Goal: Task Accomplishment & Management: Use online tool/utility

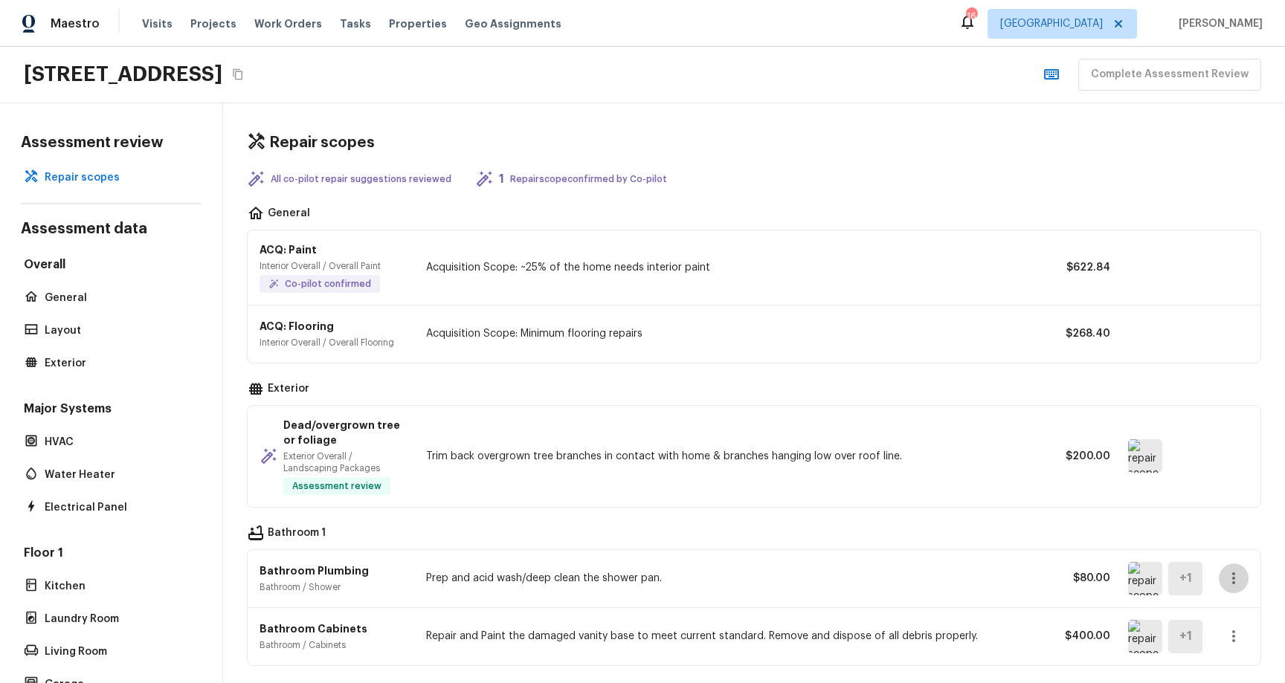
click at [1232, 581] on icon "button" at bounding box center [1234, 579] width 18 height 18
click at [1234, 513] on div at bounding box center [642, 341] width 1285 height 683
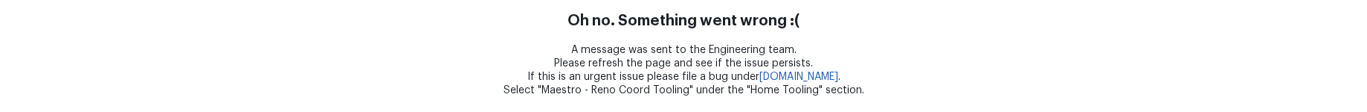
click at [352, 51] on div "A message was sent to the Engineering team. Please refresh the page and see if …" at bounding box center [683, 70] width 1367 height 54
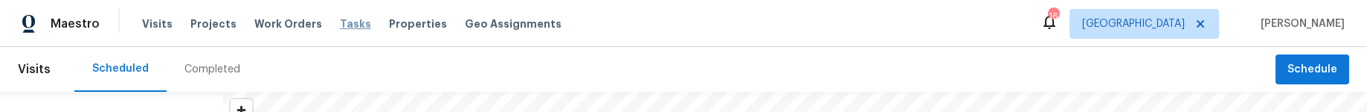
click at [344, 22] on span "Tasks" at bounding box center [355, 24] width 31 height 10
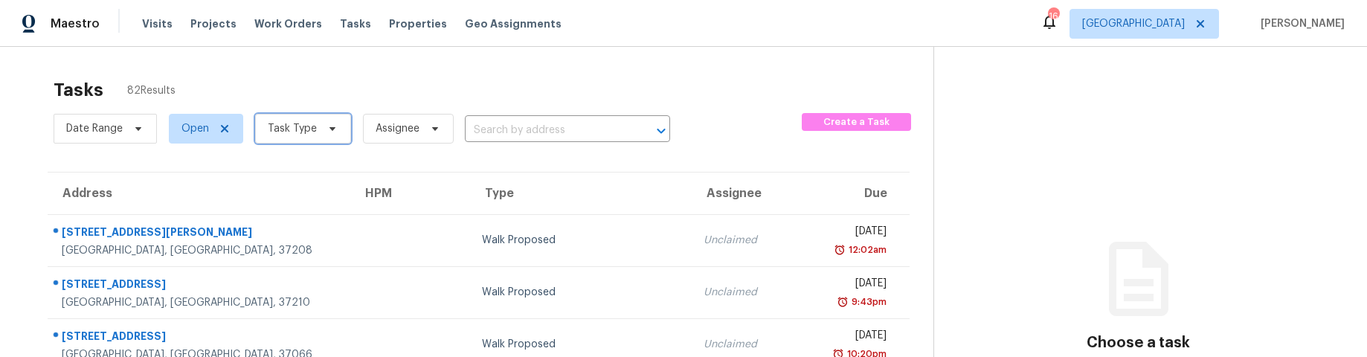
click at [322, 111] on span at bounding box center [330, 129] width 16 height 12
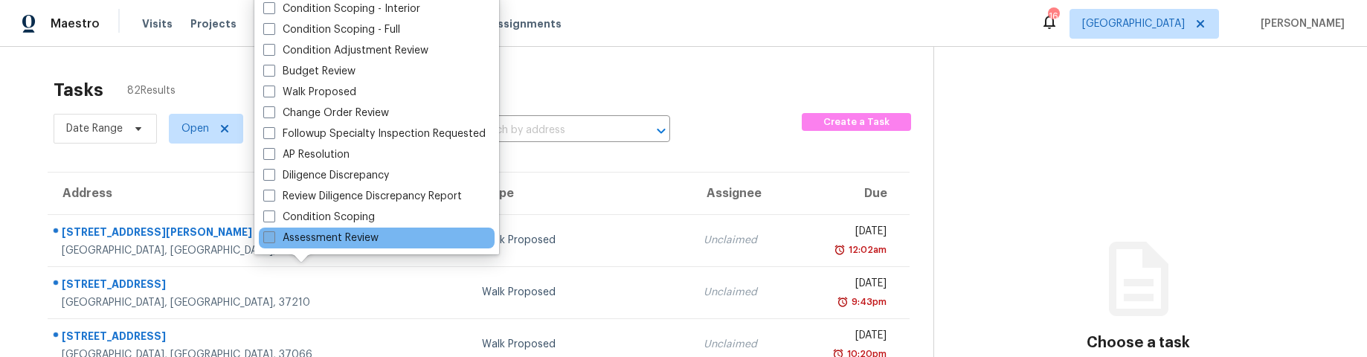
click at [348, 111] on label "Assessment Review" at bounding box center [320, 237] width 115 height 15
click at [273, 111] on input "Assessment Review" at bounding box center [268, 235] width 10 height 10
checkbox input "true"
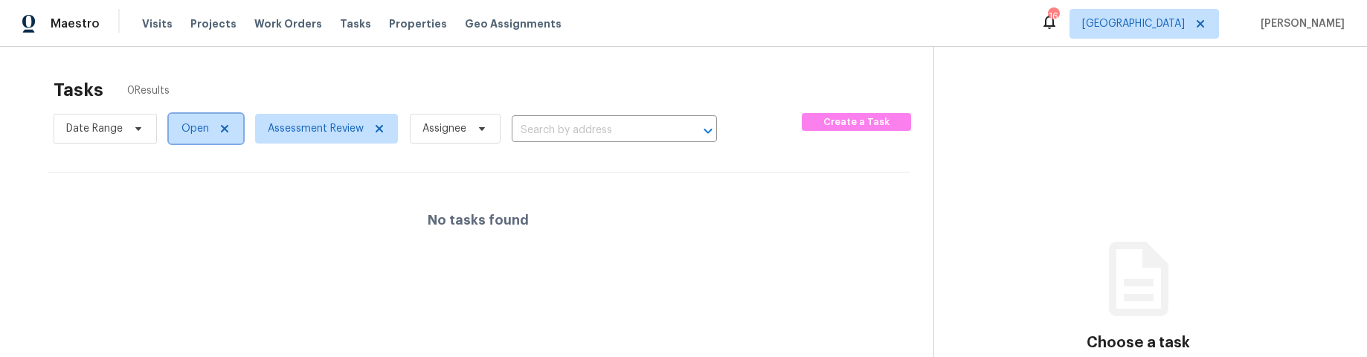
click at [196, 111] on span "Open" at bounding box center [195, 128] width 28 height 15
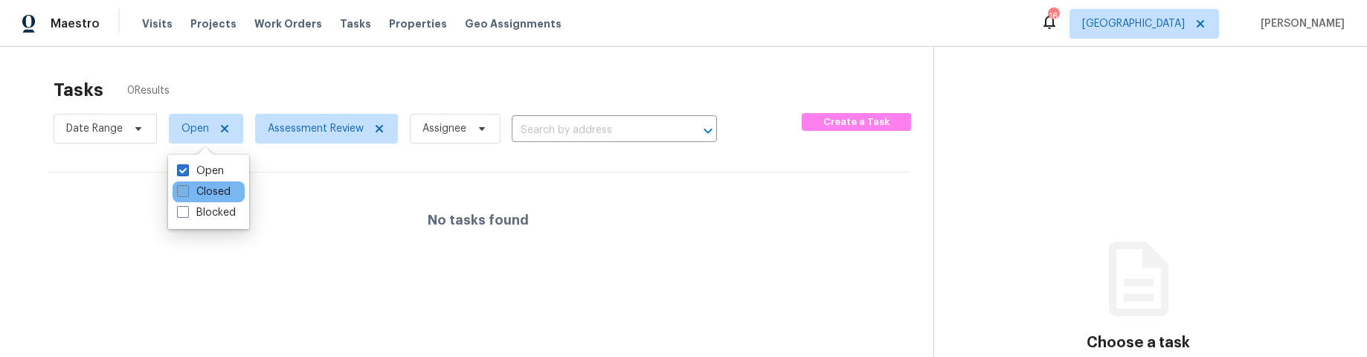
click at [204, 111] on label "Closed" at bounding box center [204, 191] width 54 height 15
click at [187, 111] on input "Closed" at bounding box center [182, 189] width 10 height 10
checkbox input "true"
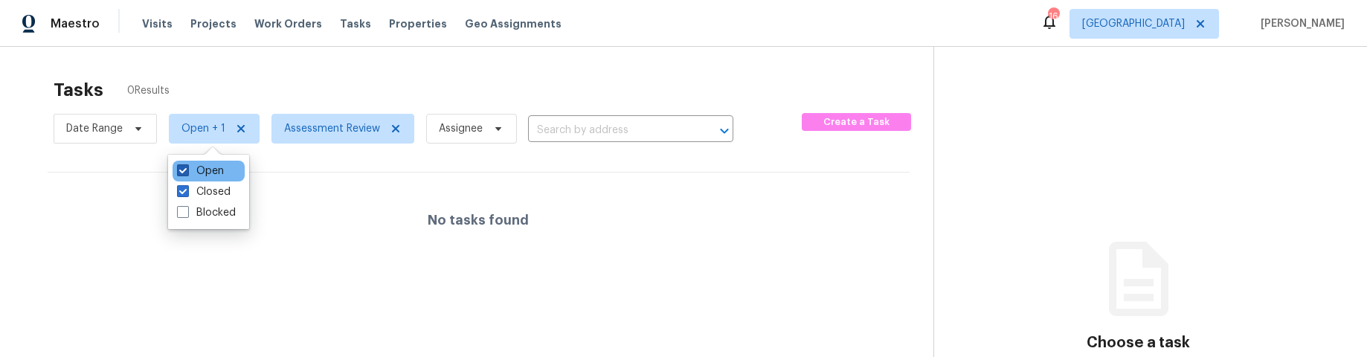
click at [181, 111] on span at bounding box center [183, 170] width 12 height 12
click at [181, 111] on input "Open" at bounding box center [182, 169] width 10 height 10
checkbox input "false"
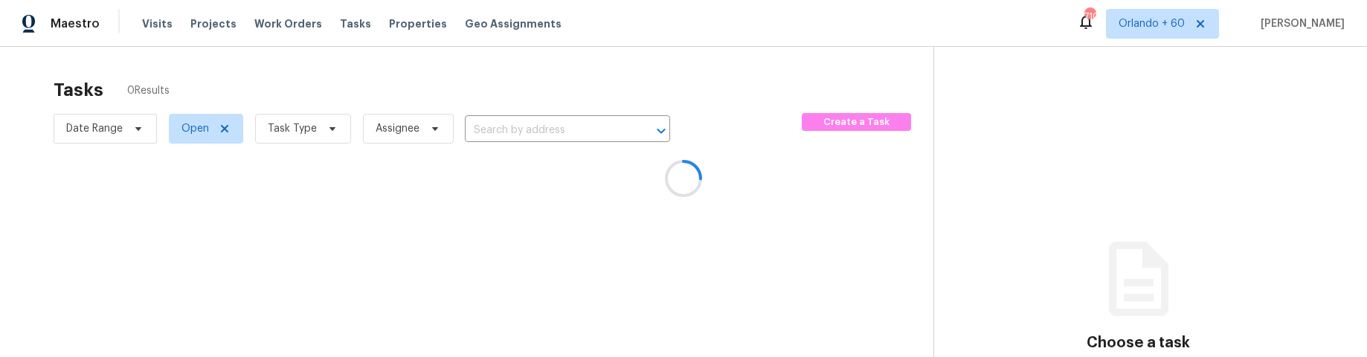
click at [306, 132] on div at bounding box center [683, 178] width 1367 height 357
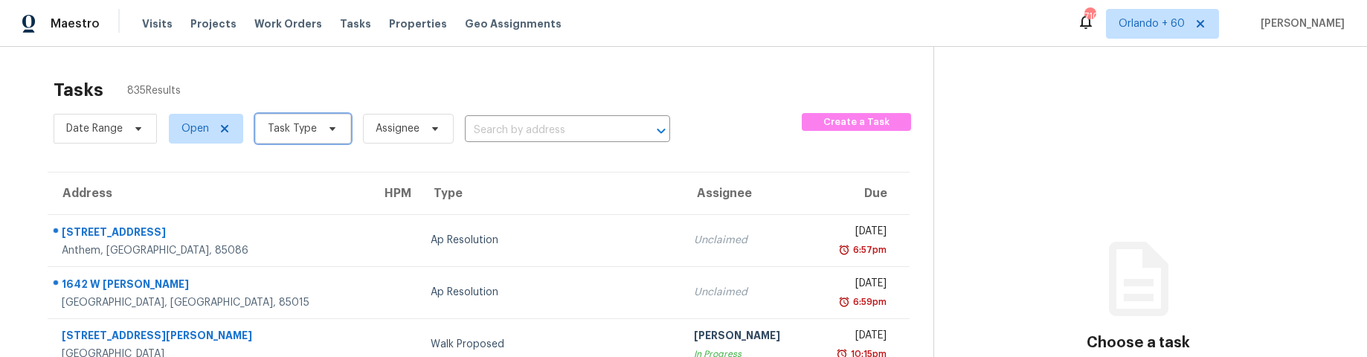
click at [326, 129] on icon at bounding box center [332, 129] width 12 height 12
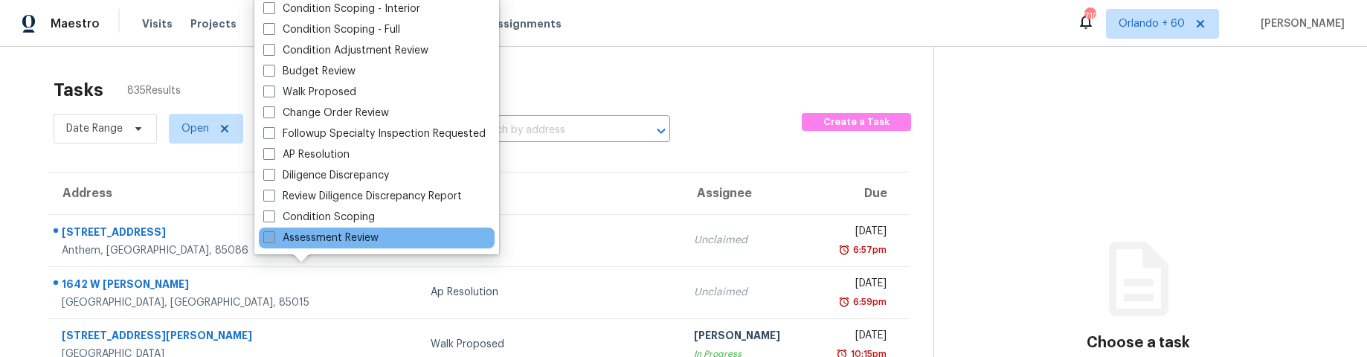
click at [325, 233] on label "Assessment Review" at bounding box center [320, 237] width 115 height 15
click at [273, 233] on input "Assessment Review" at bounding box center [268, 235] width 10 height 10
checkbox input "true"
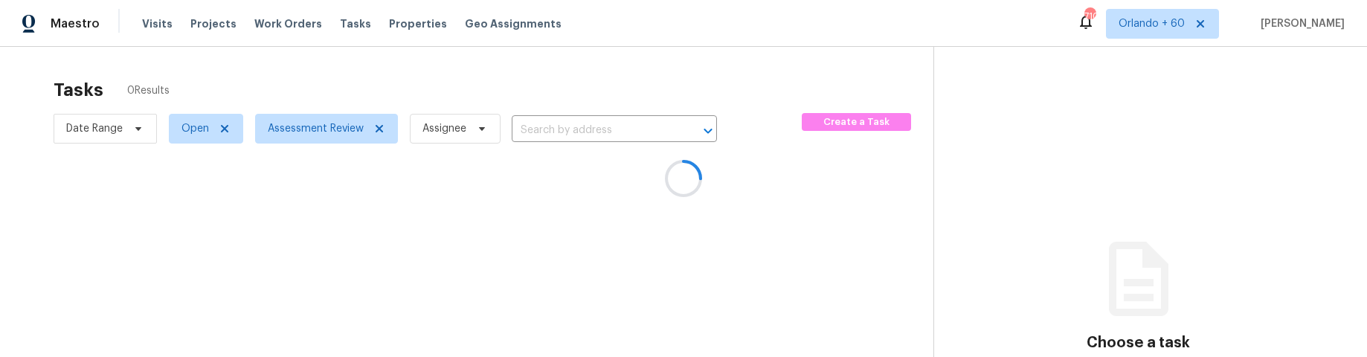
click at [204, 126] on div at bounding box center [683, 178] width 1367 height 357
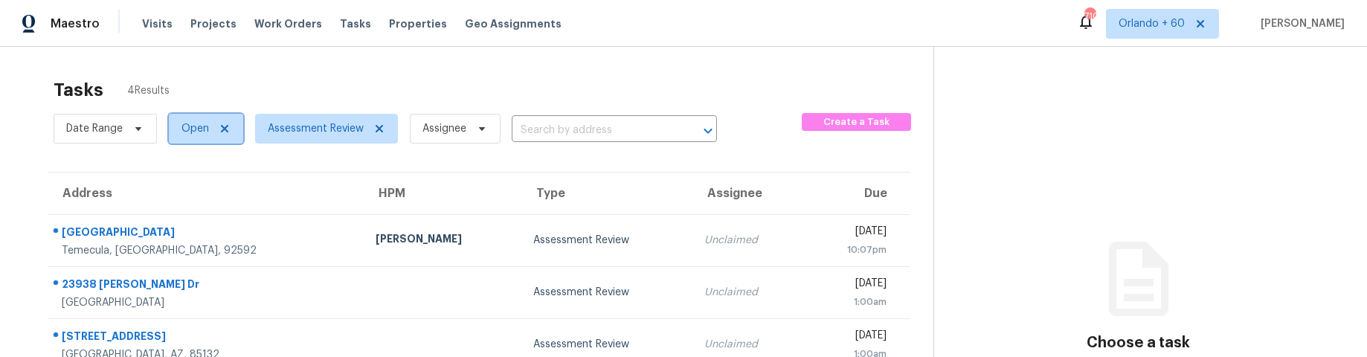
click at [185, 128] on span "Open" at bounding box center [195, 128] width 28 height 15
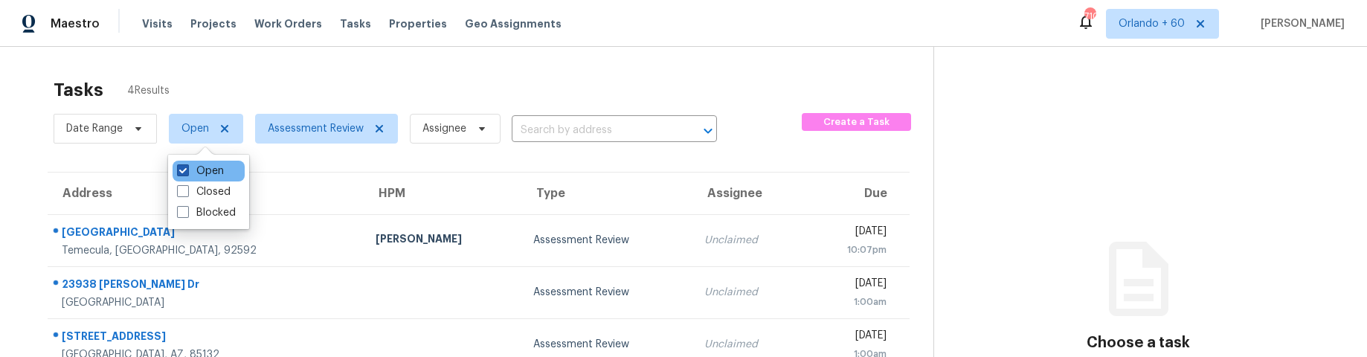
click at [180, 169] on span at bounding box center [183, 170] width 12 height 12
click at [180, 169] on input "Open" at bounding box center [182, 169] width 10 height 10
checkbox input "false"
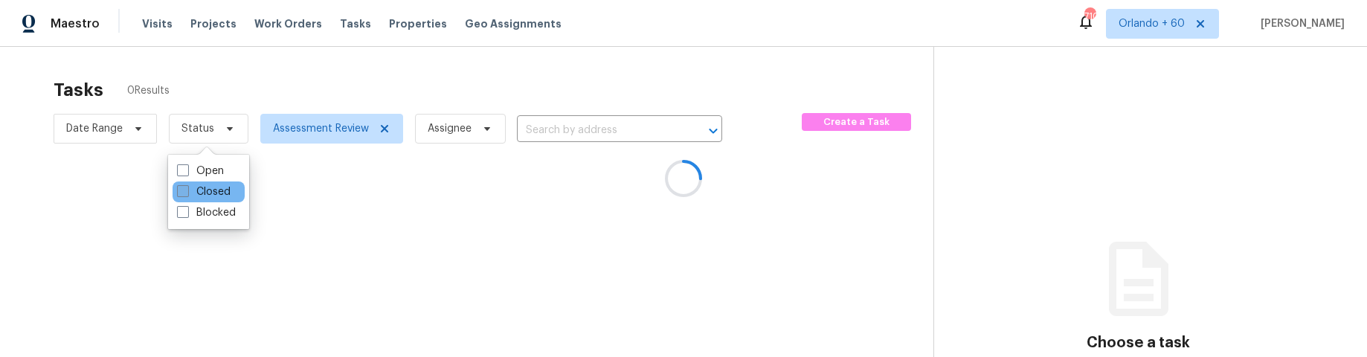
click at [181, 192] on span at bounding box center [183, 191] width 12 height 12
click at [181, 192] on input "Closed" at bounding box center [182, 189] width 10 height 10
checkbox input "true"
click at [42, 150] on div at bounding box center [683, 178] width 1367 height 357
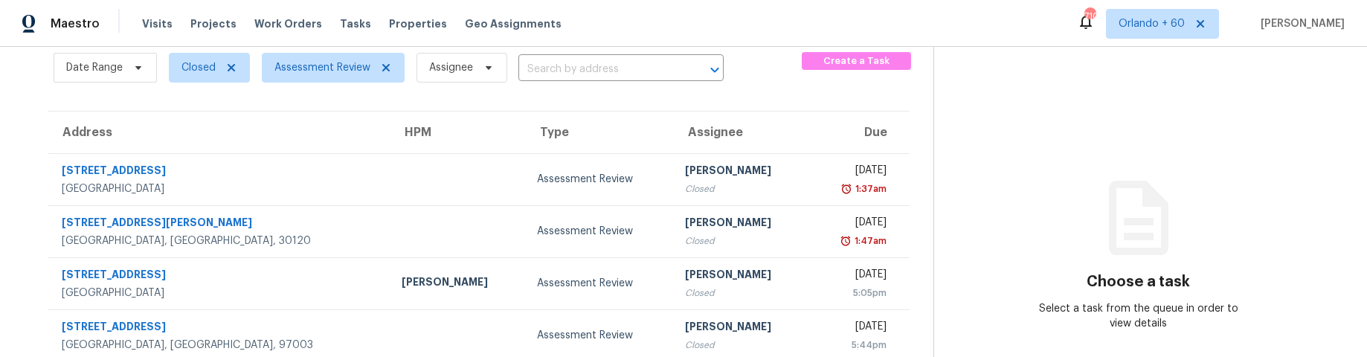
scroll to position [80, 0]
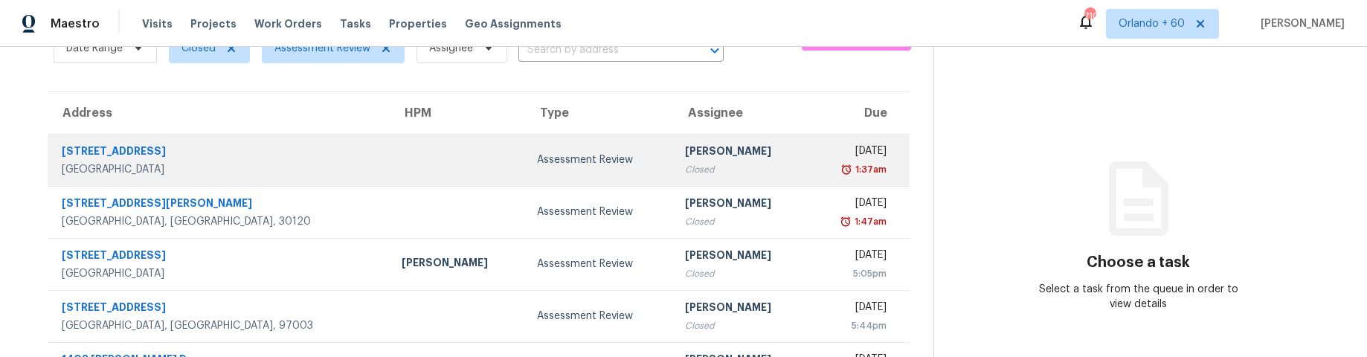
click at [100, 150] on div "[STREET_ADDRESS]" at bounding box center [220, 153] width 316 height 19
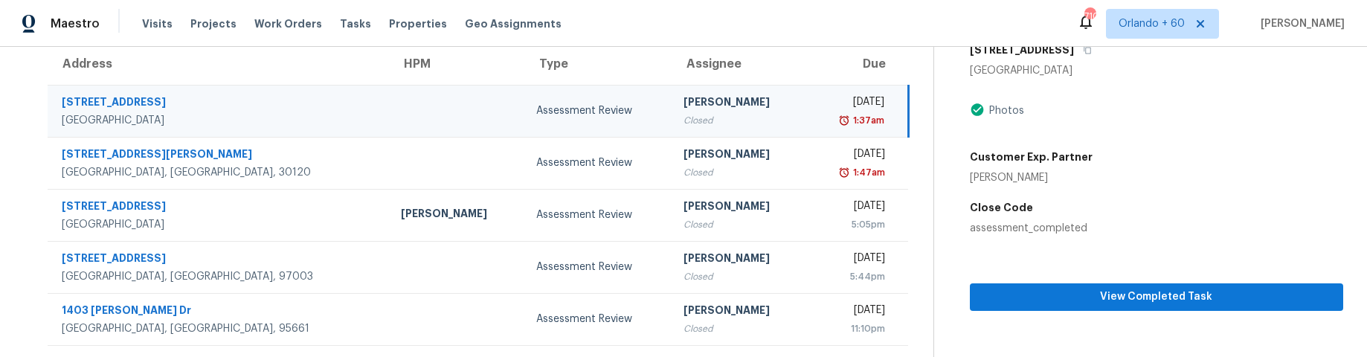
scroll to position [130, 0]
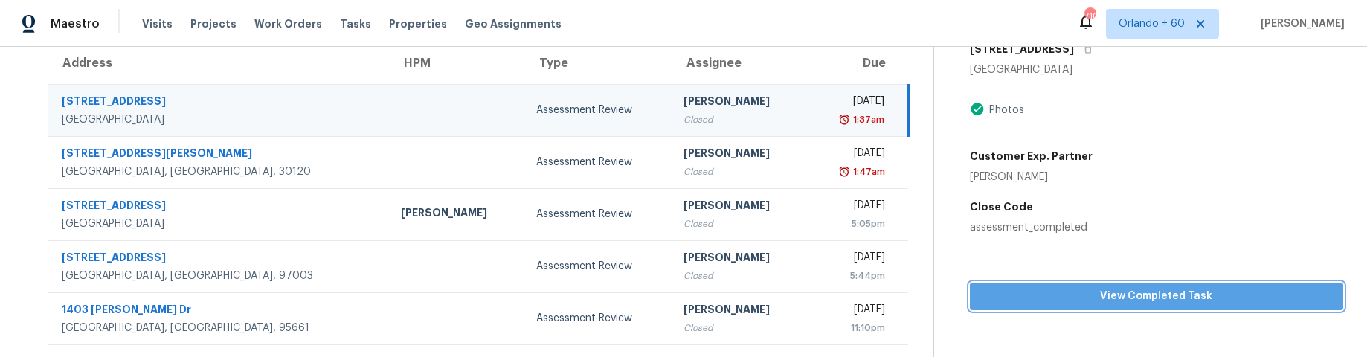
click at [1193, 289] on span "View Completed Task" at bounding box center [1155, 296] width 349 height 19
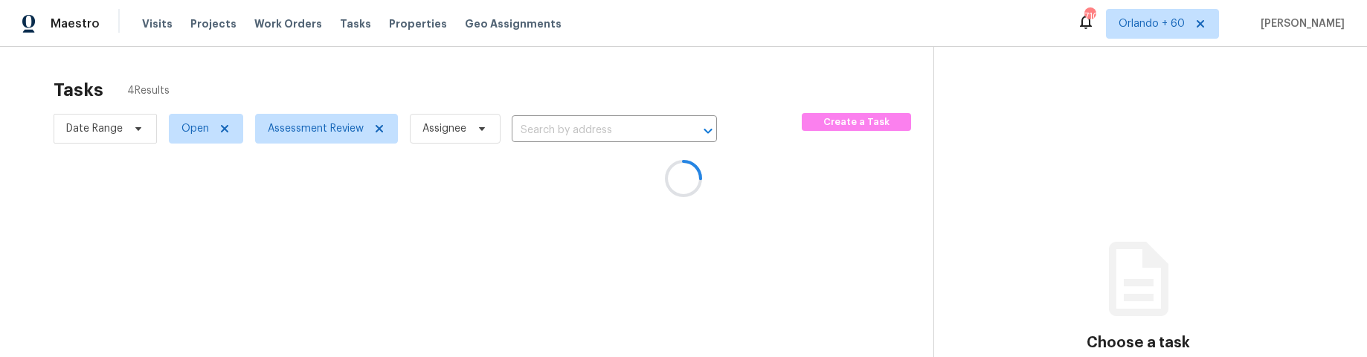
click at [202, 126] on div at bounding box center [683, 178] width 1367 height 357
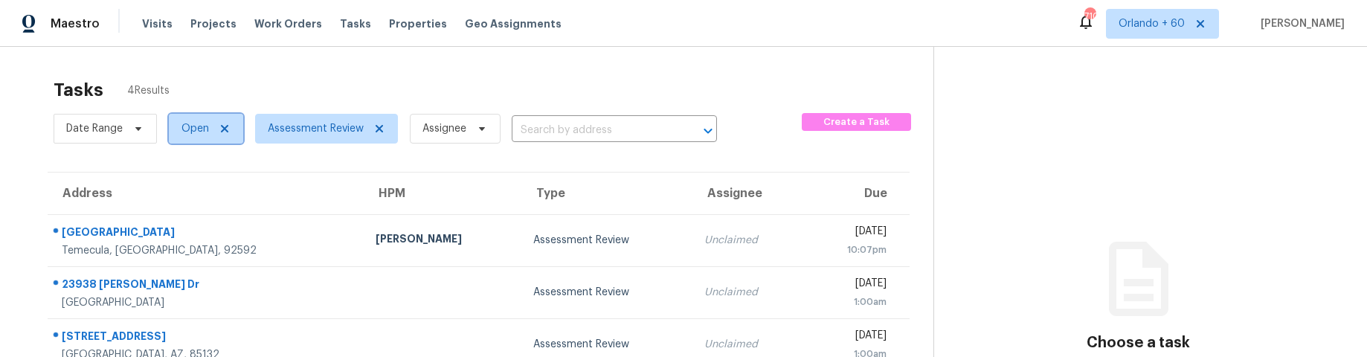
click at [196, 129] on span "Open" at bounding box center [195, 128] width 28 height 15
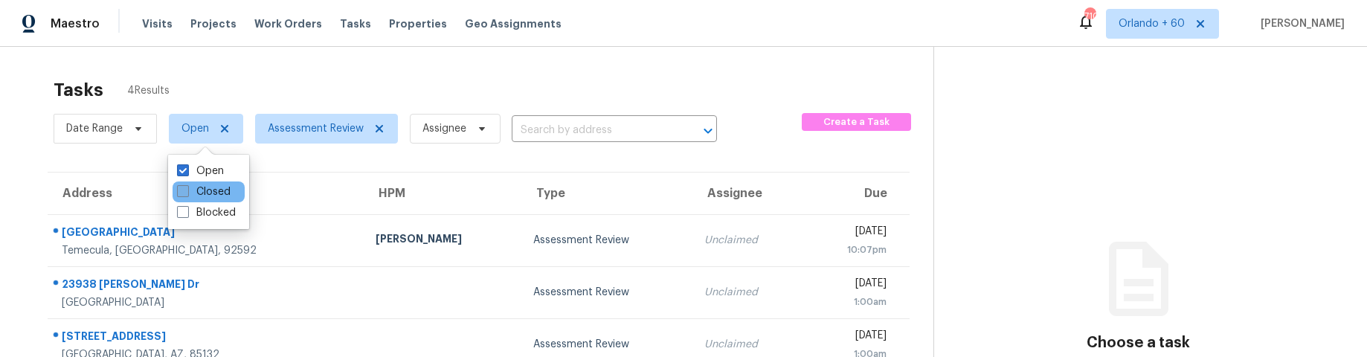
click at [181, 190] on span at bounding box center [183, 191] width 12 height 12
click at [181, 190] on input "Closed" at bounding box center [182, 189] width 10 height 10
checkbox input "true"
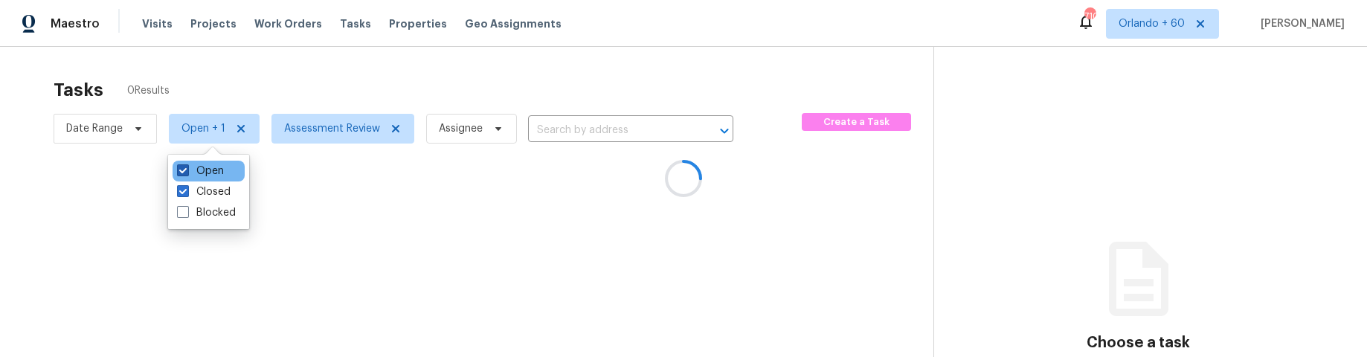
click at [183, 170] on span at bounding box center [183, 170] width 12 height 12
click at [183, 170] on input "Open" at bounding box center [182, 169] width 10 height 10
checkbox input "false"
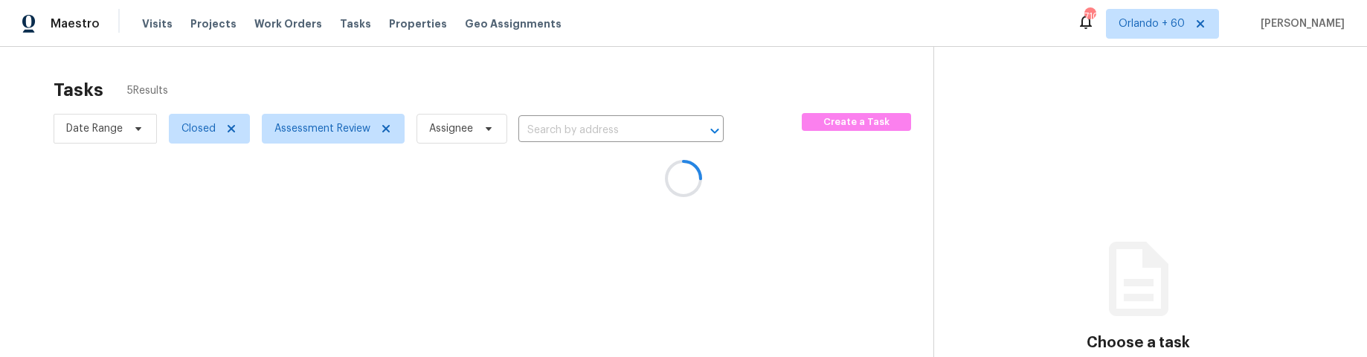
click at [394, 75] on div at bounding box center [683, 178] width 1367 height 357
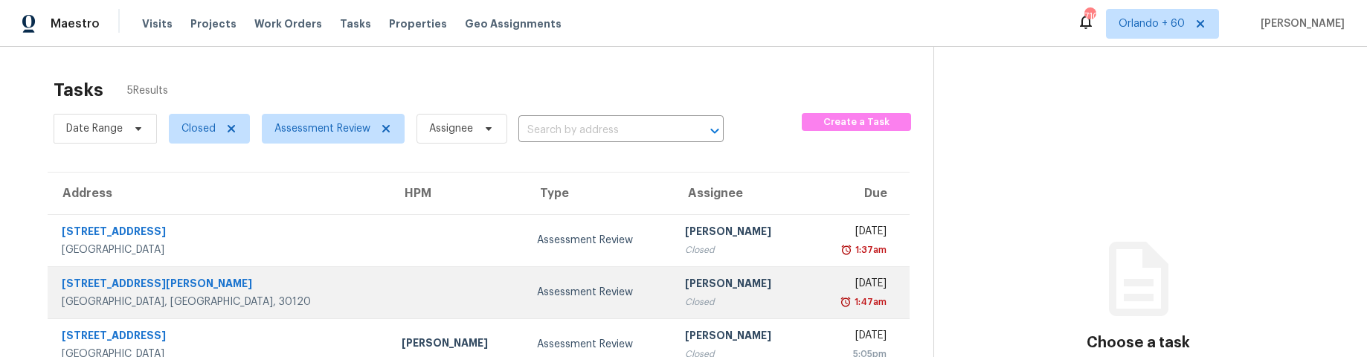
drag, startPoint x: 120, startPoint y: 280, endPoint x: 245, endPoint y: 279, distance: 124.9
click at [120, 280] on div "123 Andria Way NW" at bounding box center [220, 285] width 316 height 19
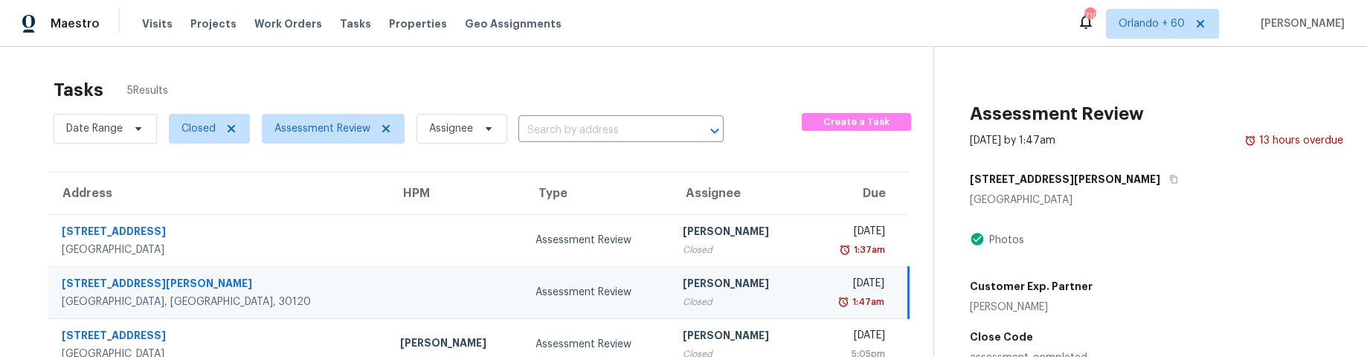
scroll to position [130, 0]
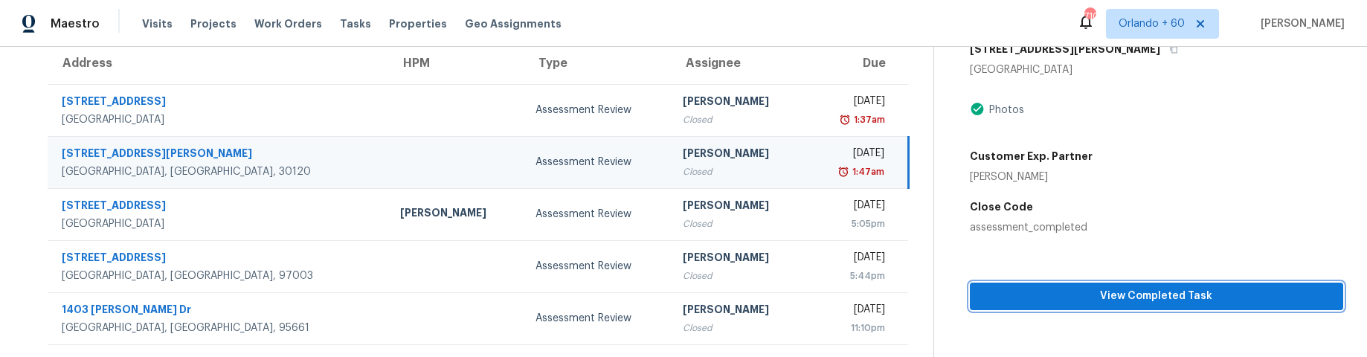
click at [1181, 293] on span "View Completed Task" at bounding box center [1155, 296] width 349 height 19
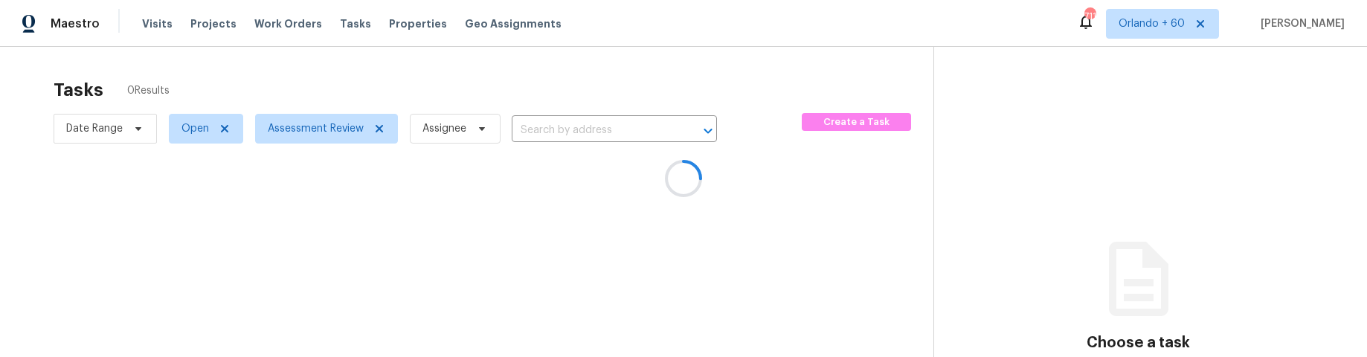
click at [213, 133] on div at bounding box center [683, 178] width 1367 height 357
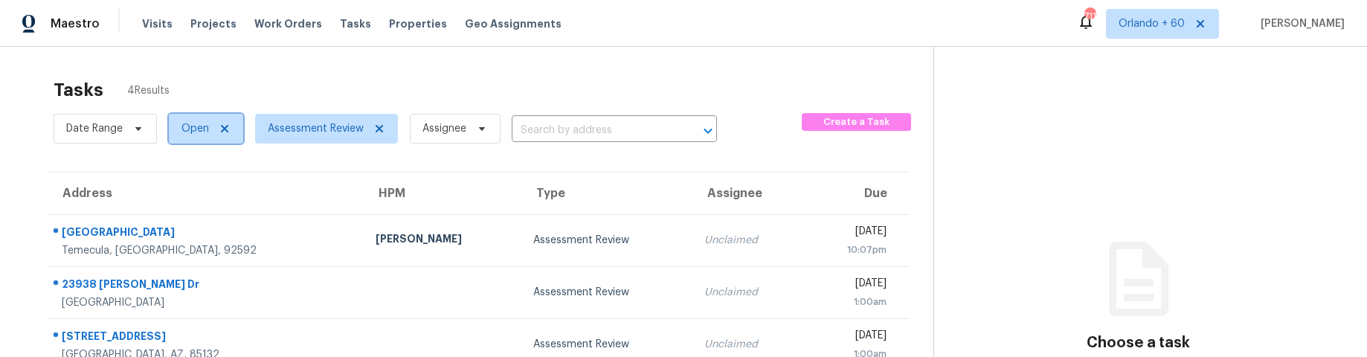
click at [214, 130] on span at bounding box center [222, 129] width 16 height 12
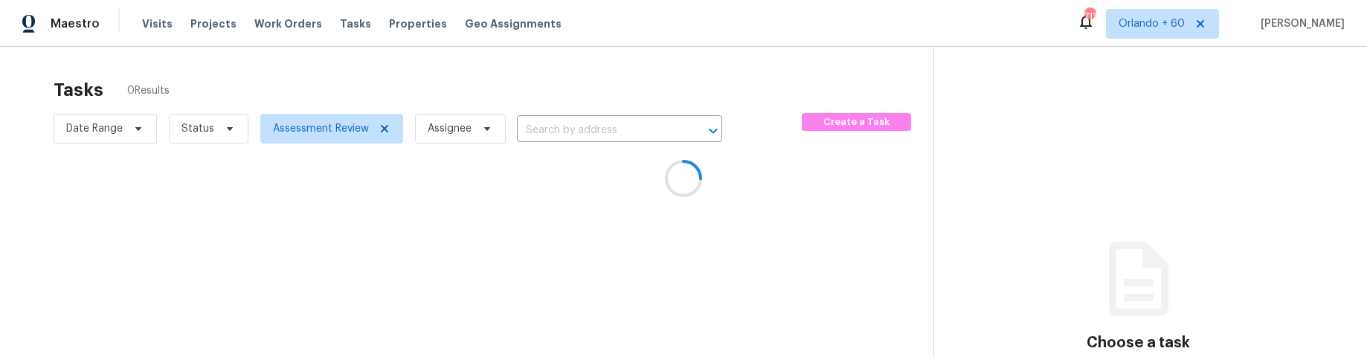
click at [198, 127] on div at bounding box center [683, 178] width 1367 height 357
click at [198, 128] on div at bounding box center [683, 178] width 1367 height 357
click at [225, 131] on div at bounding box center [683, 178] width 1367 height 357
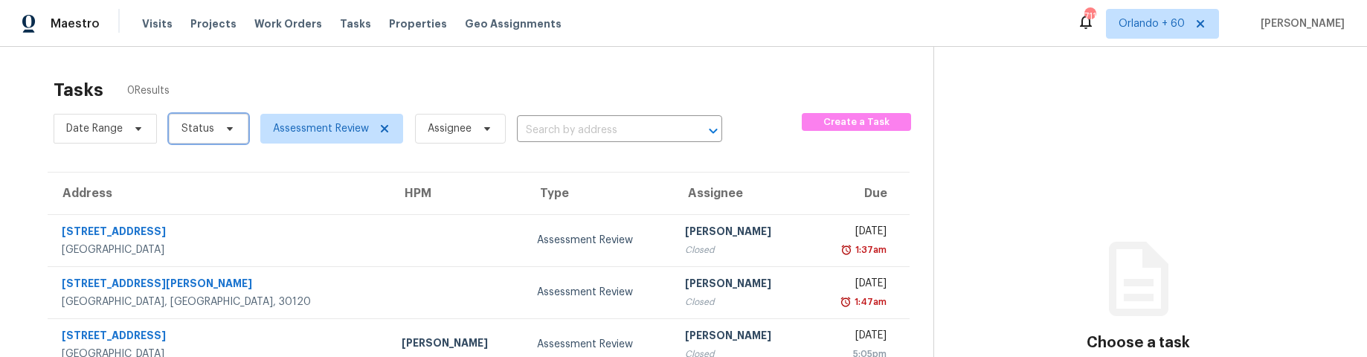
click at [225, 130] on icon at bounding box center [230, 129] width 12 height 12
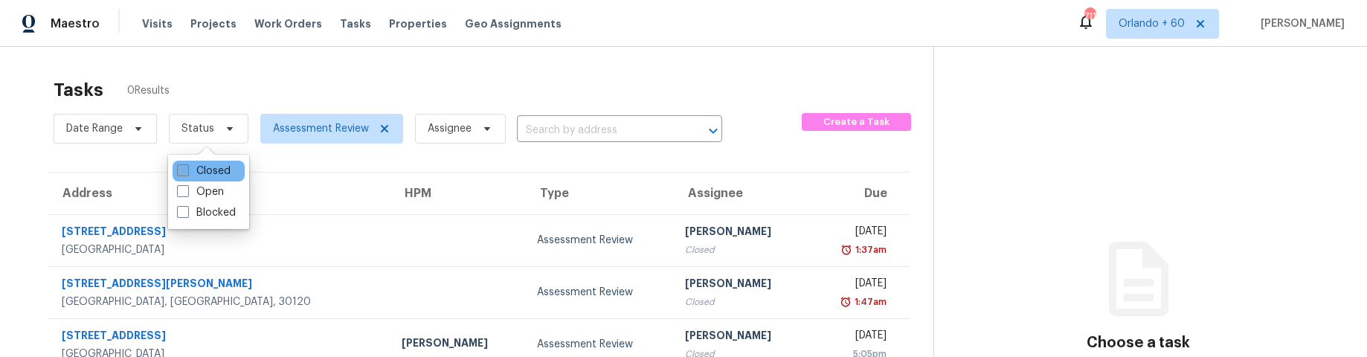
click at [181, 167] on span at bounding box center [183, 170] width 12 height 12
click at [181, 167] on input "Closed" at bounding box center [182, 169] width 10 height 10
checkbox input "true"
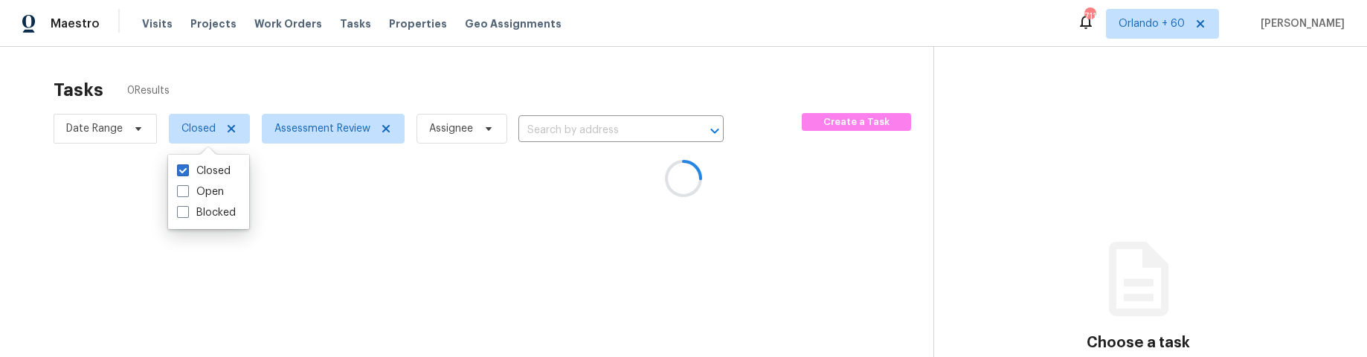
click at [36, 167] on div at bounding box center [683, 178] width 1367 height 357
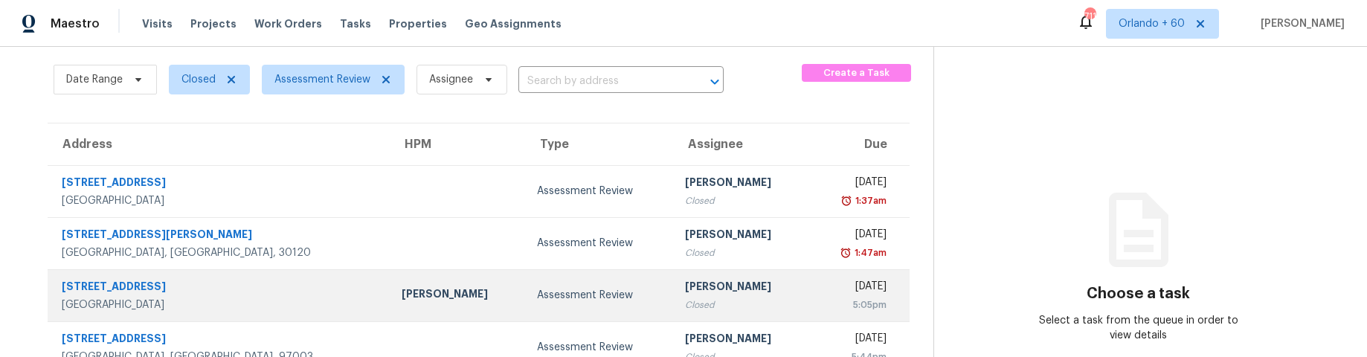
scroll to position [68, 0]
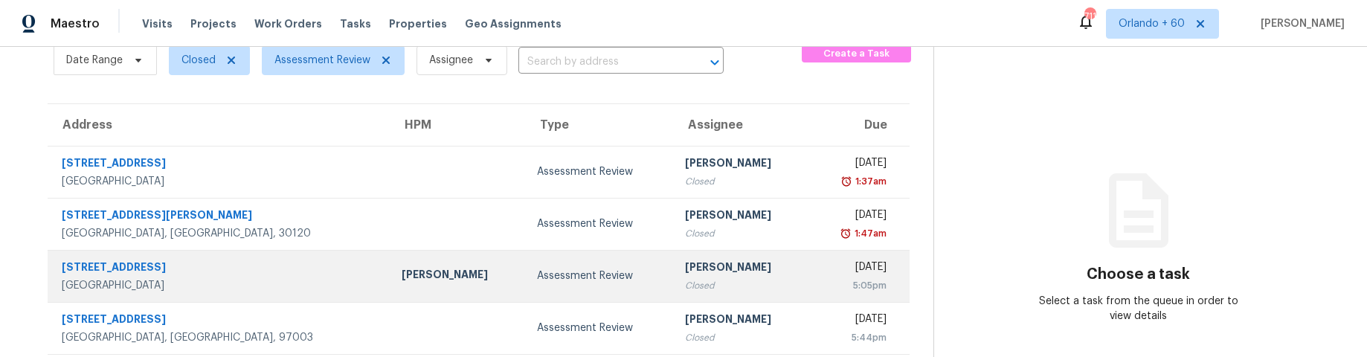
click at [149, 270] on div "[STREET_ADDRESS]" at bounding box center [220, 268] width 316 height 19
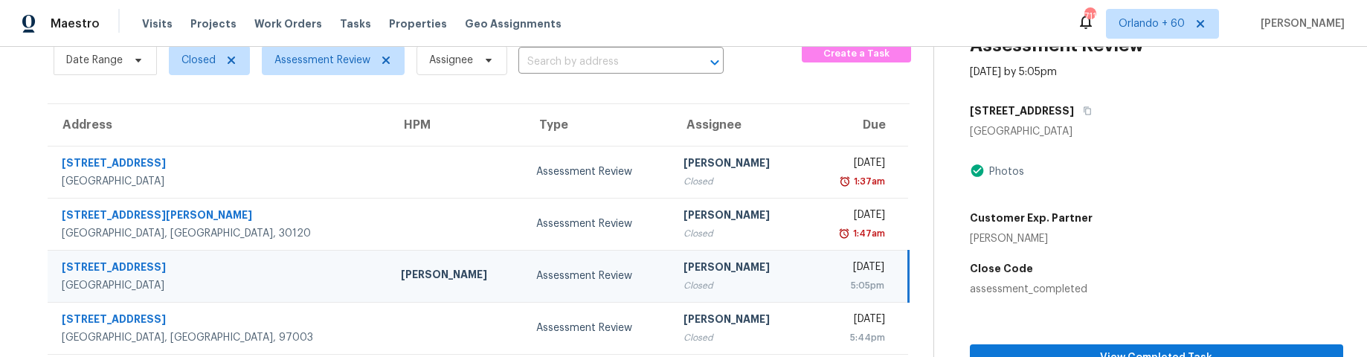
scroll to position [130, 0]
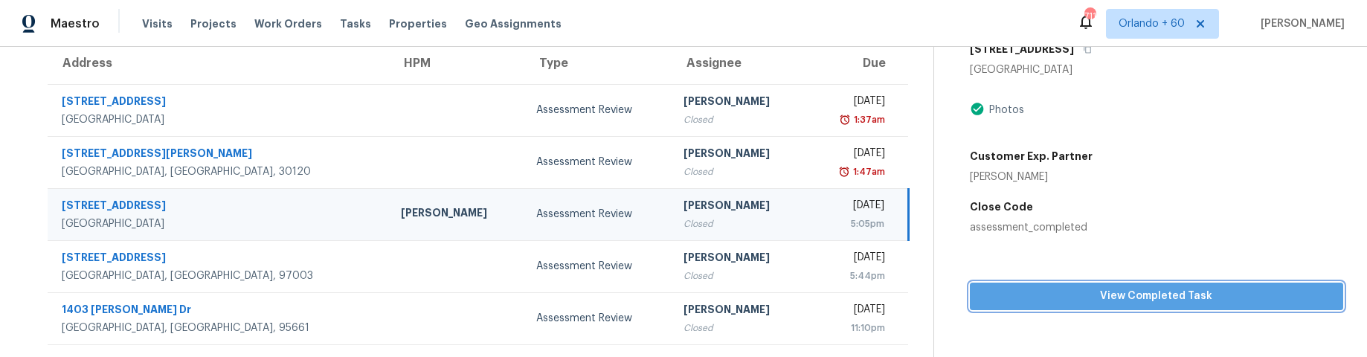
click at [1135, 294] on span "View Completed Task" at bounding box center [1155, 296] width 349 height 19
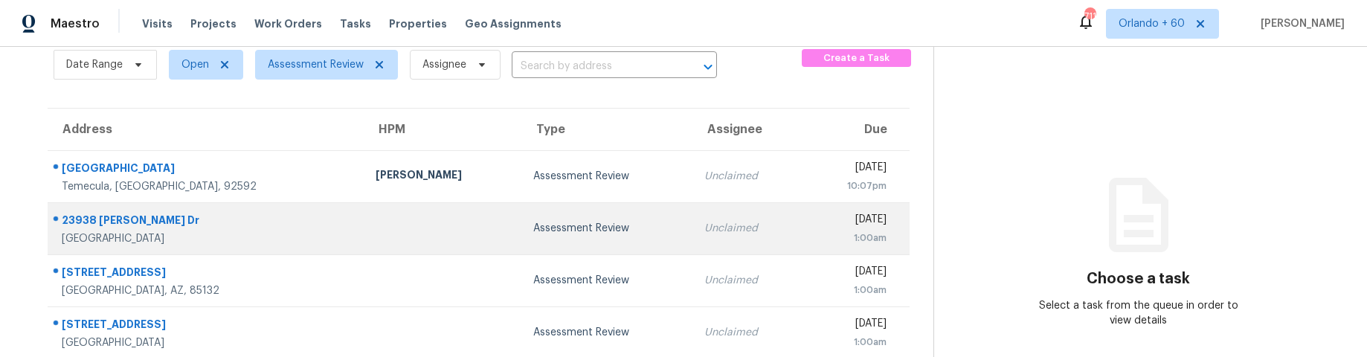
scroll to position [78, 0]
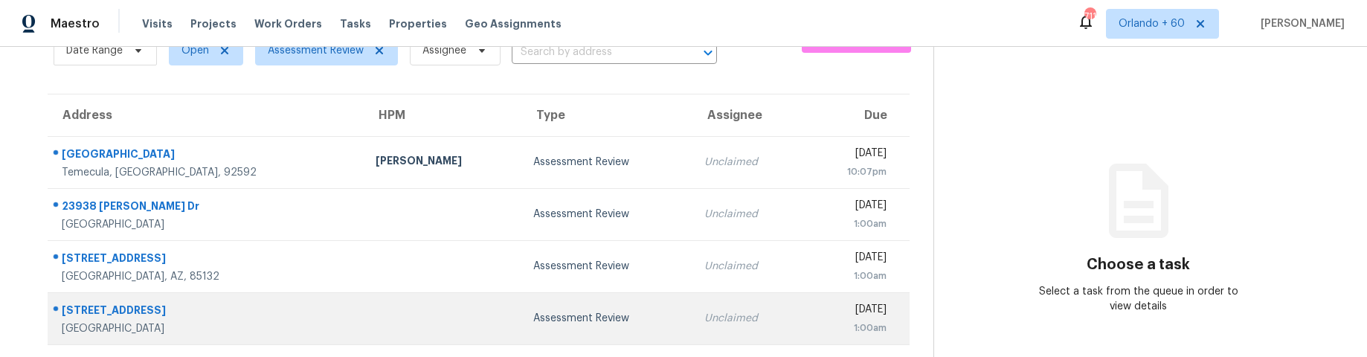
drag, startPoint x: 84, startPoint y: 309, endPoint x: 140, endPoint y: 303, distance: 56.0
click at [84, 309] on div "9141 E Albany St" at bounding box center [207, 312] width 290 height 19
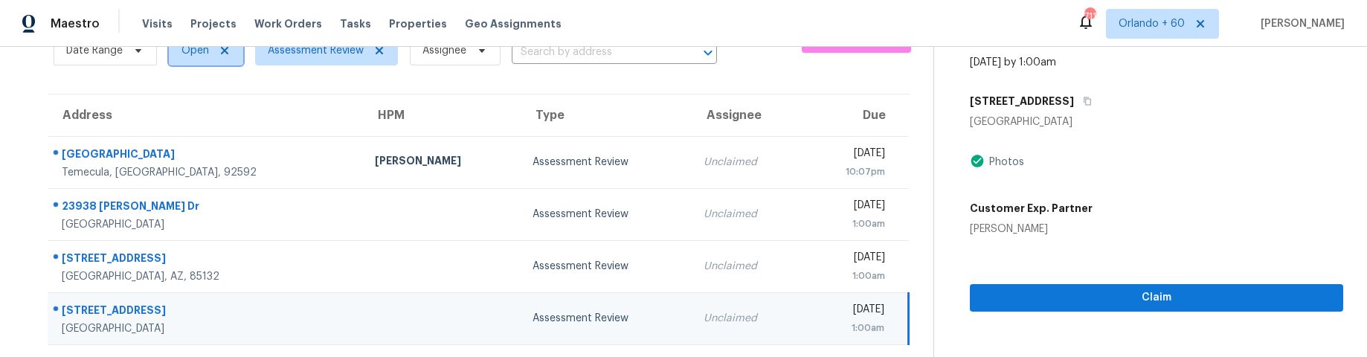
click at [199, 55] on span "Open" at bounding box center [195, 50] width 28 height 15
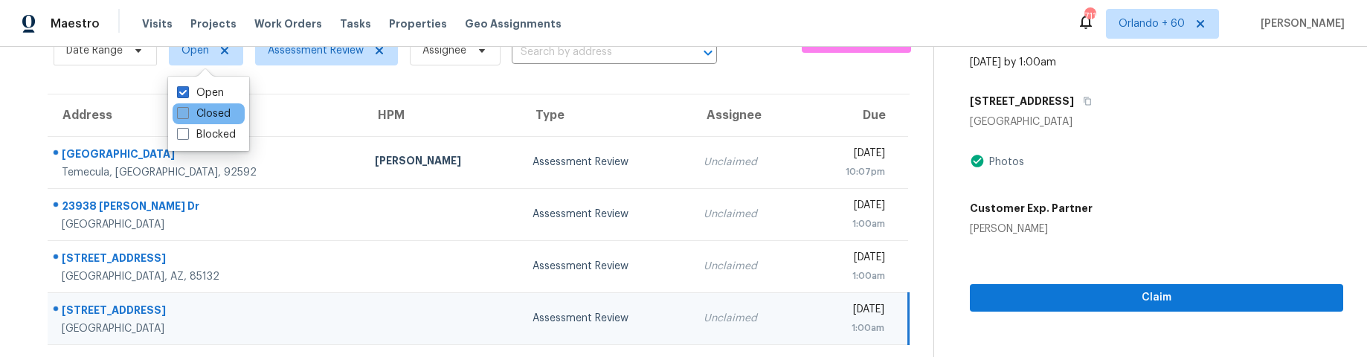
click at [183, 113] on span at bounding box center [183, 113] width 12 height 12
click at [183, 113] on input "Closed" at bounding box center [182, 111] width 10 height 10
checkbox input "true"
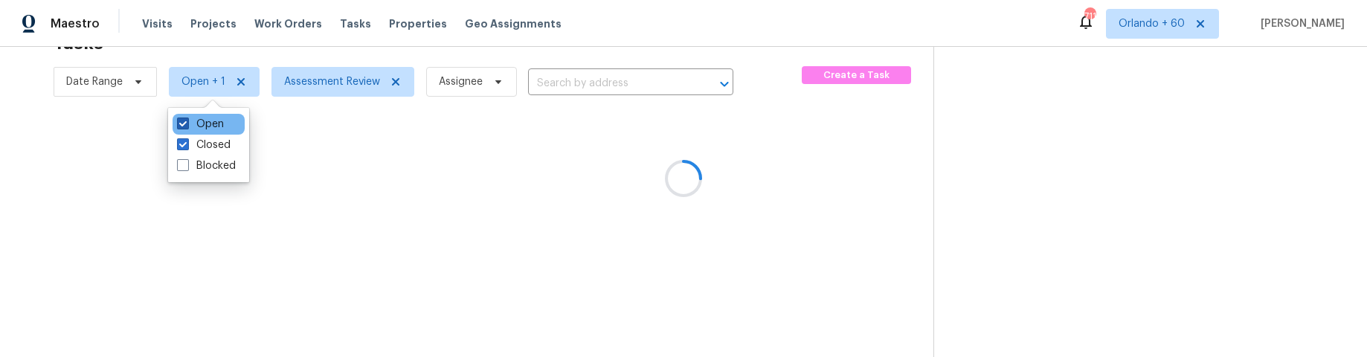
click at [185, 126] on span at bounding box center [183, 123] width 12 height 12
click at [185, 126] on input "Open" at bounding box center [182, 122] width 10 height 10
checkbox input "false"
click at [39, 133] on div at bounding box center [683, 178] width 1367 height 357
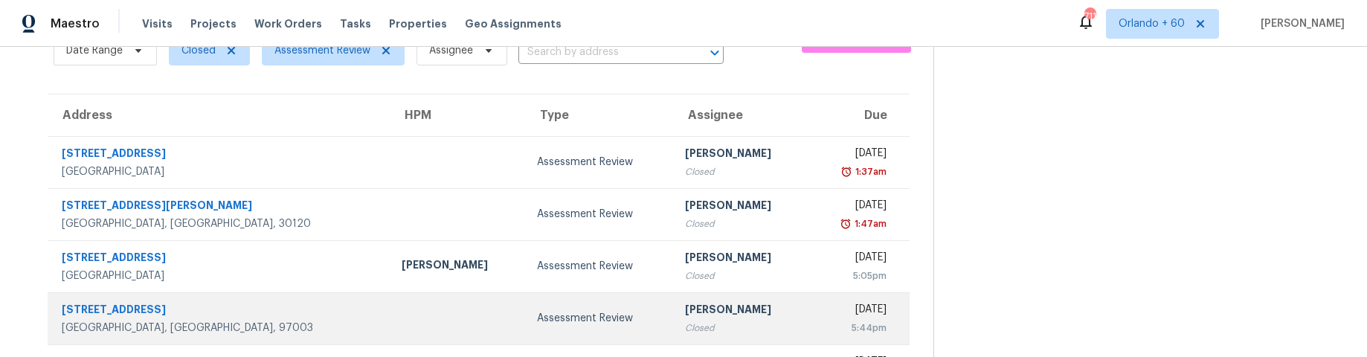
scroll to position [130, 0]
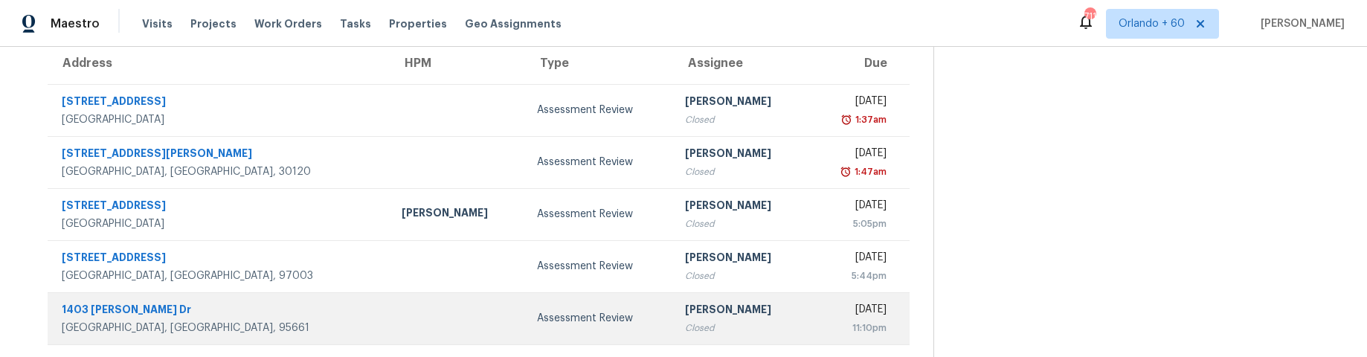
click at [140, 306] on div "1403 Frances Dr" at bounding box center [220, 311] width 316 height 19
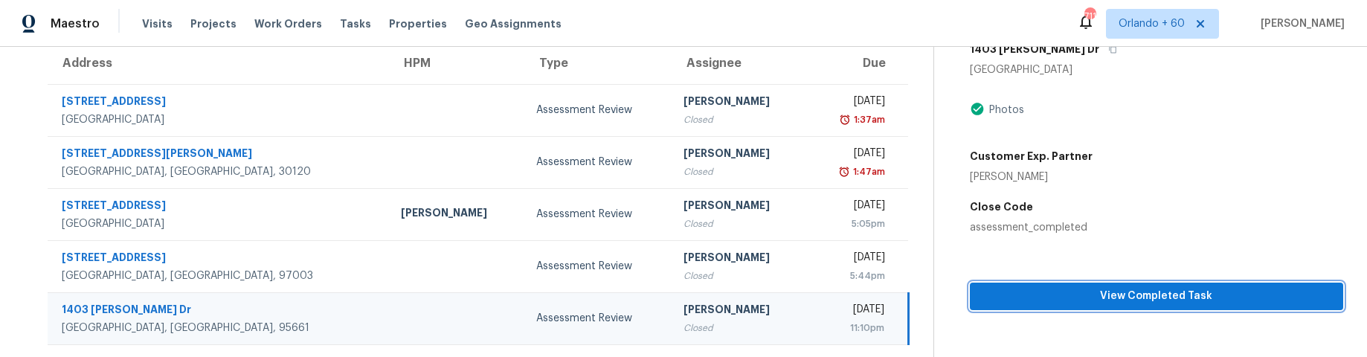
click at [1071, 299] on span "View Completed Task" at bounding box center [1155, 296] width 349 height 19
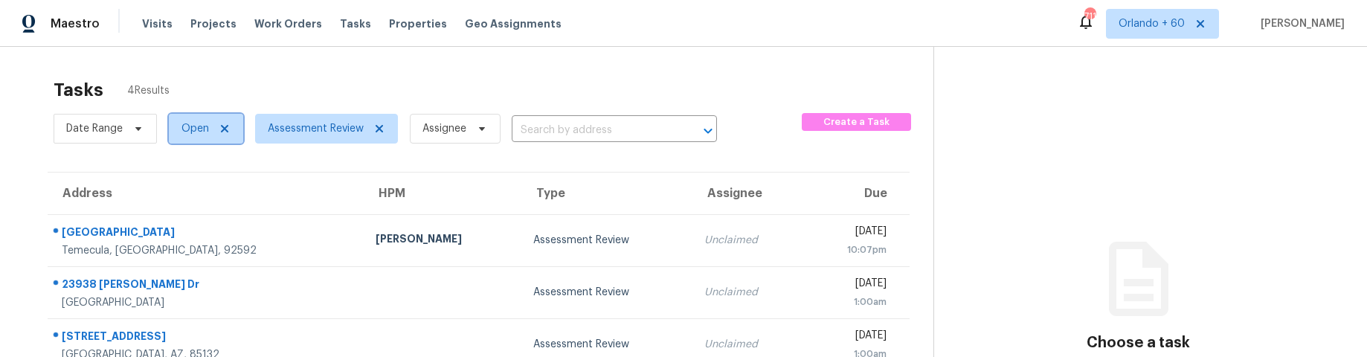
click at [219, 126] on icon at bounding box center [225, 129] width 12 height 12
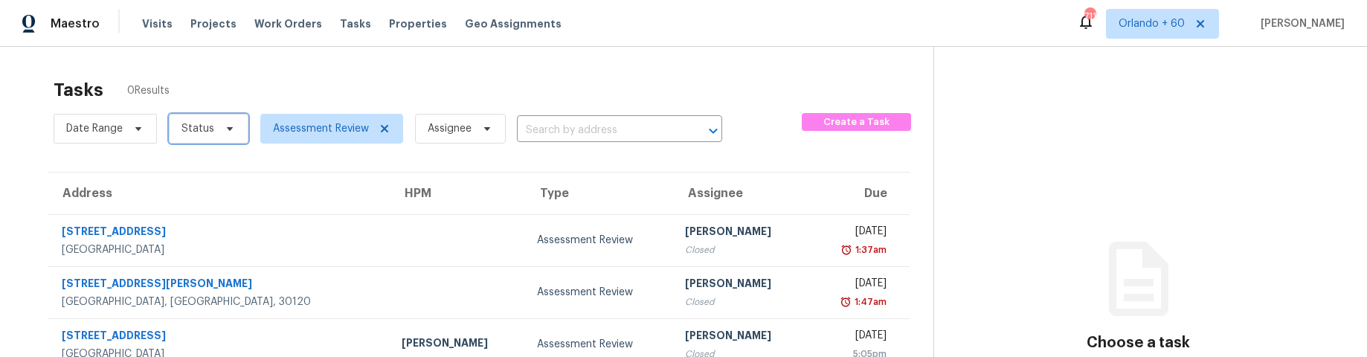
click at [221, 120] on span "Status" at bounding box center [209, 129] width 80 height 30
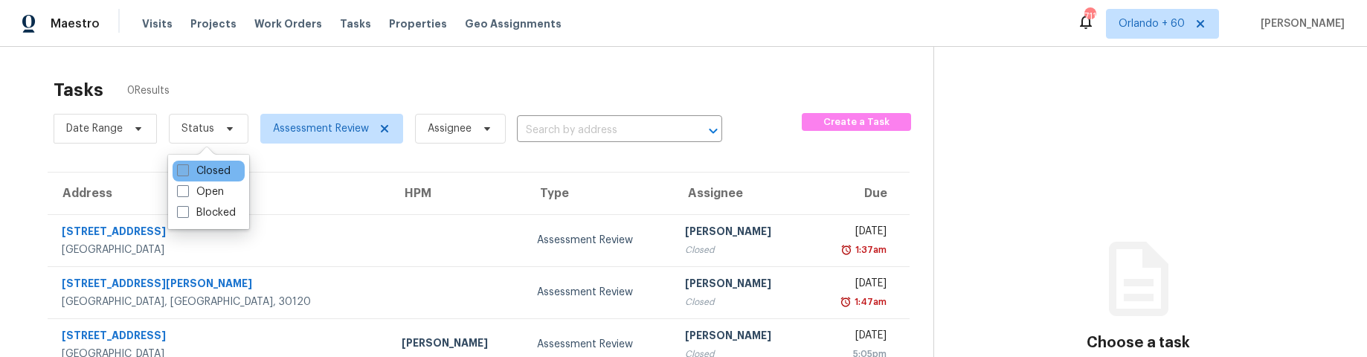
click at [181, 166] on span at bounding box center [183, 170] width 12 height 12
click at [181, 166] on input "Closed" at bounding box center [182, 169] width 10 height 10
checkbox input "true"
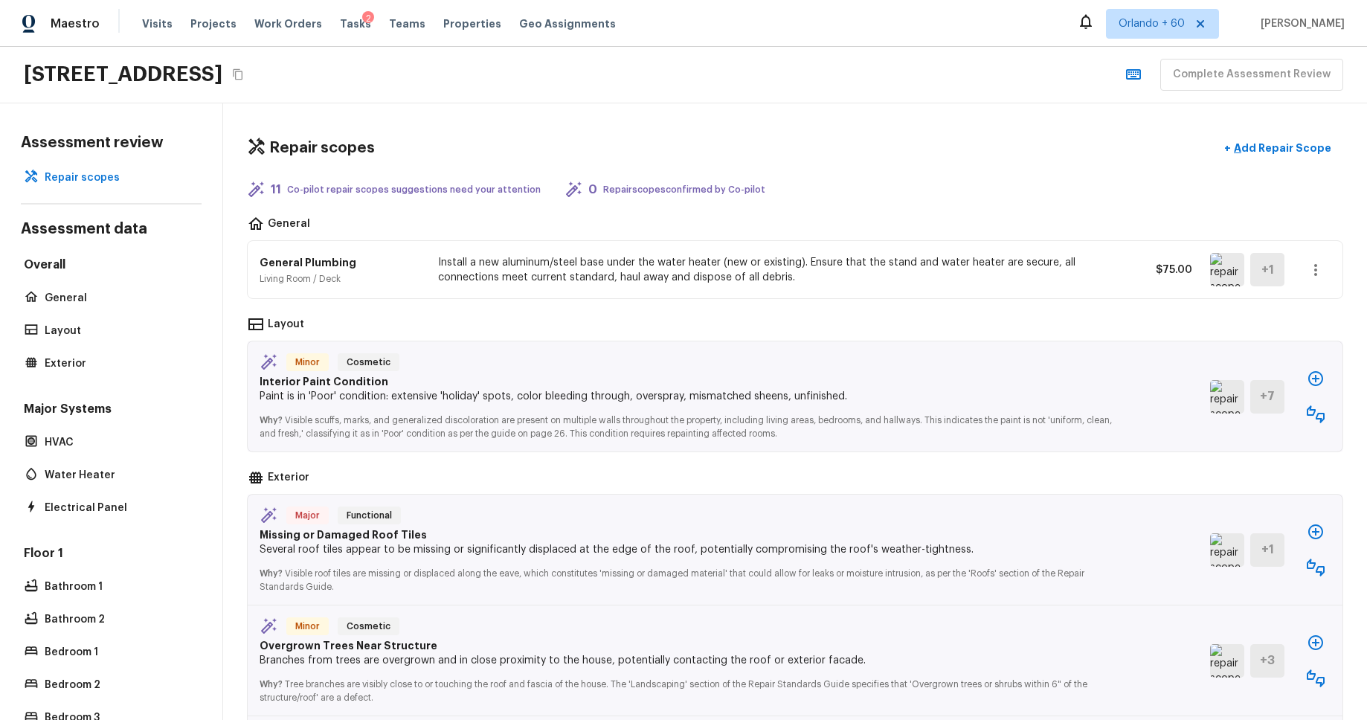
click at [657, 92] on div "[STREET_ADDRESS] Complete Assessment Review" at bounding box center [683, 75] width 1367 height 57
click at [807, 47] on div "4128 E Copper Rd, San Tan Valley, AZ 85143 Complete Assessment Review" at bounding box center [683, 75] width 1367 height 57
click at [1318, 415] on icon "button" at bounding box center [1315, 414] width 18 height 18
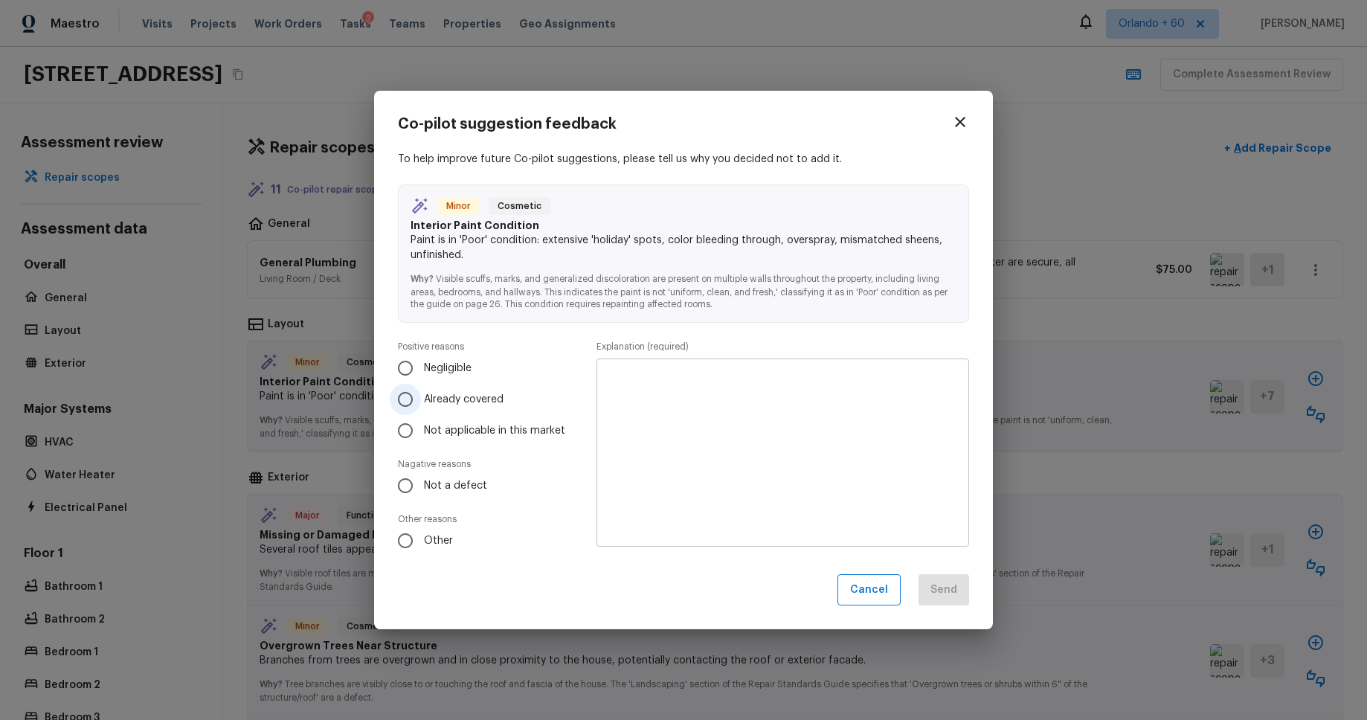
click at [431, 401] on span "Already covered" at bounding box center [464, 399] width 80 height 15
click at [421, 401] on input "Already covered" at bounding box center [405, 399] width 31 height 31
radio input "true"
click at [790, 421] on textarea at bounding box center [783, 452] width 352 height 164
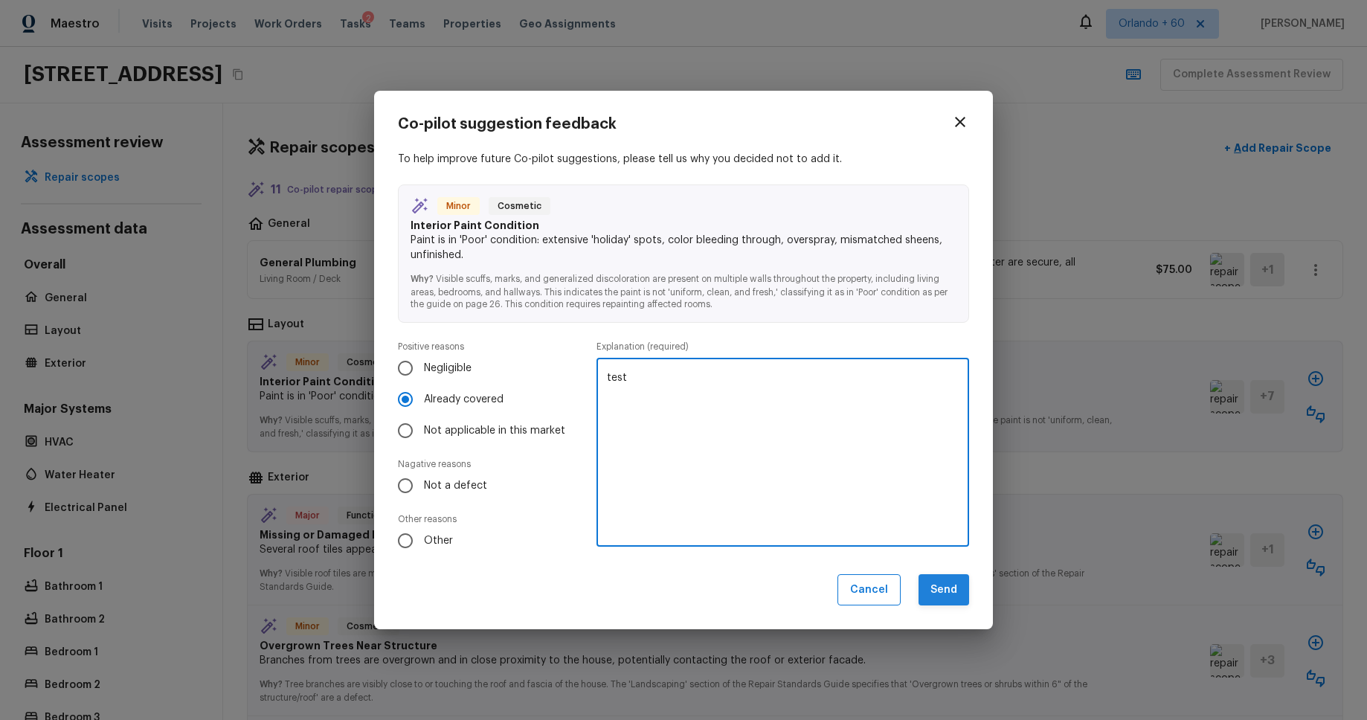
type textarea "test"
click at [942, 589] on button "Send" at bounding box center [943, 590] width 51 height 32
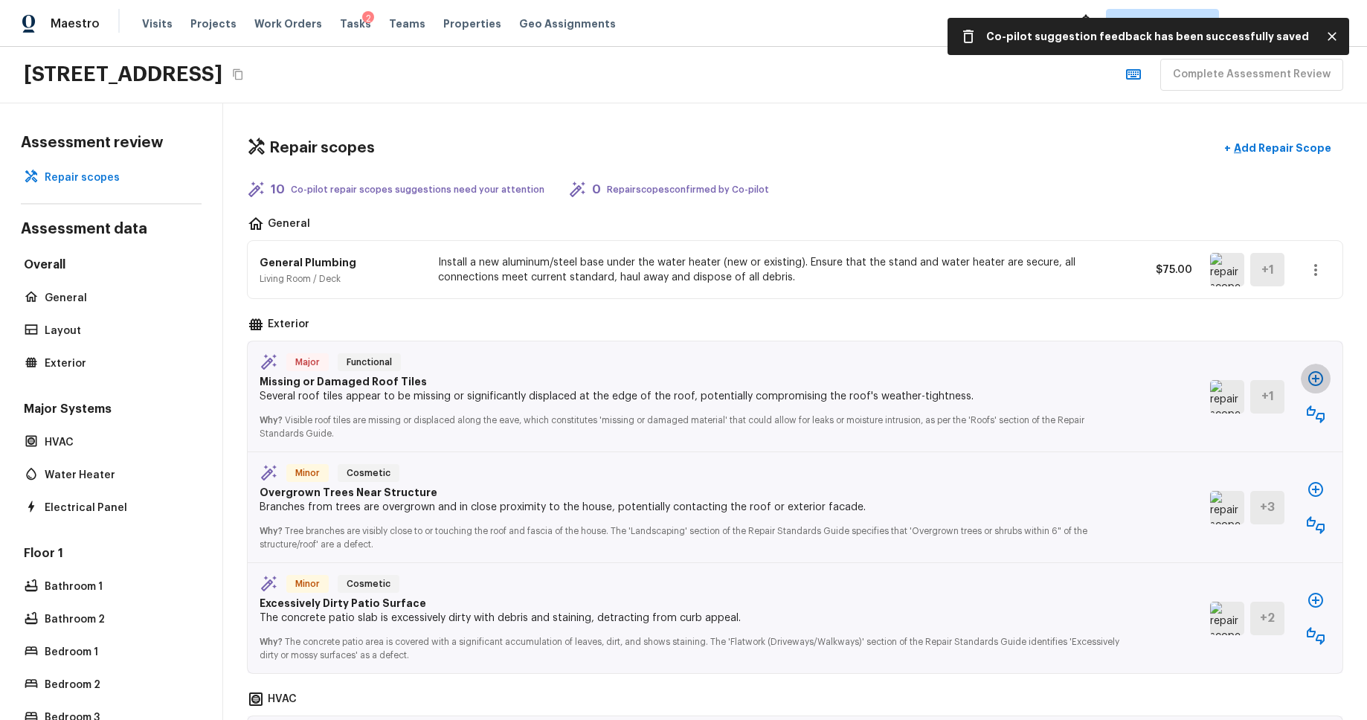
click at [1315, 376] on icon "button" at bounding box center [1315, 378] width 15 height 15
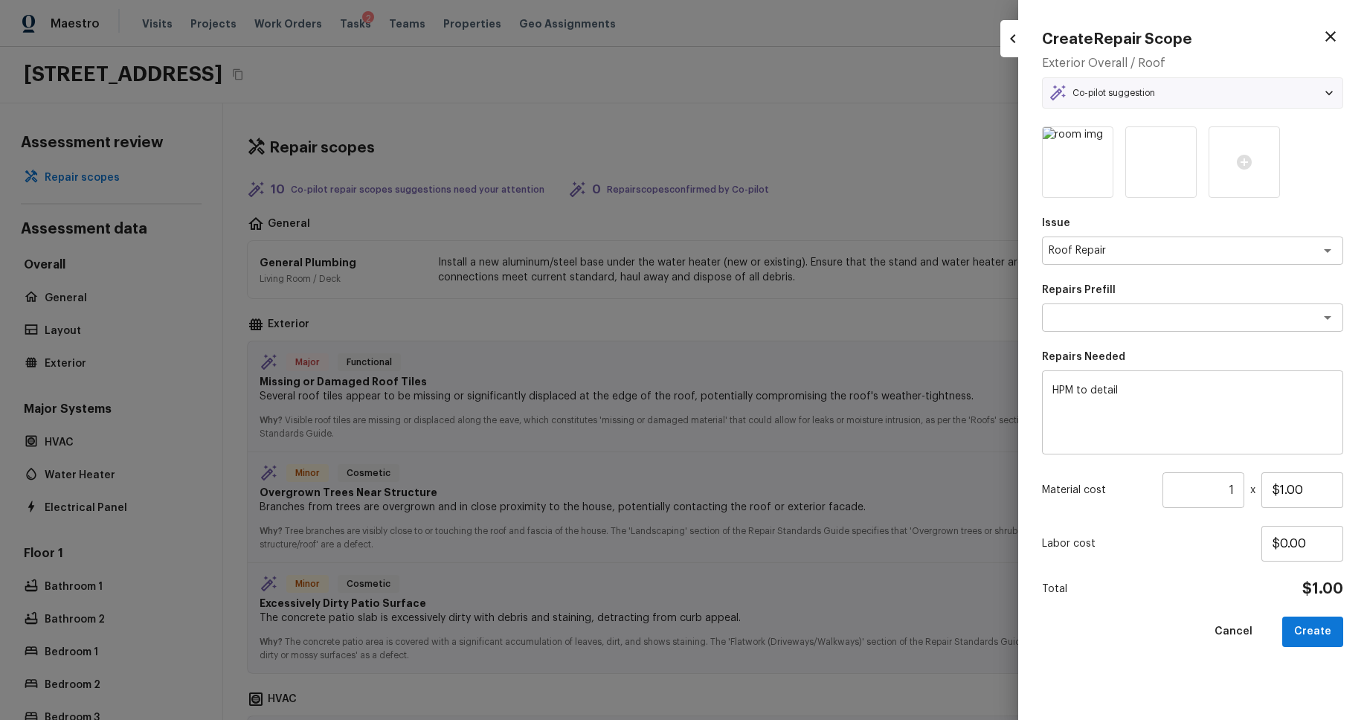
type textarea "Add a Task"
click at [1323, 639] on button "Create" at bounding box center [1312, 631] width 61 height 30
type input "$0.00"
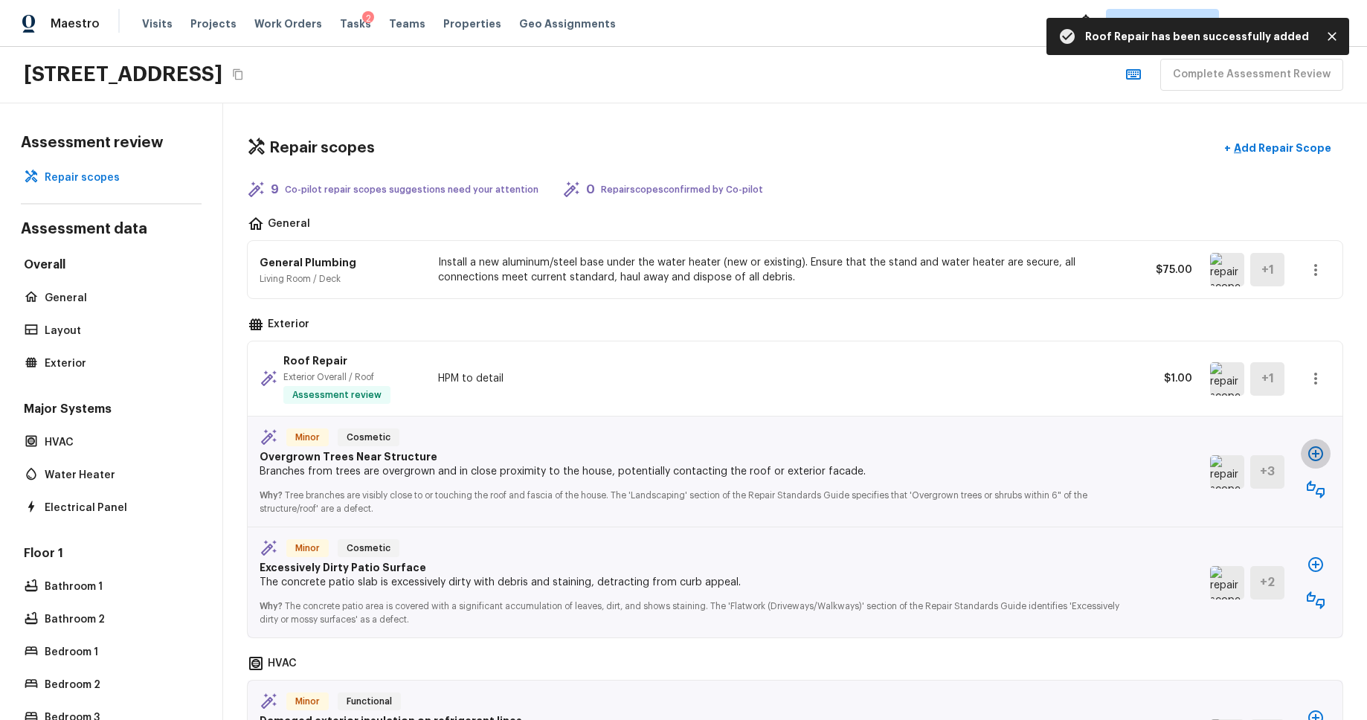
click at [1313, 451] on icon "button" at bounding box center [1315, 454] width 18 height 18
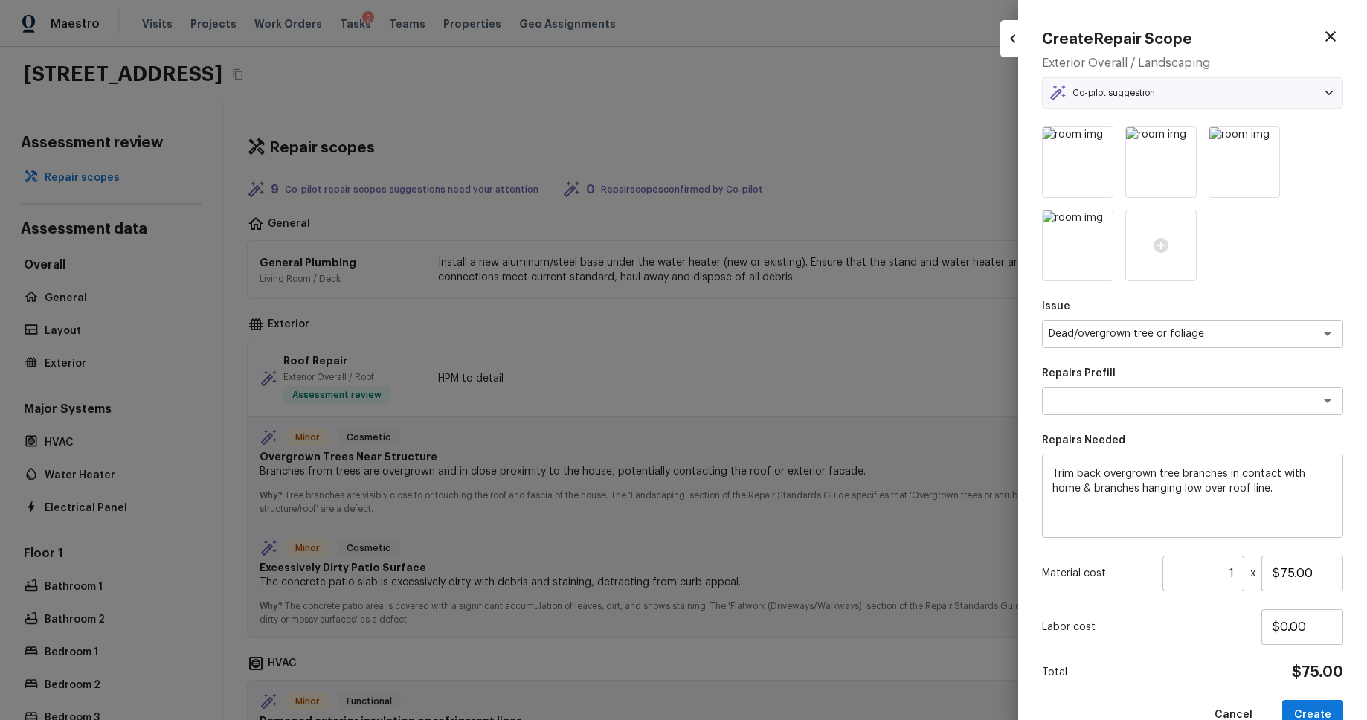
type textarea "Trim tree branches"
click at [1309, 703] on button "Create" at bounding box center [1312, 715] width 61 height 30
type input "$0.00"
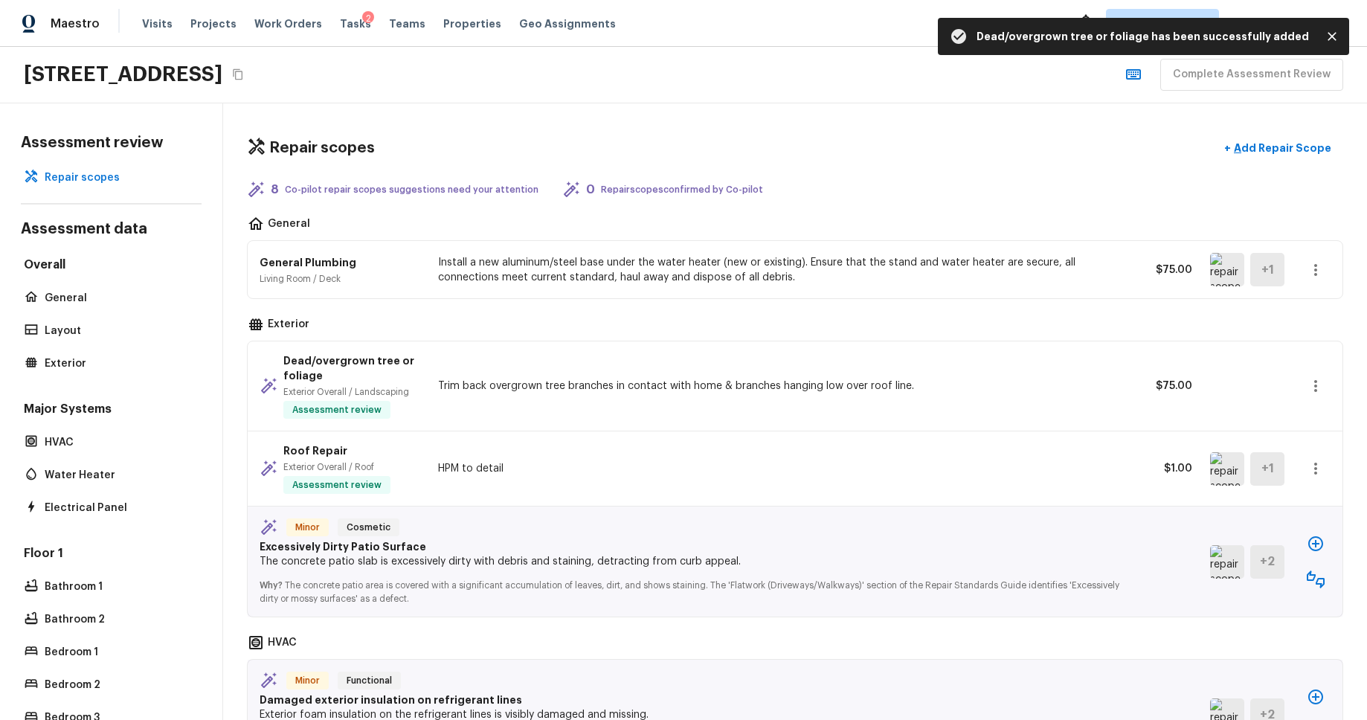
click at [1312, 527] on div "Minor Cosmetic Excessively Dirty Patio Surface The concrete patio slab is exces…" at bounding box center [795, 561] width 1094 height 110
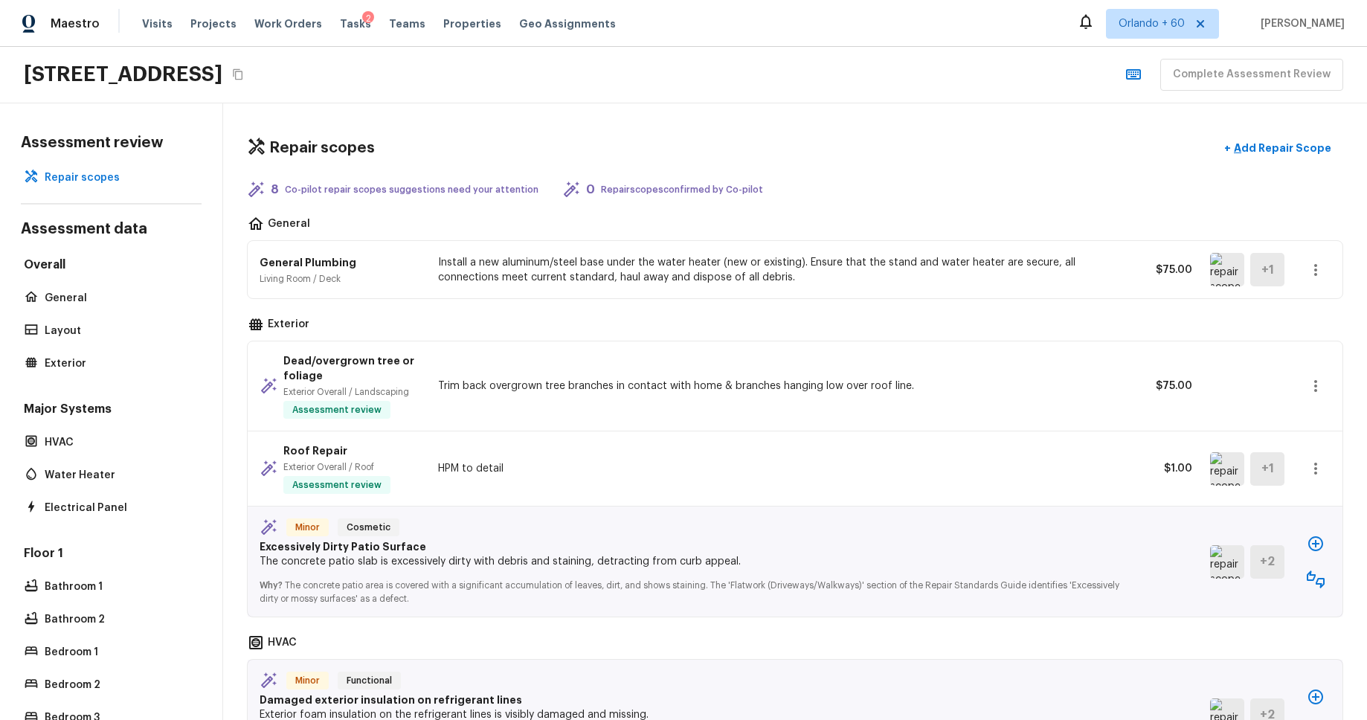
click at [1313, 541] on icon "button" at bounding box center [1315, 544] width 18 height 18
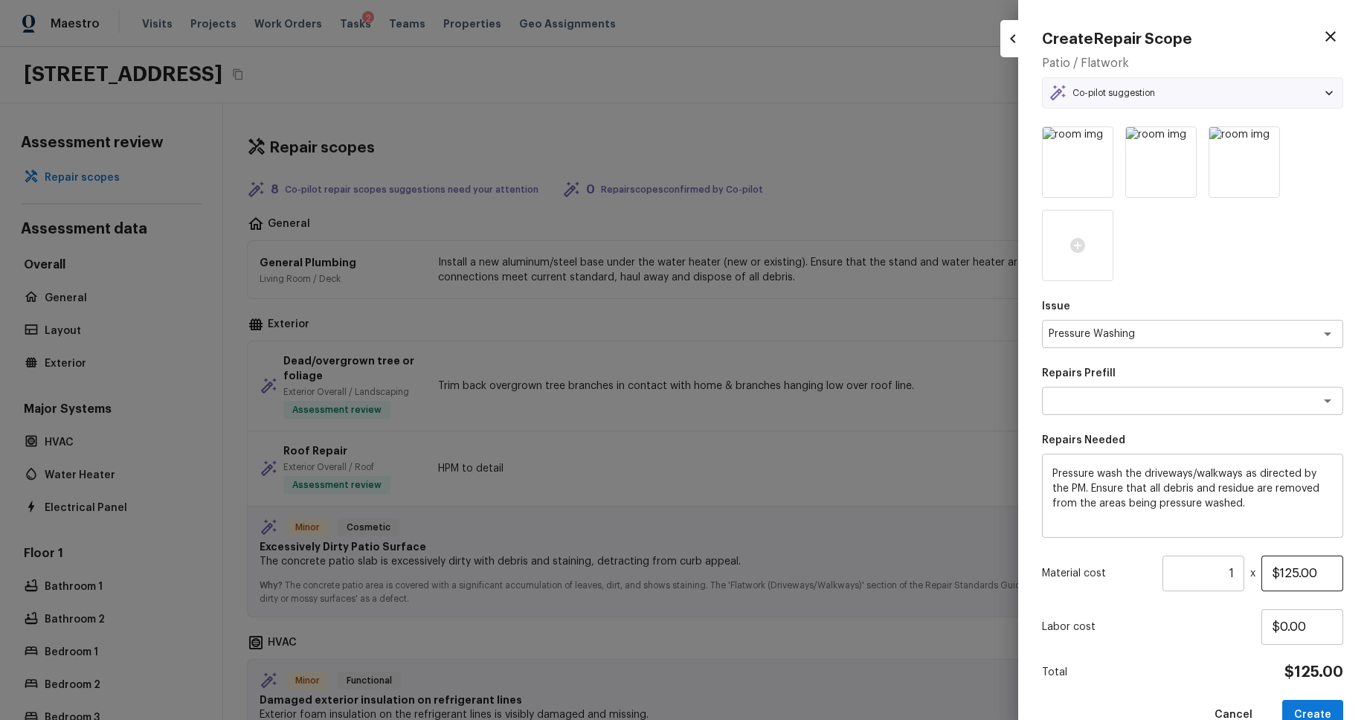
type textarea "Pressure Wash Drive/Walk Way"
click at [1312, 703] on button "Create" at bounding box center [1312, 715] width 61 height 30
type input "$0.00"
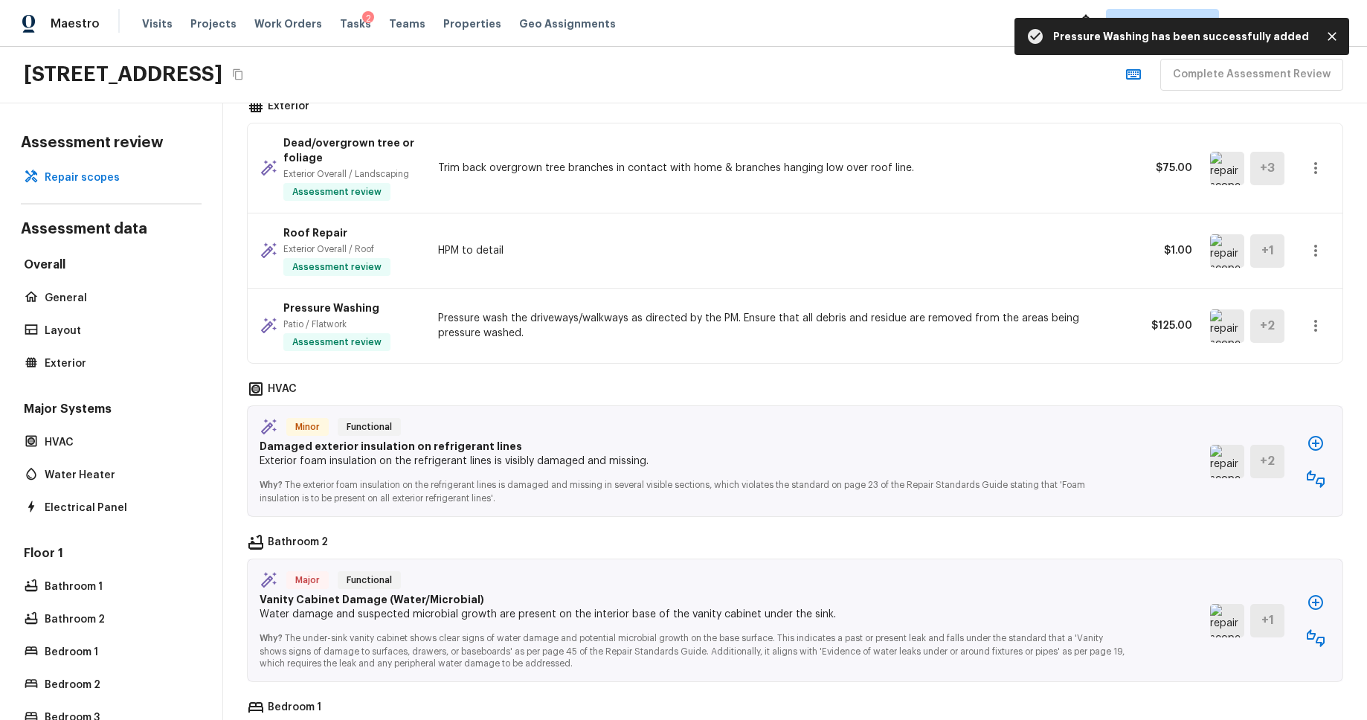
scroll to position [334, 0]
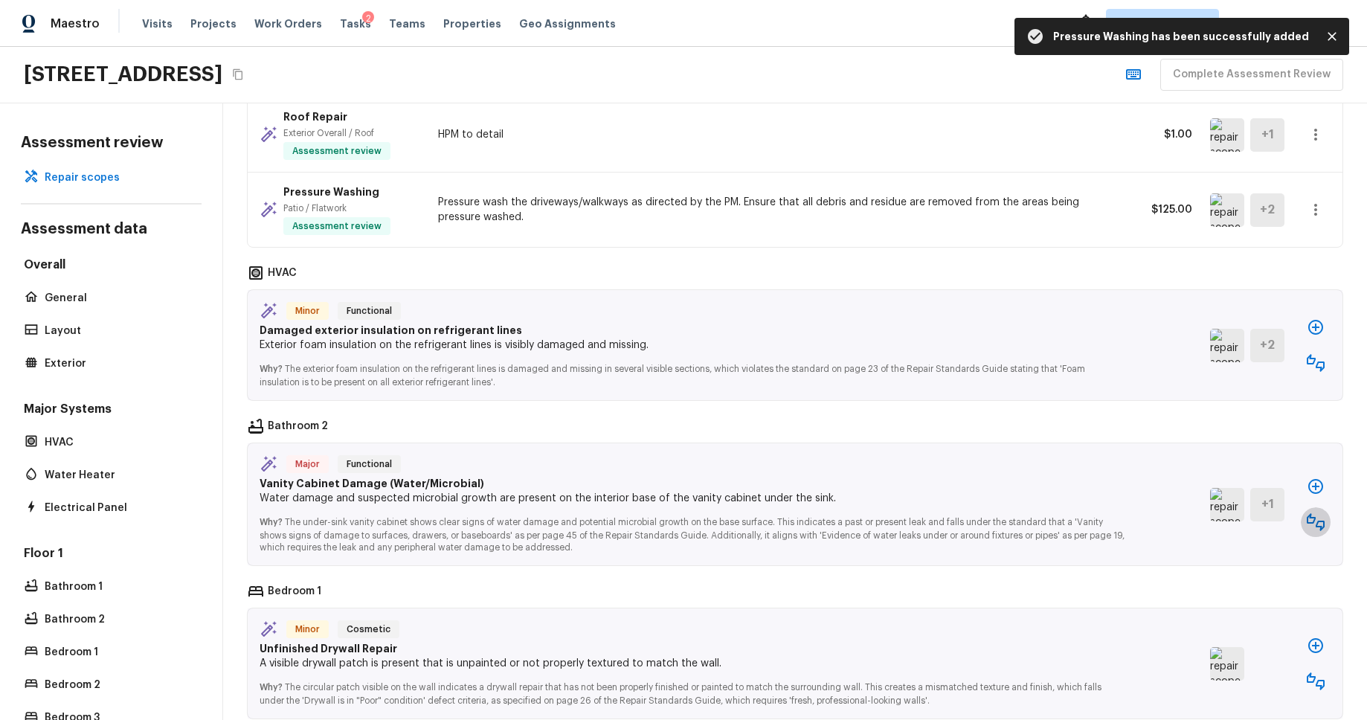
click at [1315, 518] on icon "button" at bounding box center [1315, 522] width 18 height 18
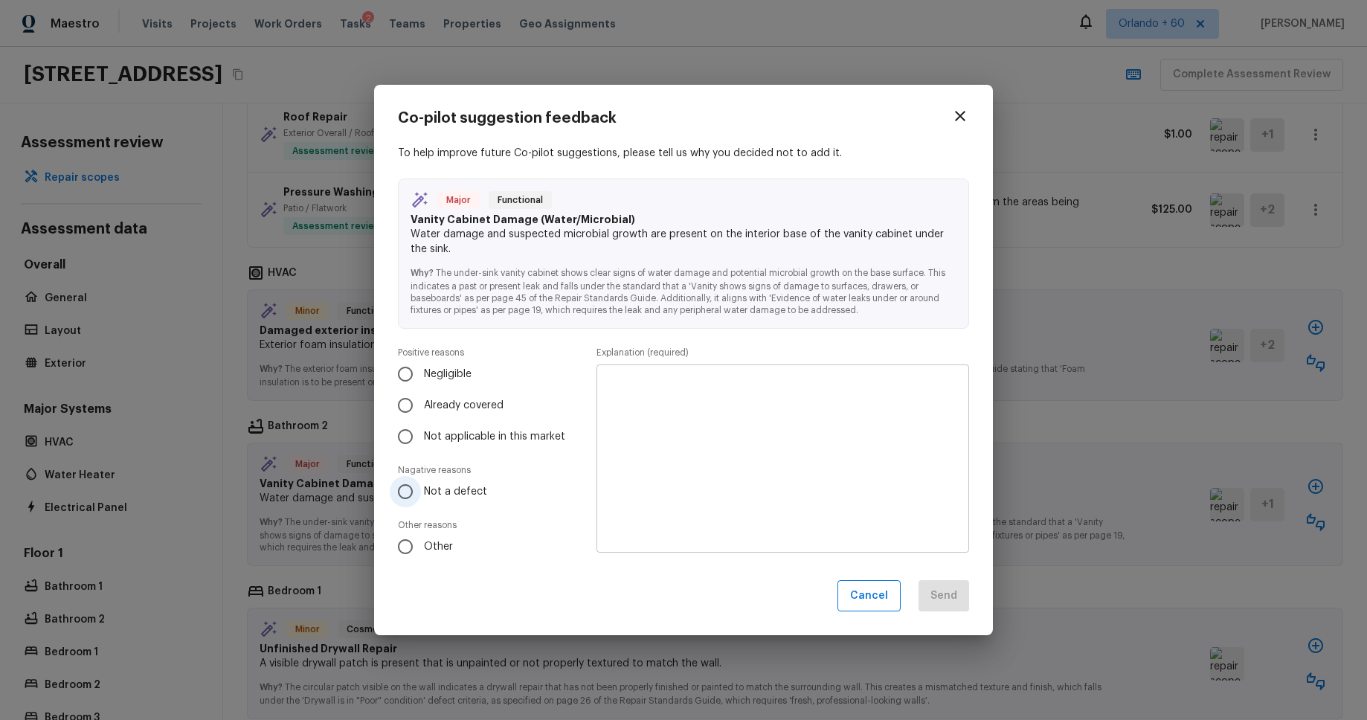
click at [448, 490] on span "Not a defect" at bounding box center [455, 491] width 63 height 15
click at [421, 490] on input "Not a defect" at bounding box center [405, 491] width 31 height 31
radio input "true"
click at [874, 505] on textarea at bounding box center [783, 458] width 352 height 164
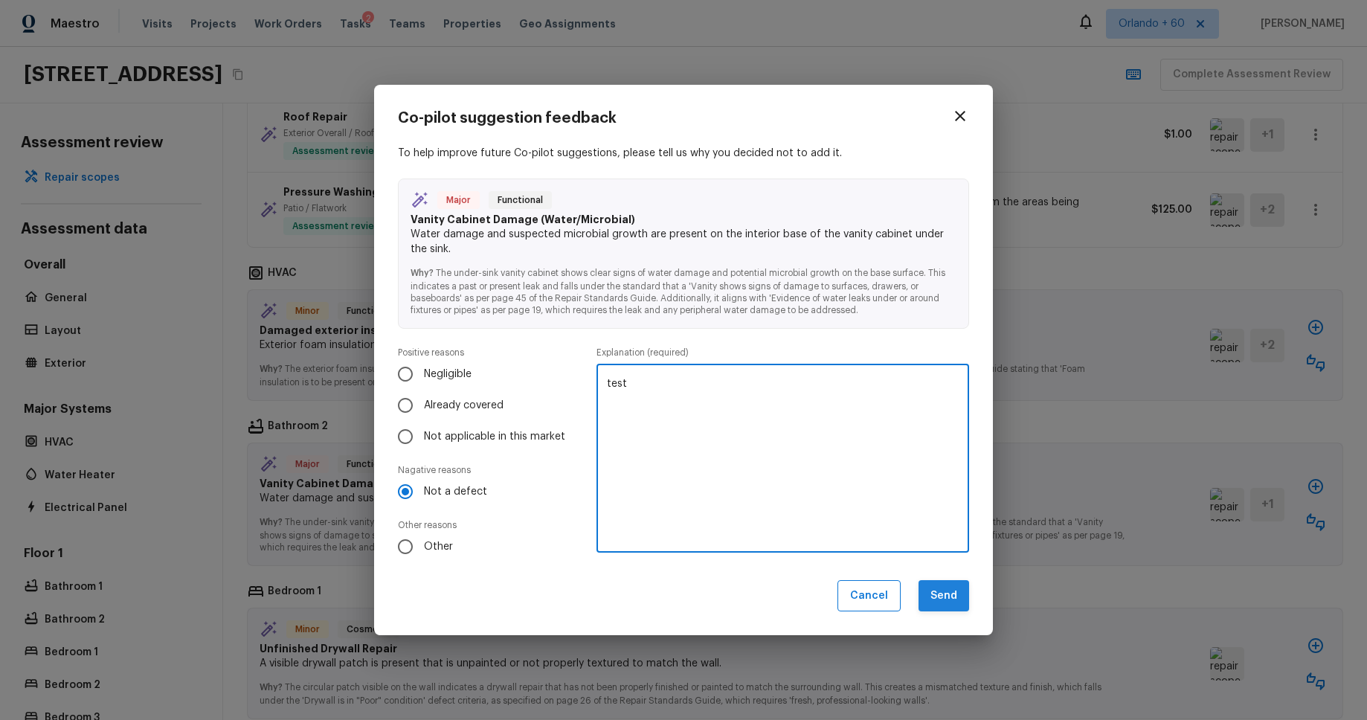
type textarea "test"
click at [964, 587] on button "Send" at bounding box center [943, 596] width 51 height 32
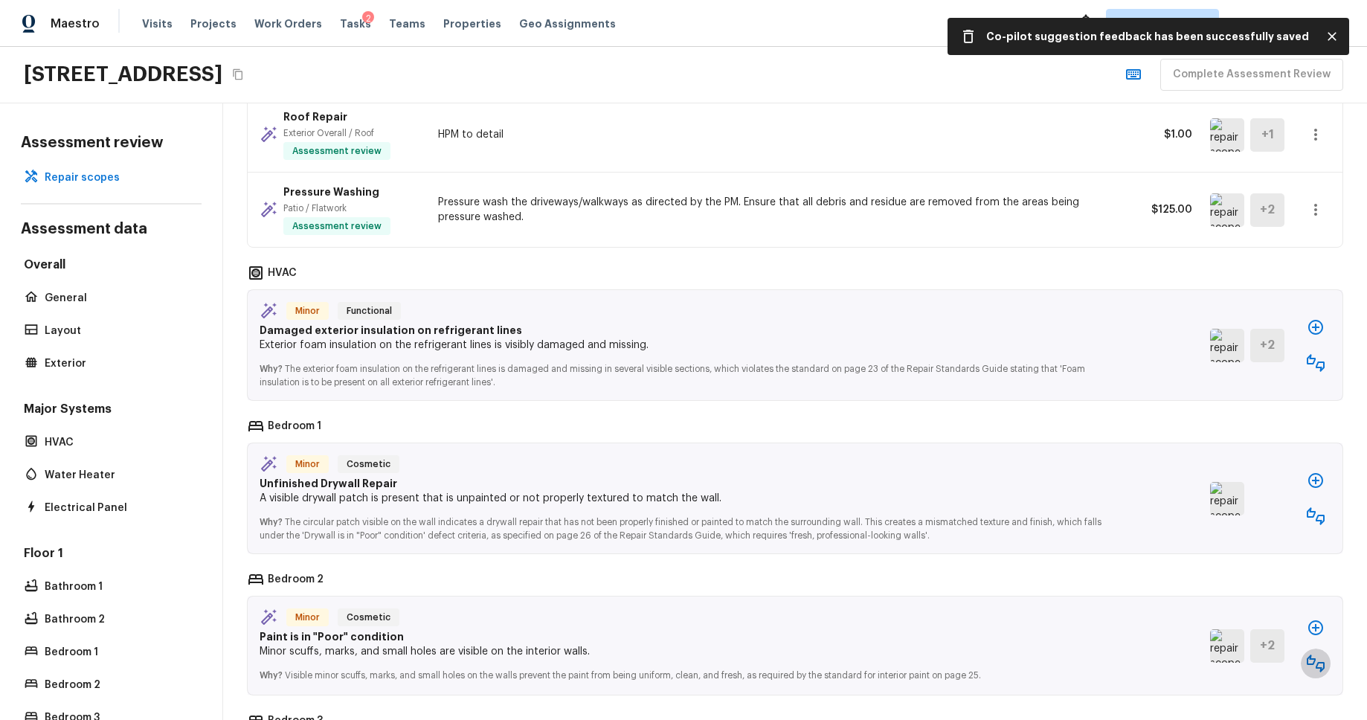
click at [1318, 675] on button "button" at bounding box center [1315, 663] width 30 height 30
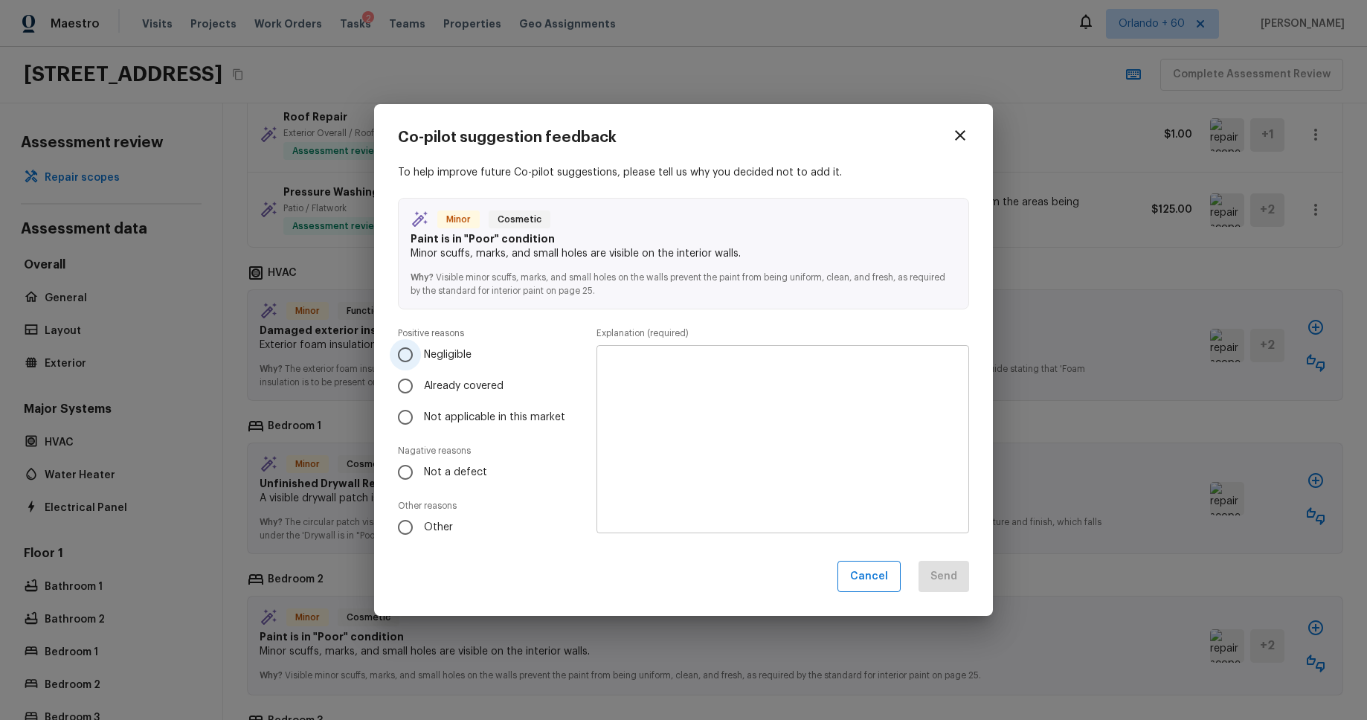
click at [454, 346] on label "Negligible" at bounding box center [481, 354] width 183 height 31
click at [421, 346] on input "Negligible" at bounding box center [405, 354] width 31 height 31
radio input "true"
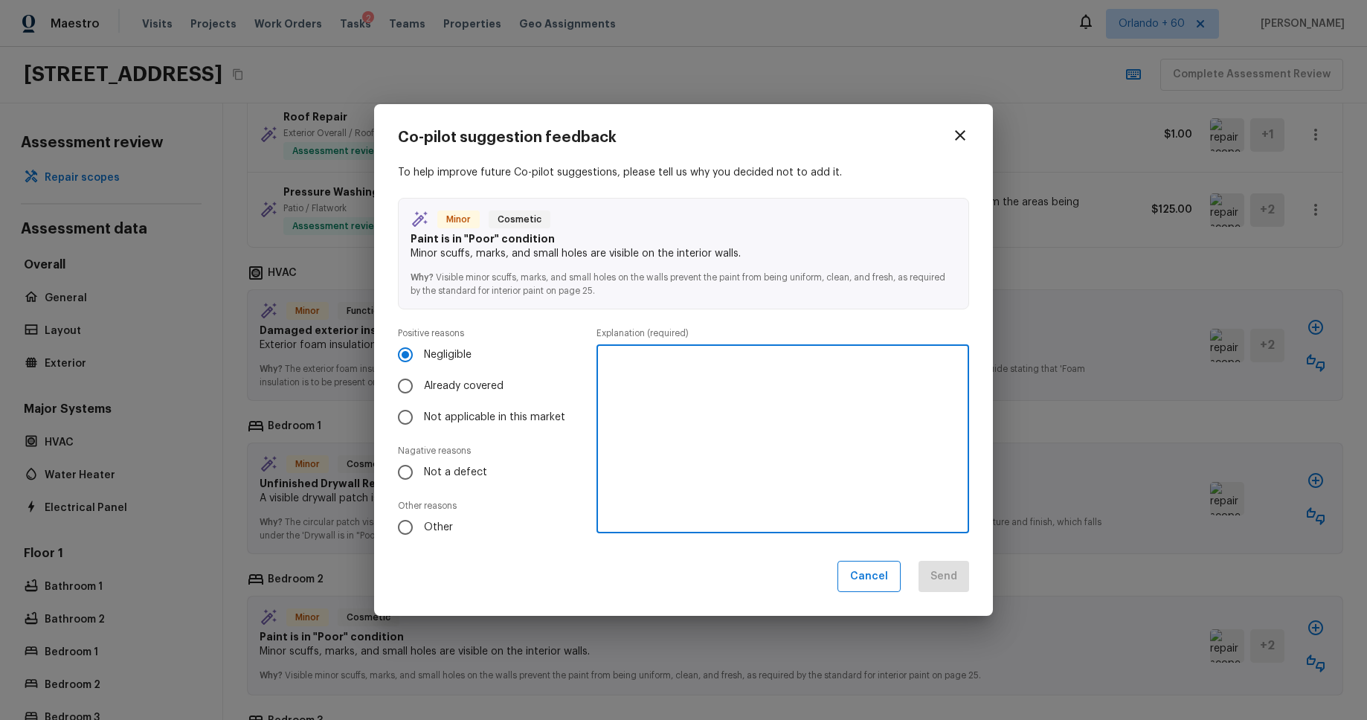
click at [697, 386] on textarea at bounding box center [783, 439] width 352 height 164
type textarea "test"
click at [946, 579] on button "Send" at bounding box center [943, 577] width 51 height 32
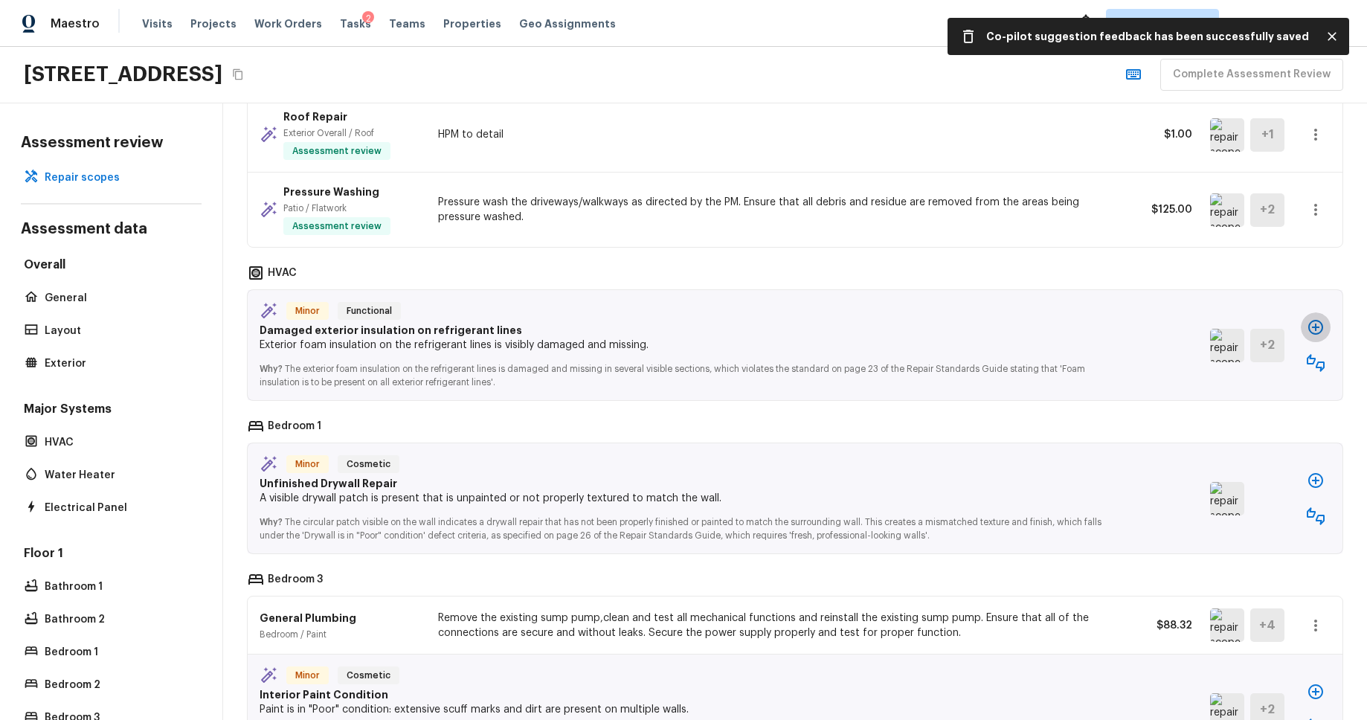
click at [1306, 324] on icon "button" at bounding box center [1315, 327] width 18 height 18
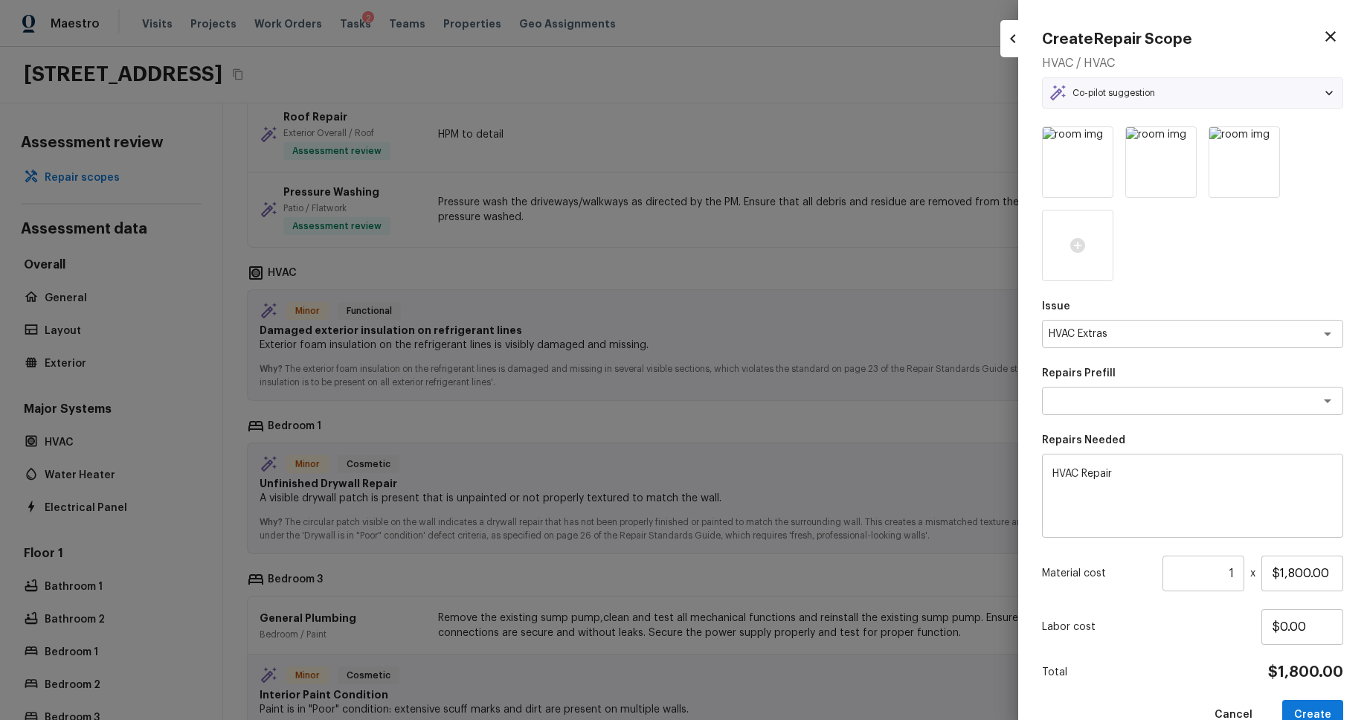
type textarea "HVAC Repair"
click at [1311, 712] on button "Create" at bounding box center [1312, 715] width 61 height 30
type input "$0.00"
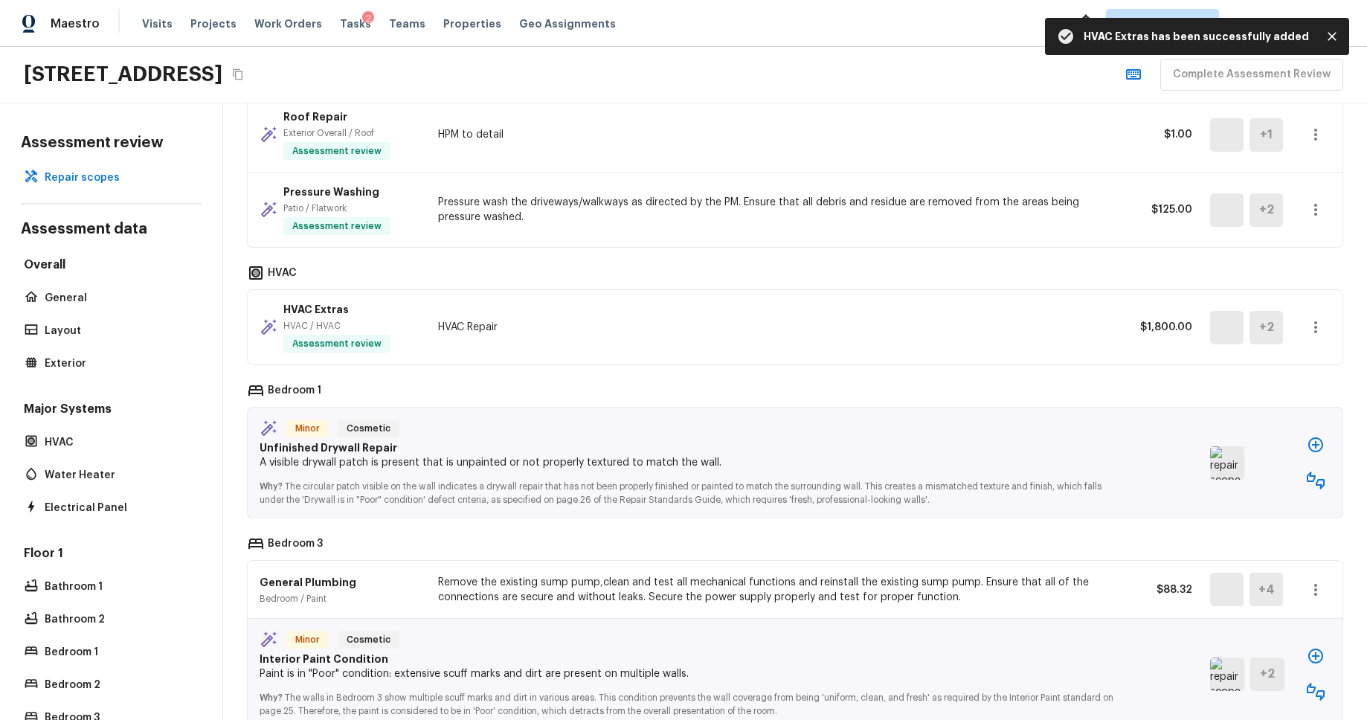
click at [1316, 445] on icon "button" at bounding box center [1315, 444] width 15 height 15
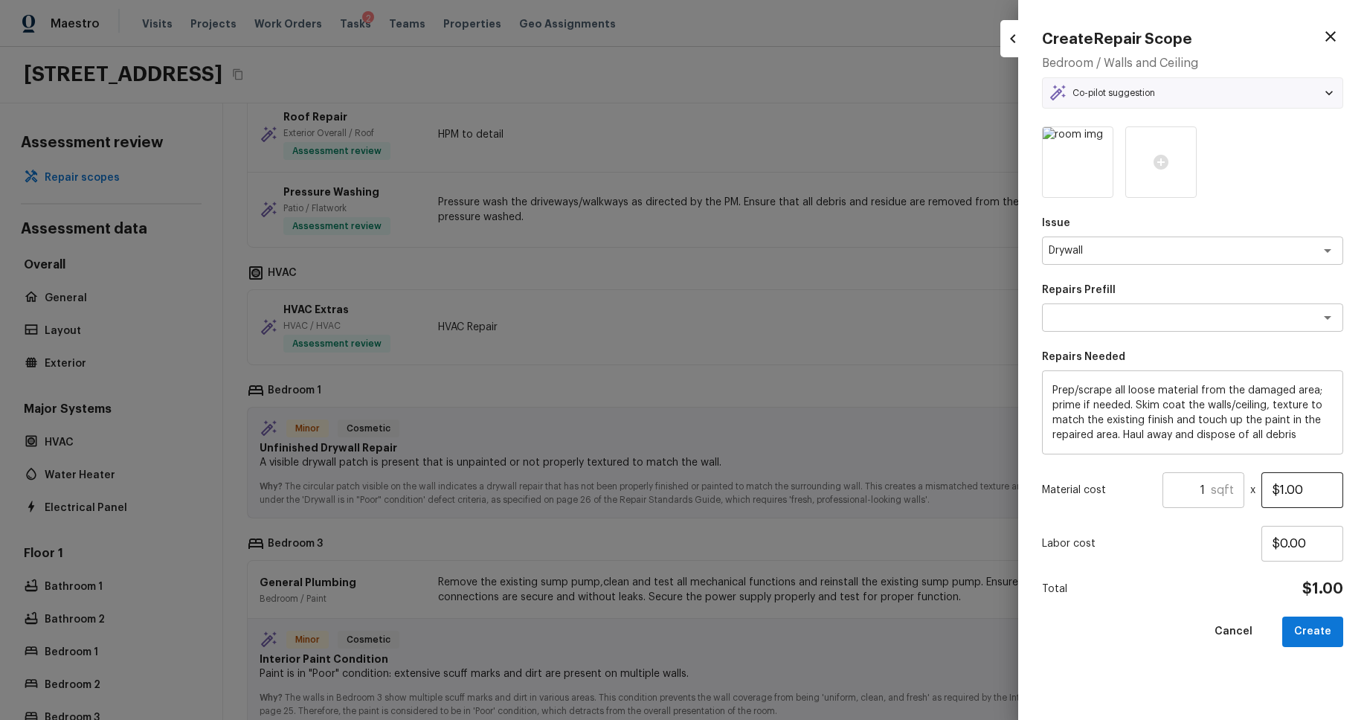
type textarea "Skim Coat Walls/Ceilings"
click at [1329, 634] on button "Create" at bounding box center [1312, 631] width 61 height 30
type input "$0.00"
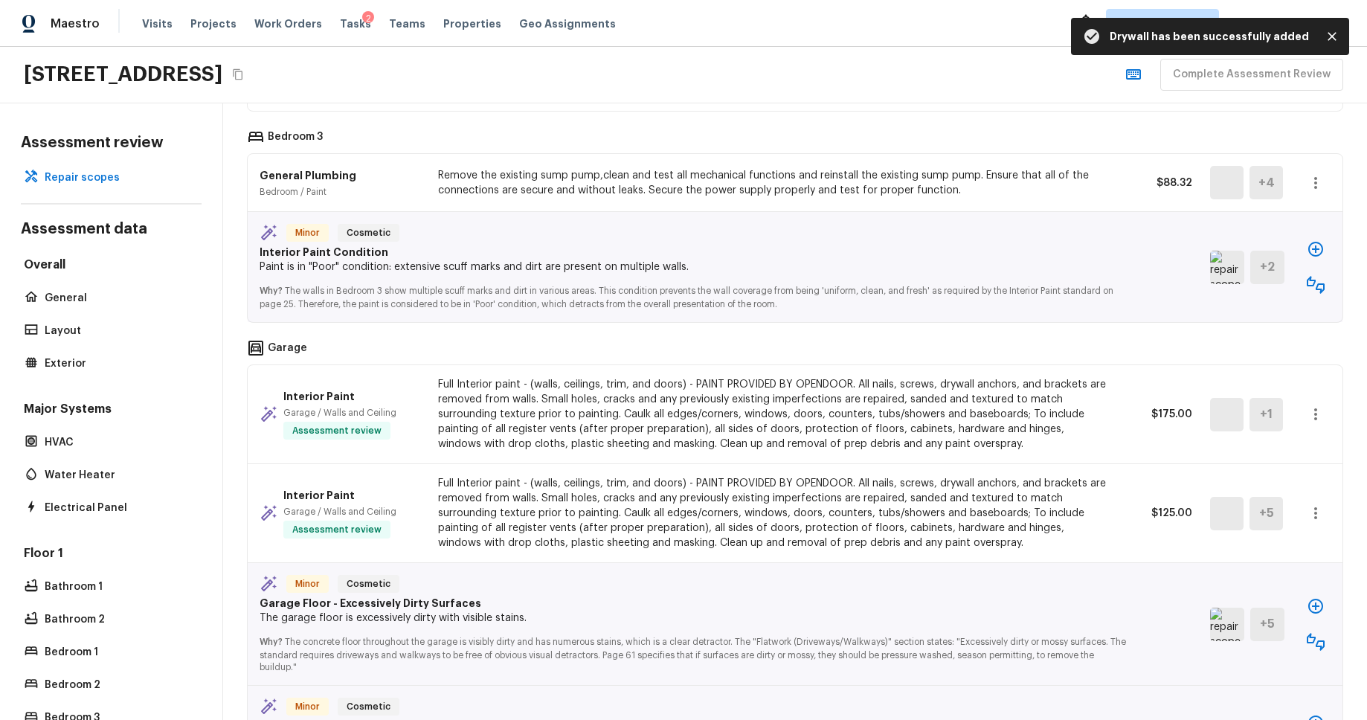
scroll to position [874, 0]
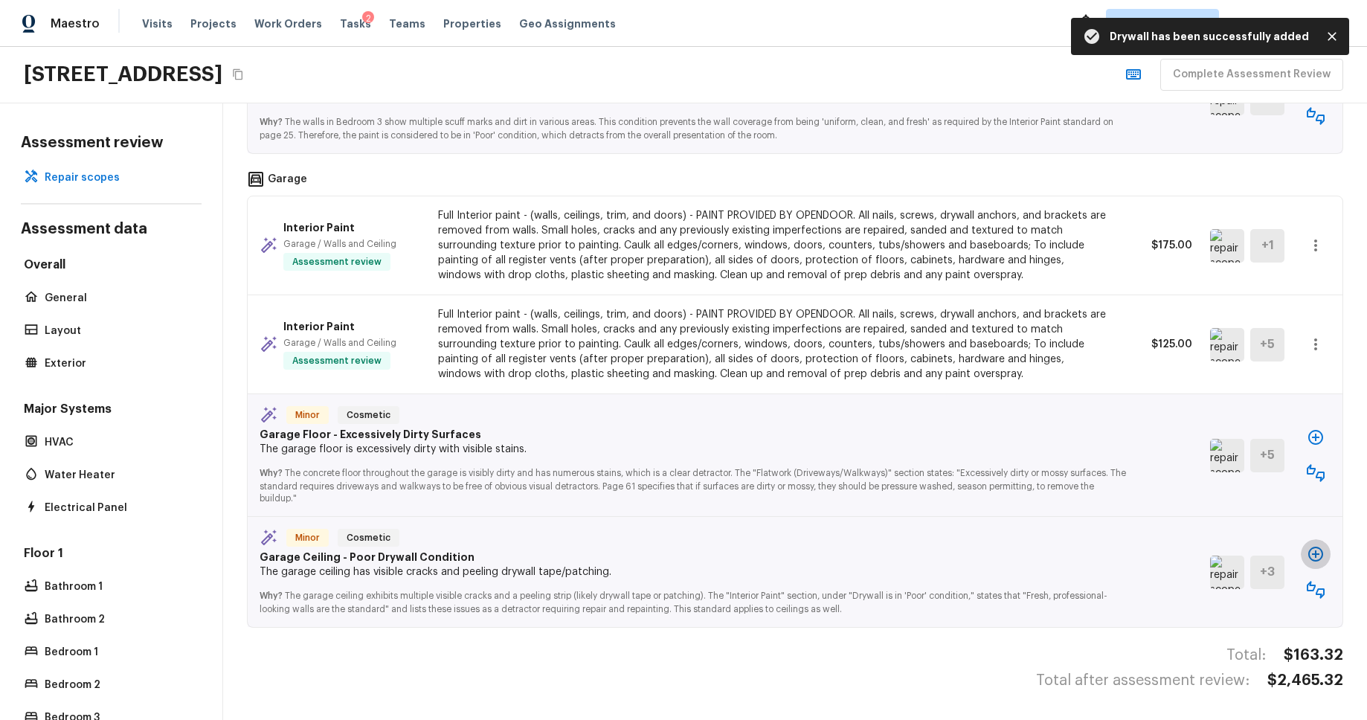
click at [1315, 555] on icon "button" at bounding box center [1315, 554] width 15 height 15
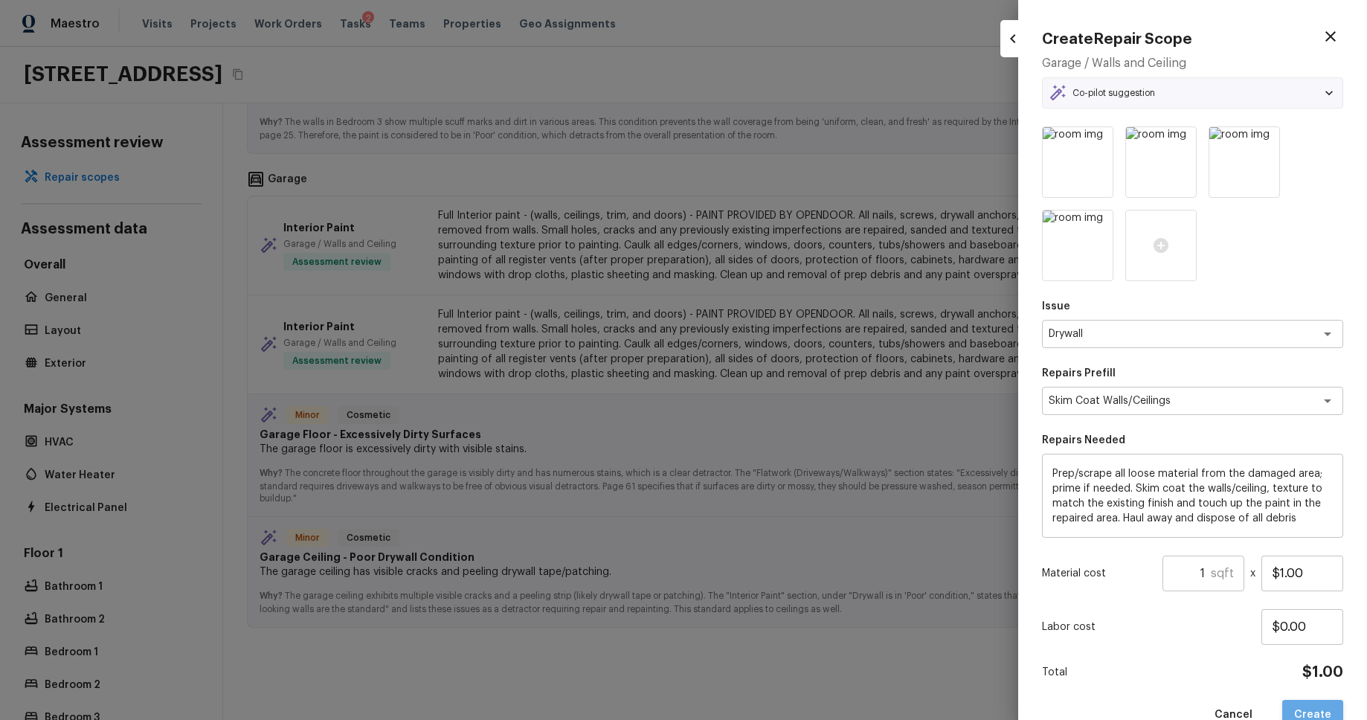
click at [1309, 712] on button "Create" at bounding box center [1312, 715] width 61 height 30
type input "$0.00"
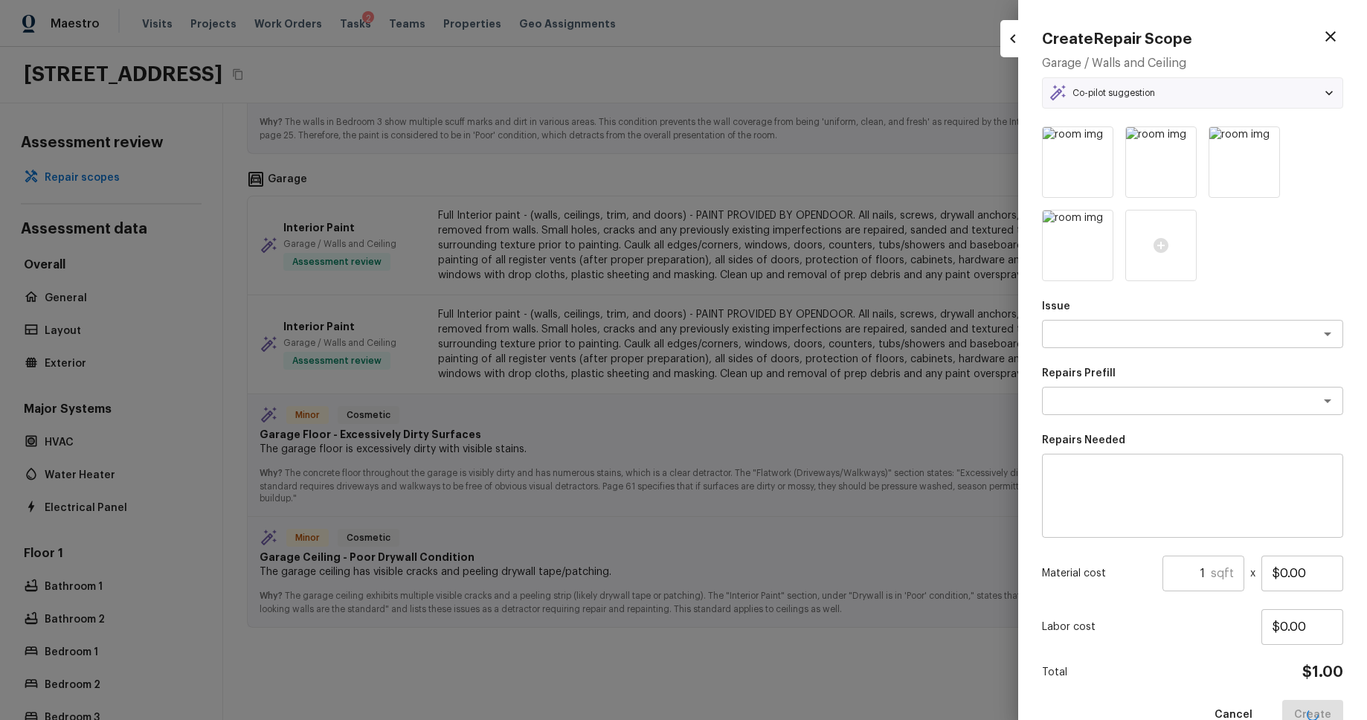
scroll to position [839, 0]
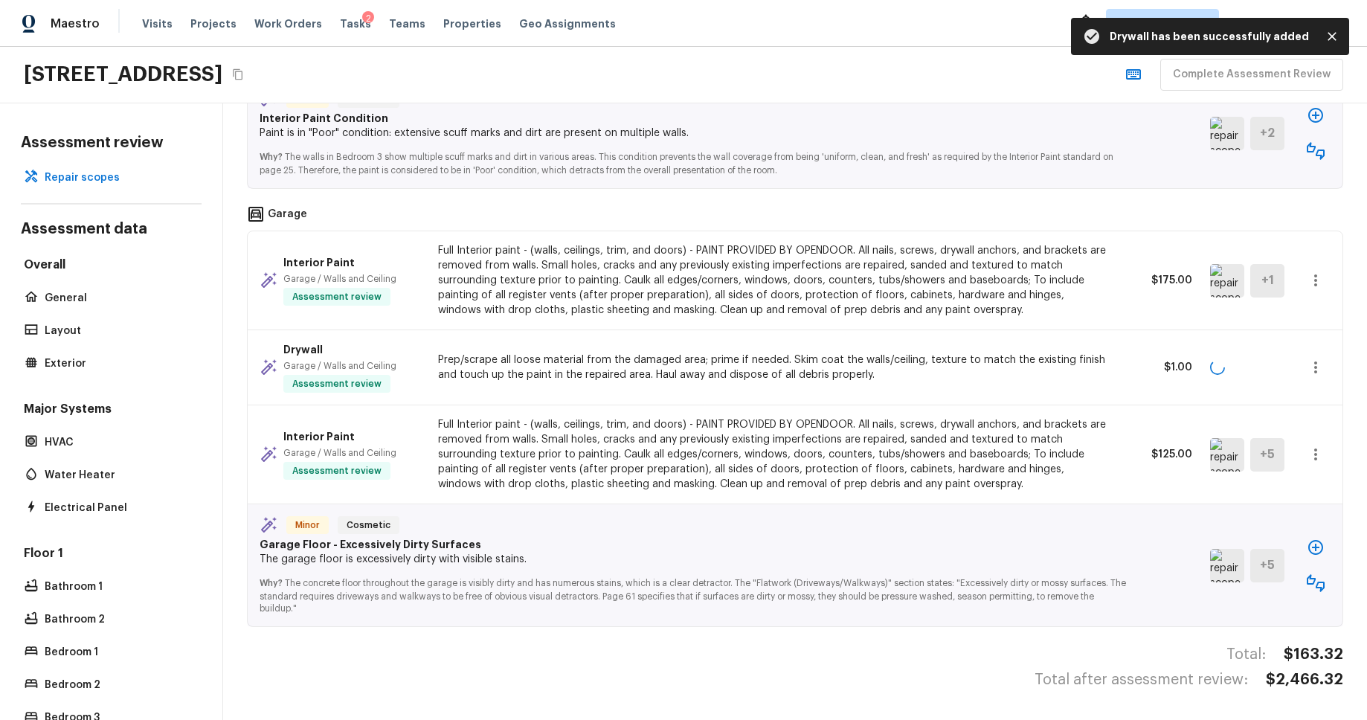
click at [1308, 547] on icon "button" at bounding box center [1315, 547] width 15 height 15
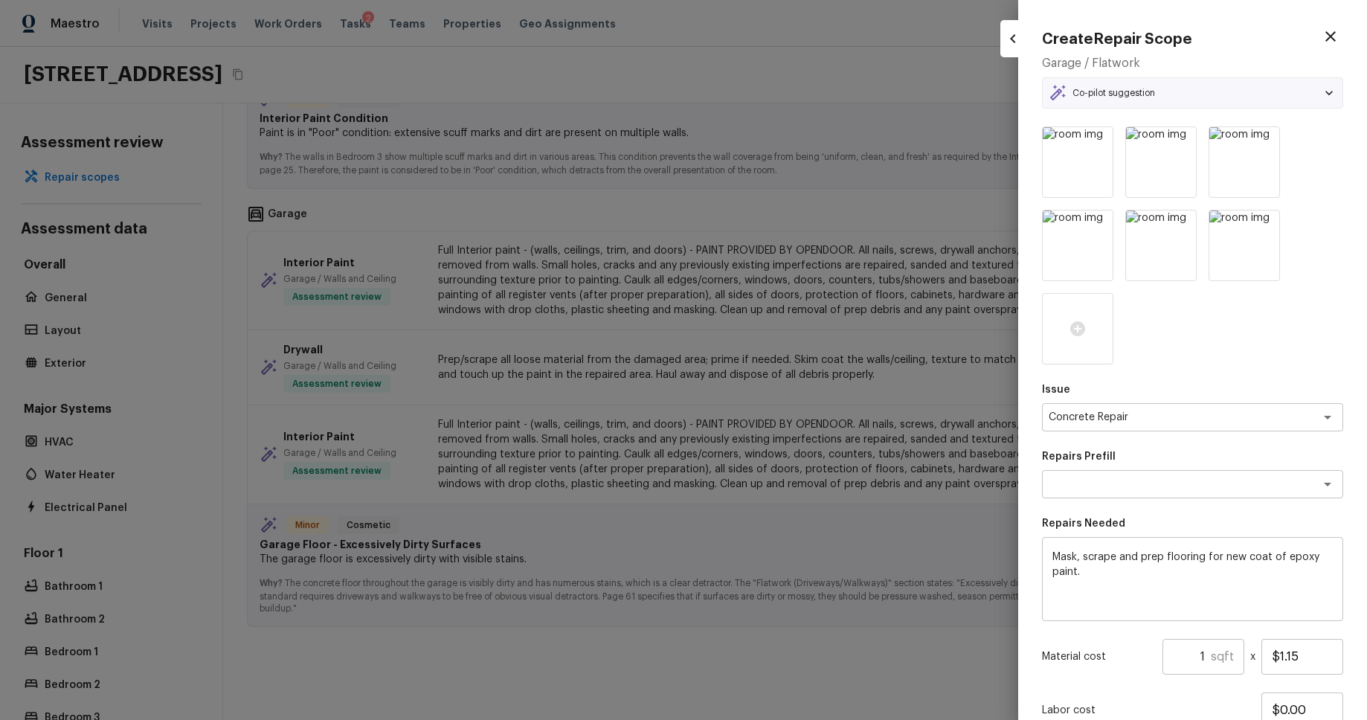
type textarea "Epoxy Paint Flooring"
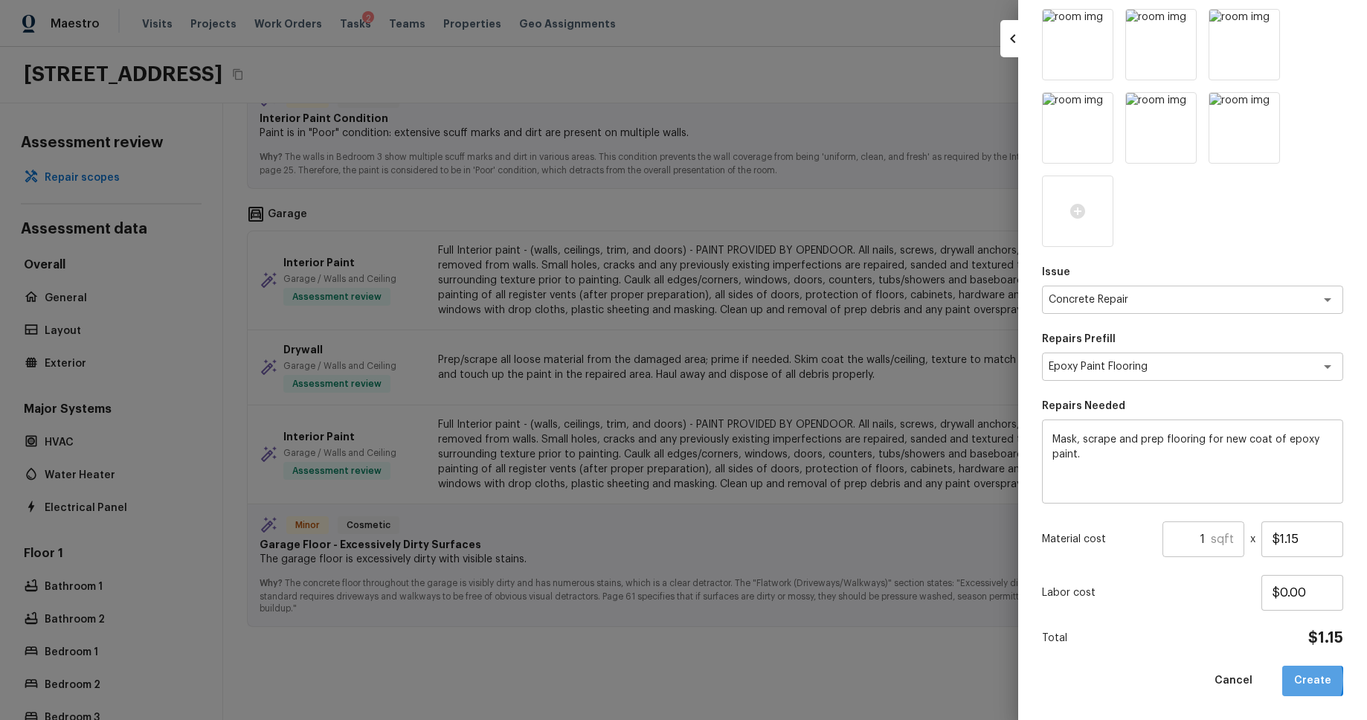
click at [1294, 680] on button "Create" at bounding box center [1312, 680] width 61 height 30
type input "$0.00"
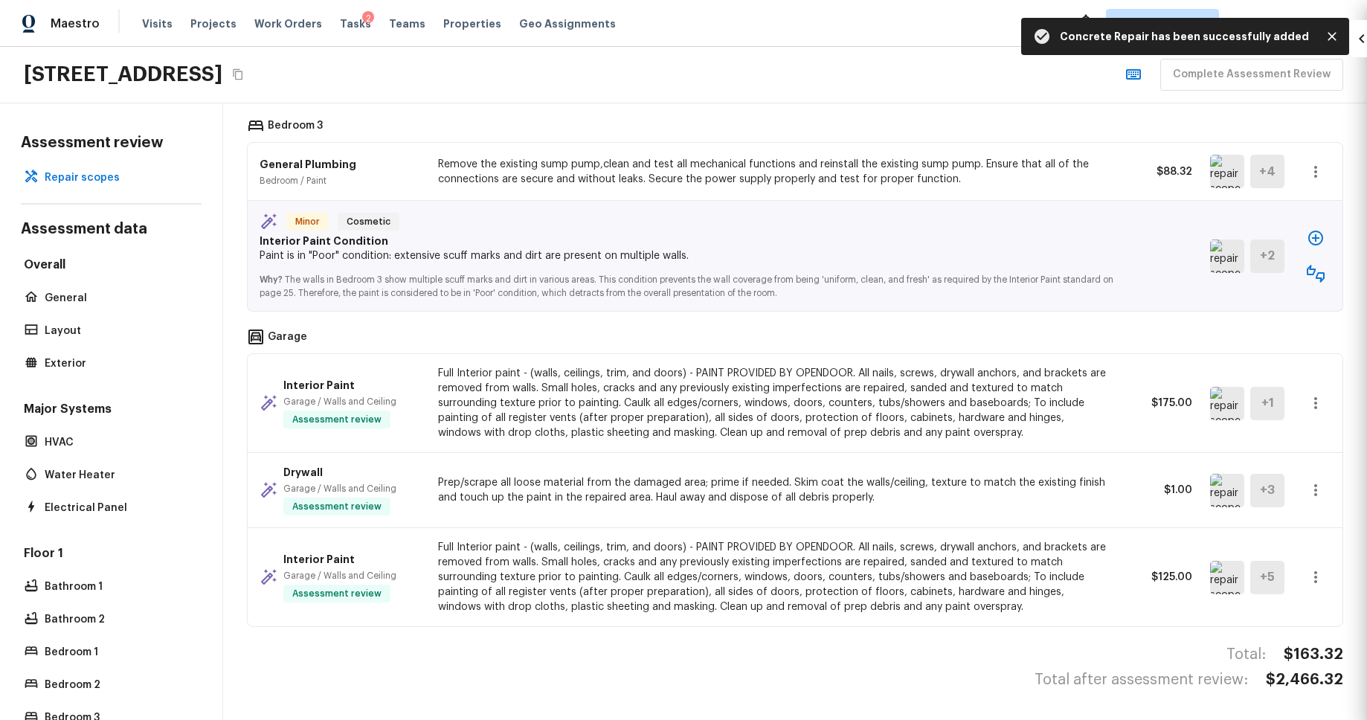
scroll to position [791, 0]
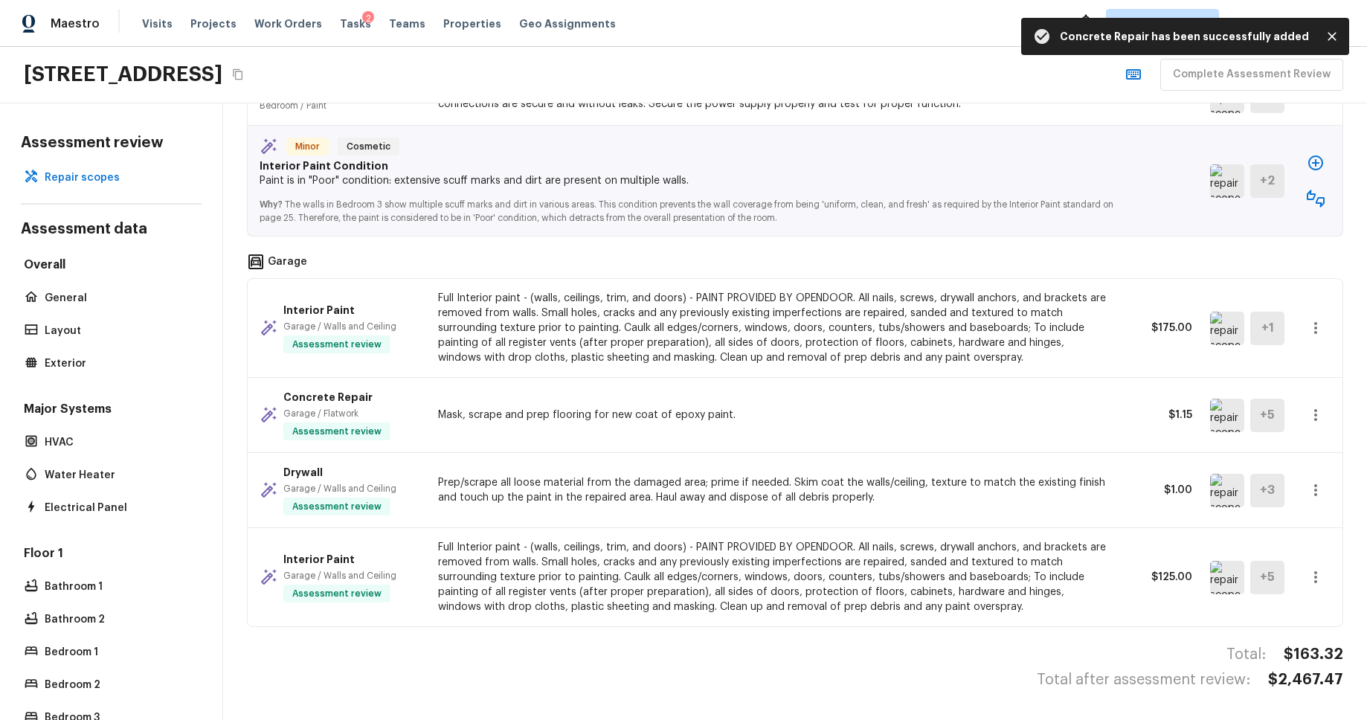
click at [1318, 325] on icon "button" at bounding box center [1315, 328] width 18 height 18
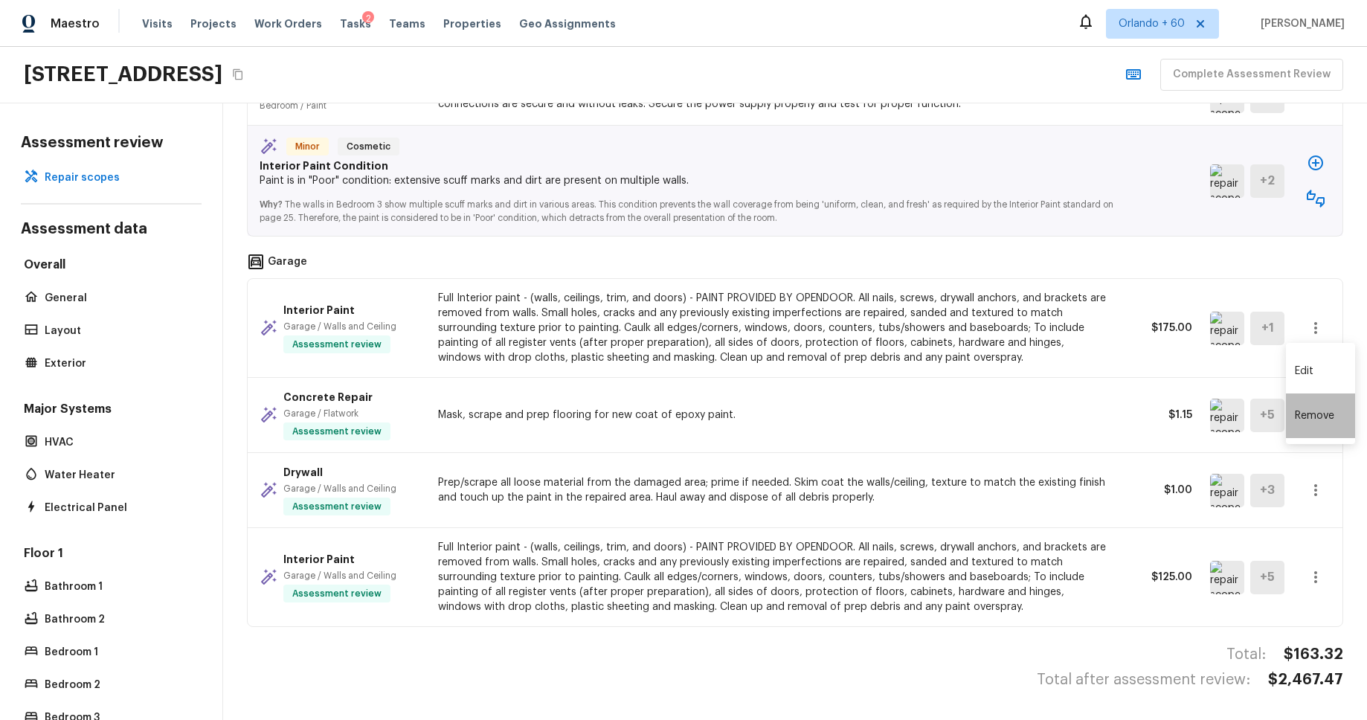
click at [1319, 430] on li "Remove" at bounding box center [1320, 415] width 69 height 45
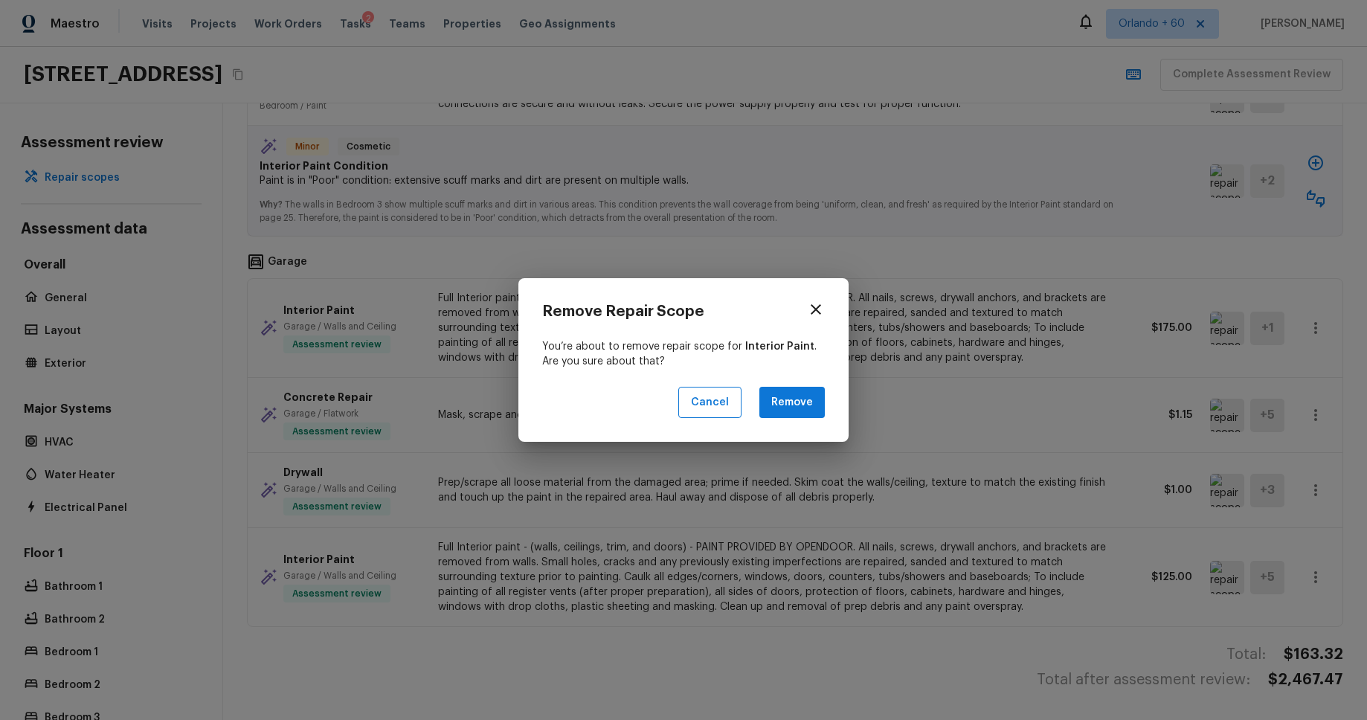
click at [793, 399] on button "Remove" at bounding box center [791, 403] width 65 height 32
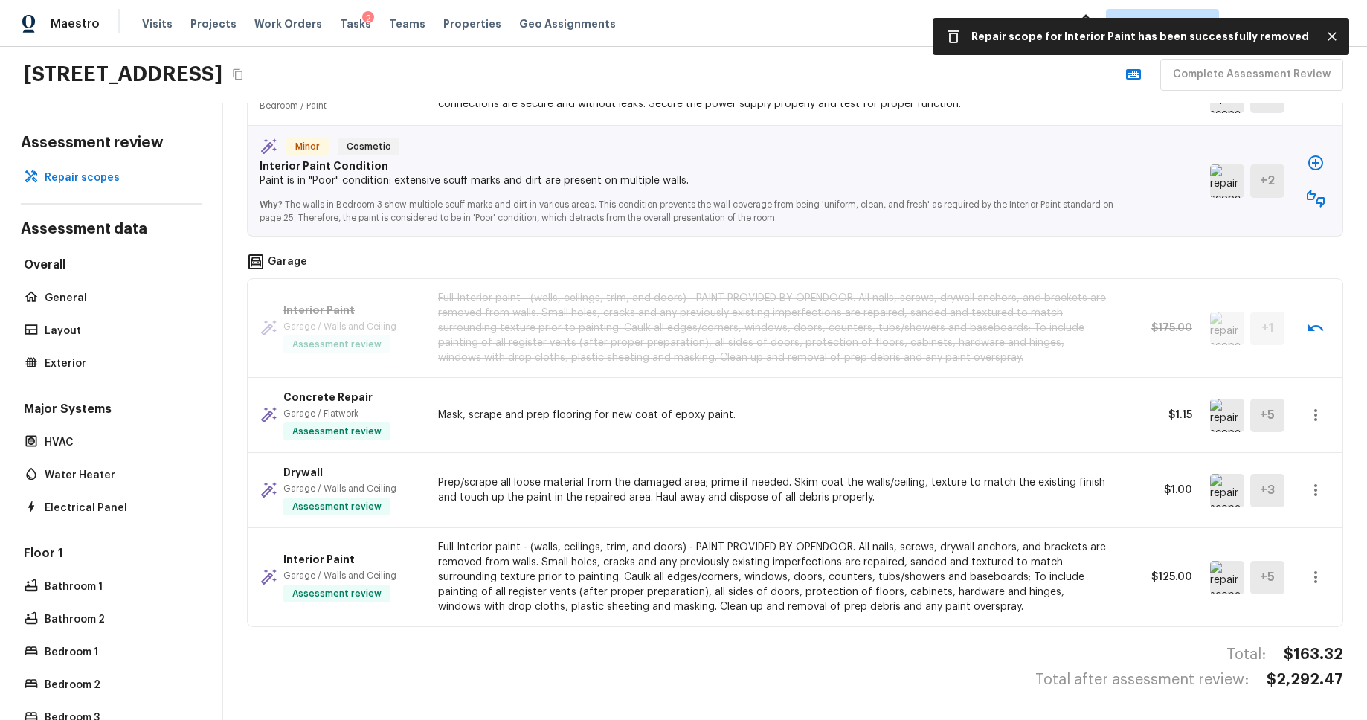
click at [1312, 197] on icon "button" at bounding box center [1315, 199] width 18 height 18
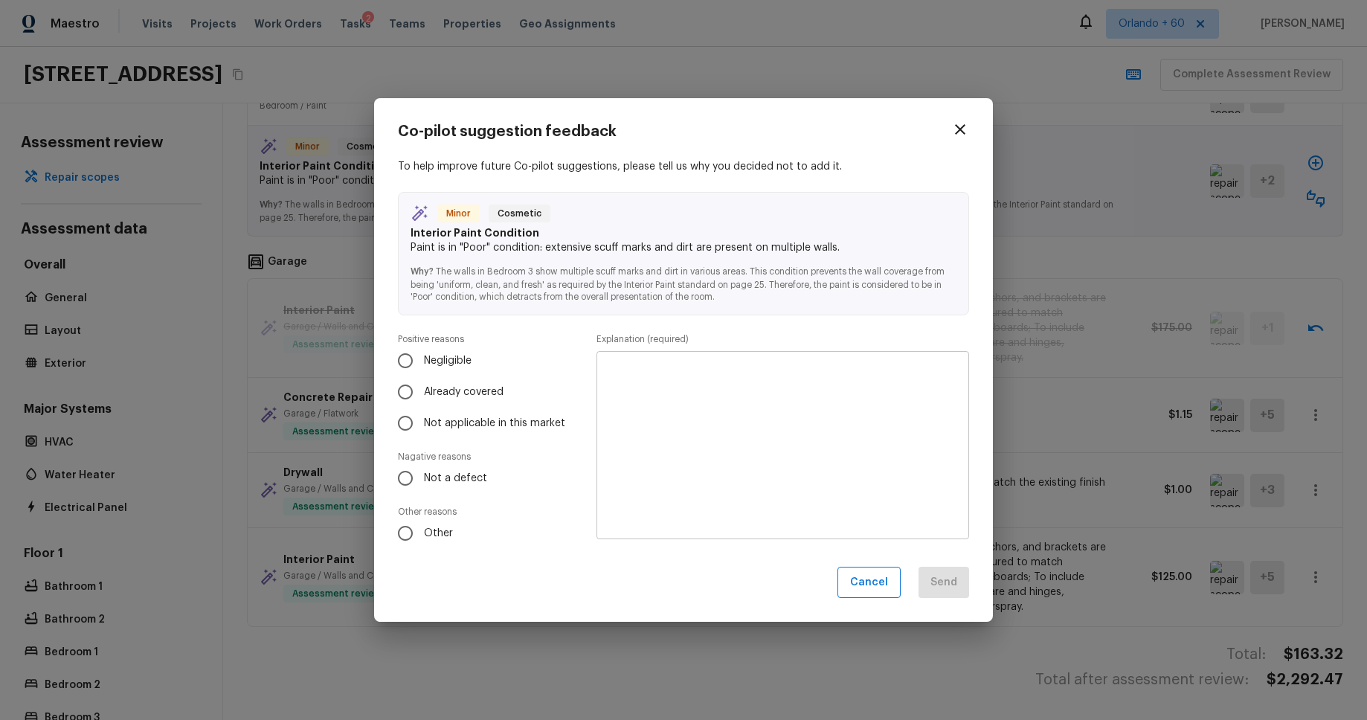
drag, startPoint x: 434, startPoint y: 393, endPoint x: 574, endPoint y: 408, distance: 140.7
click at [434, 393] on span "Already covered" at bounding box center [464, 391] width 80 height 15
click at [421, 393] on input "Already covered" at bounding box center [405, 391] width 31 height 31
radio input "true"
click at [686, 412] on textarea at bounding box center [783, 445] width 352 height 164
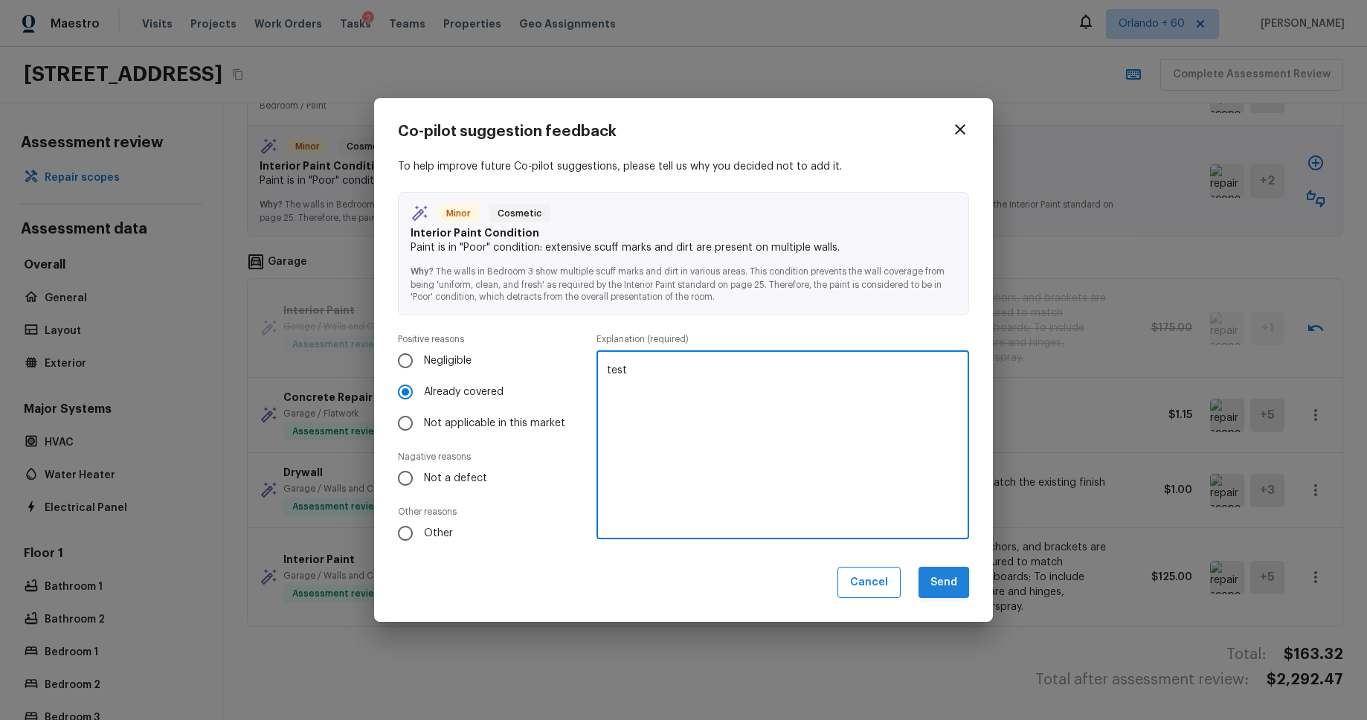
type textarea "test"
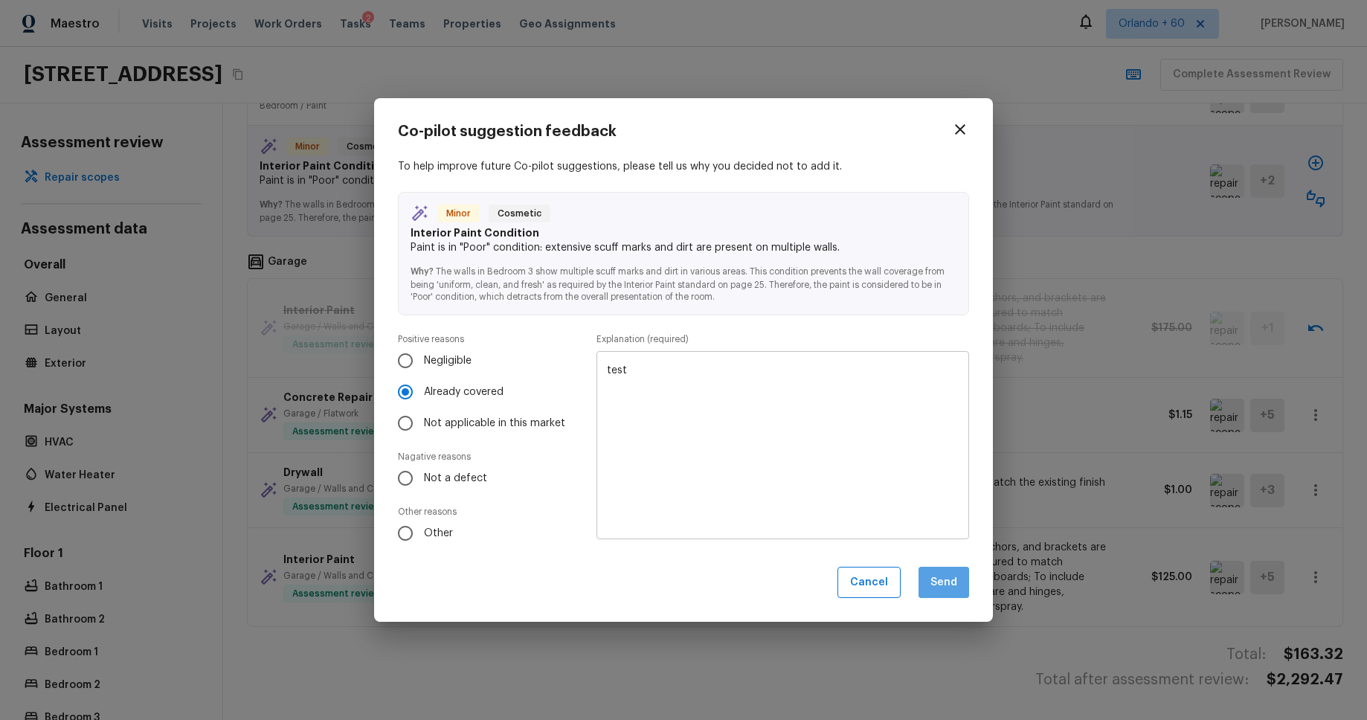
click at [935, 584] on button "Send" at bounding box center [943, 583] width 51 height 32
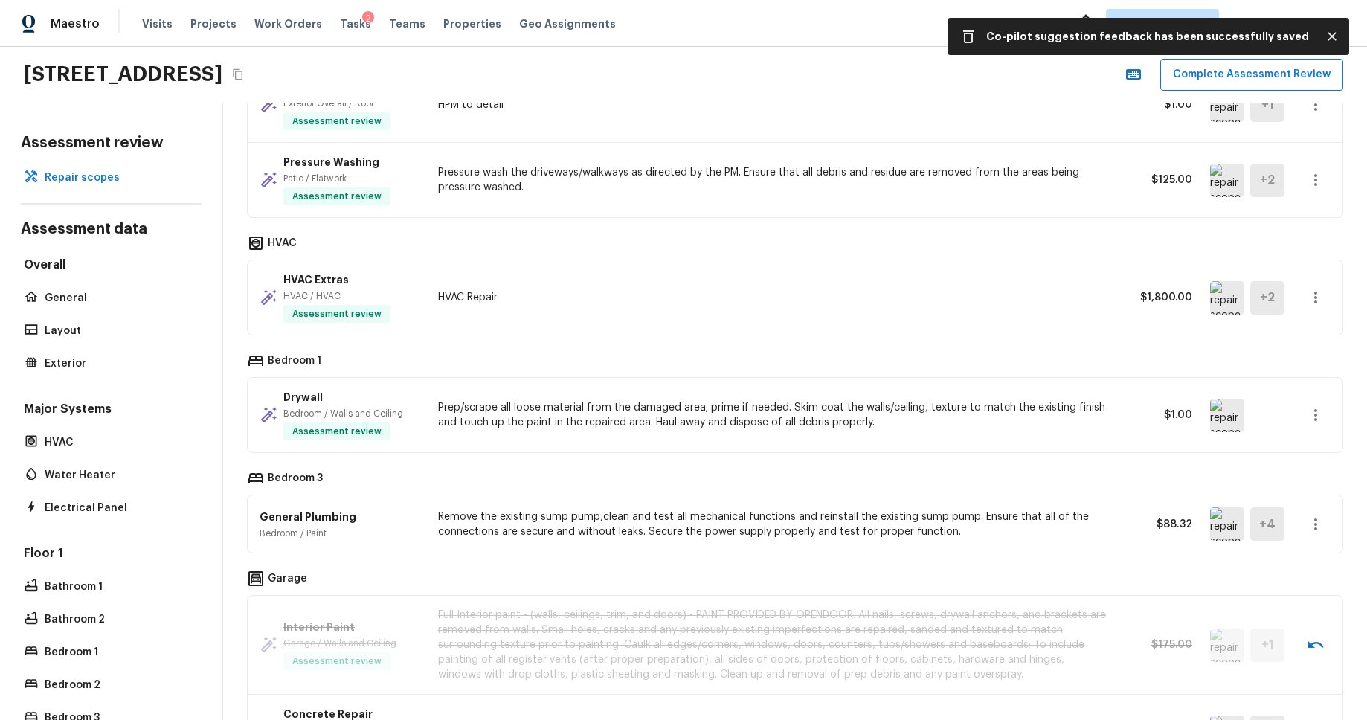
scroll to position [0, 0]
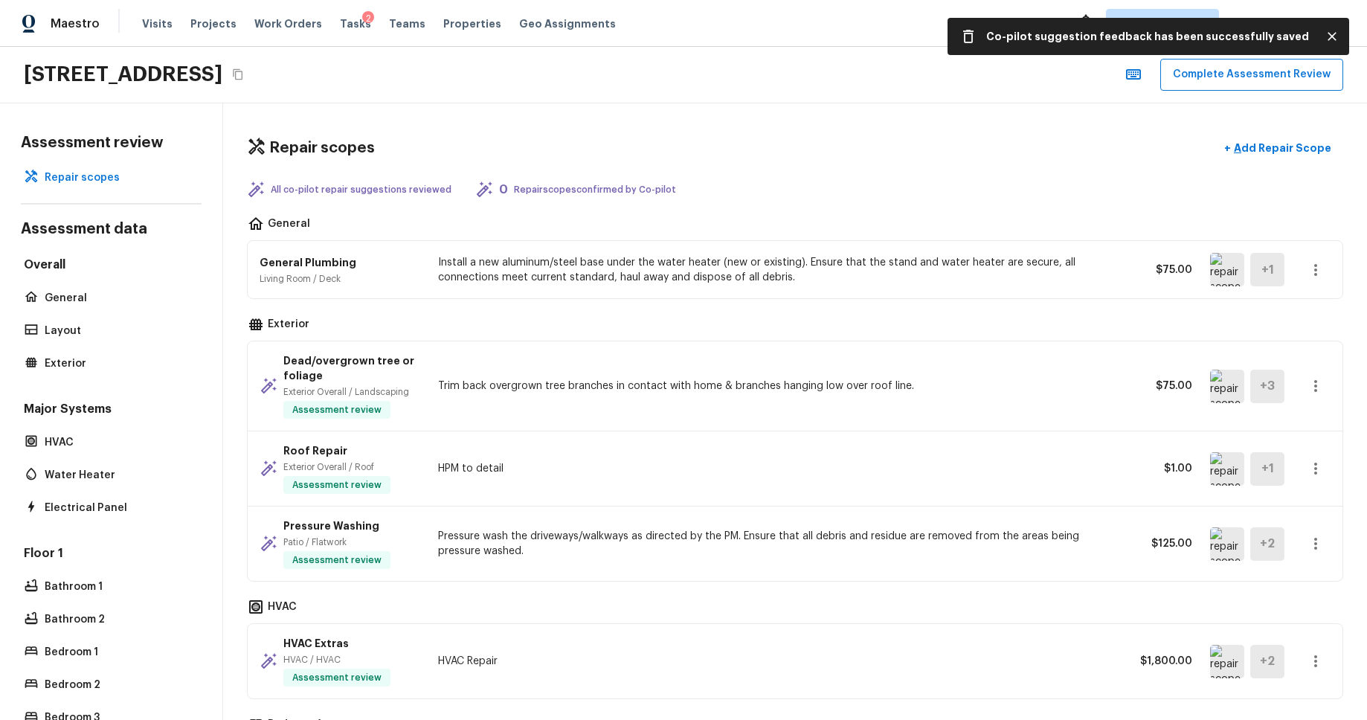
click at [1010, 211] on div "Repair scopes + Add Repair Scope All co-pilot repair suggestions reviewed 0 Rep…" at bounding box center [795, 411] width 1144 height 616
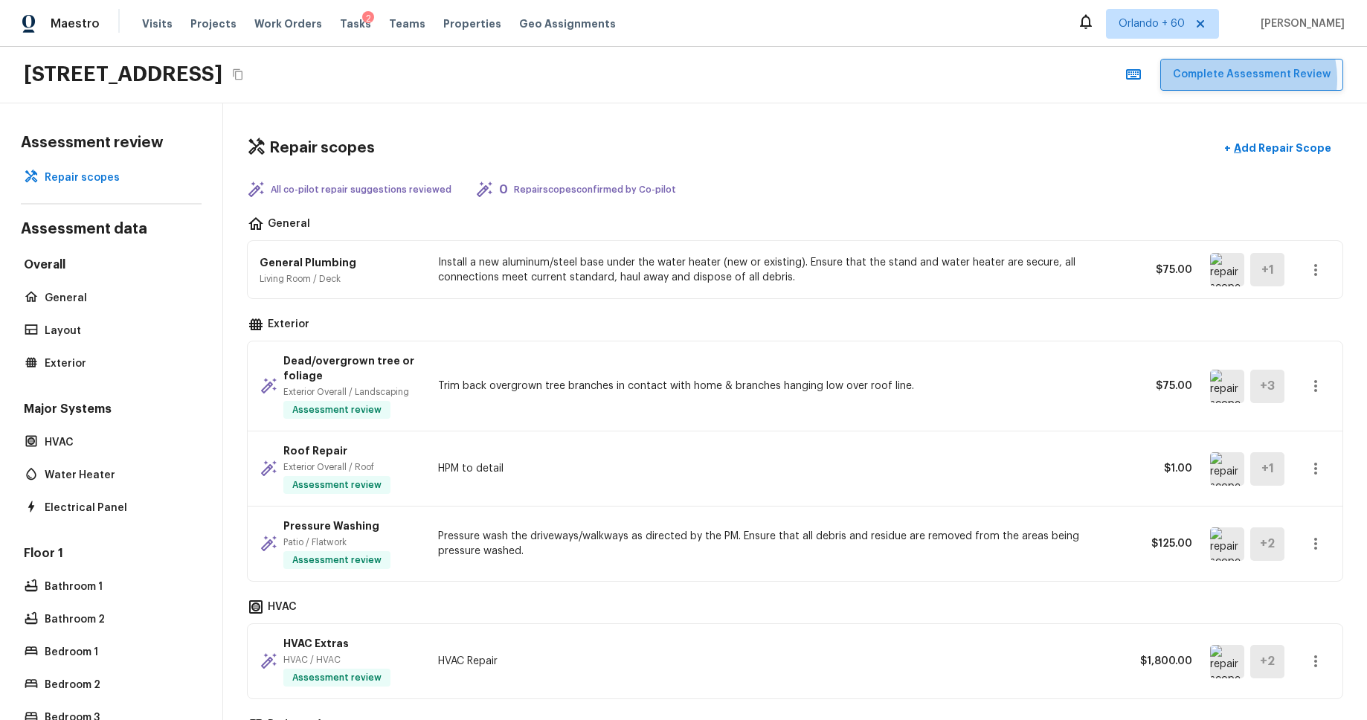
click at [1249, 79] on button "Complete Assessment Review" at bounding box center [1251, 75] width 183 height 32
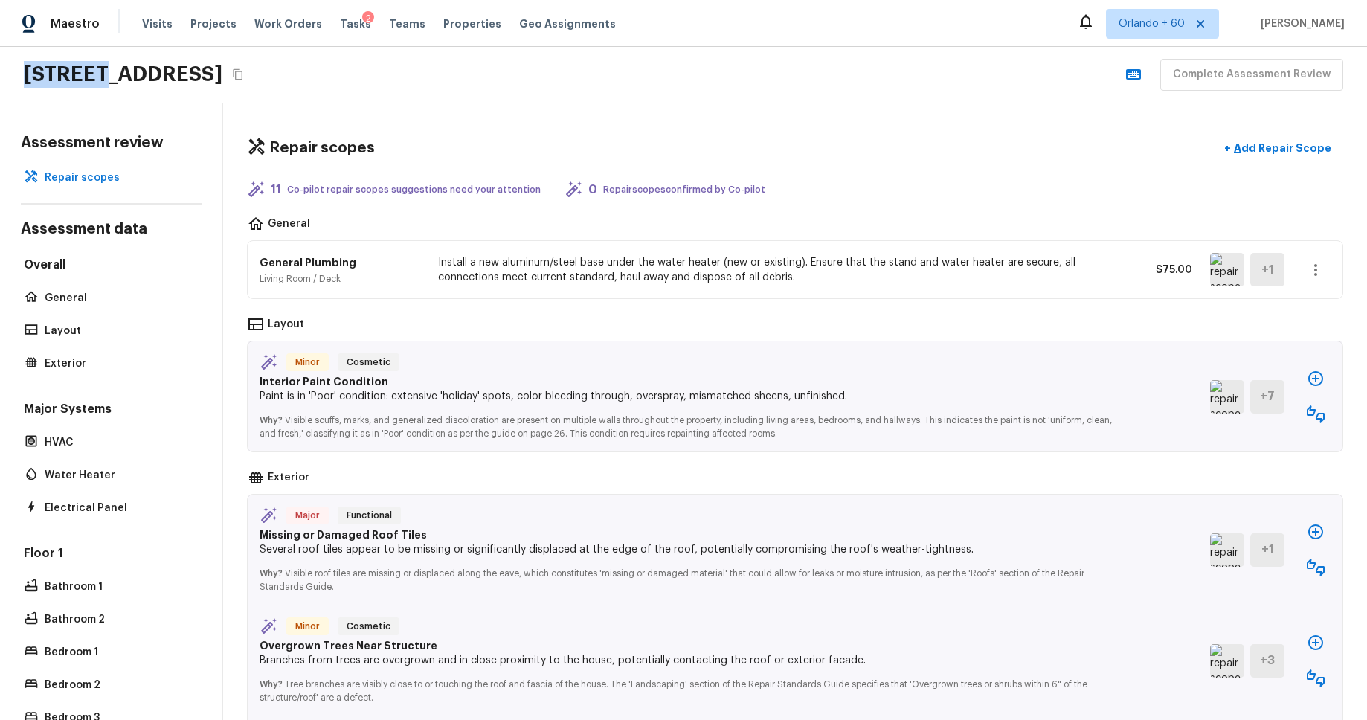
drag, startPoint x: 28, startPoint y: 71, endPoint x: 102, endPoint y: 72, distance: 73.6
click at [100, 71] on h2 "[STREET_ADDRESS]" at bounding box center [123, 74] width 199 height 27
copy h2 "4128 E"
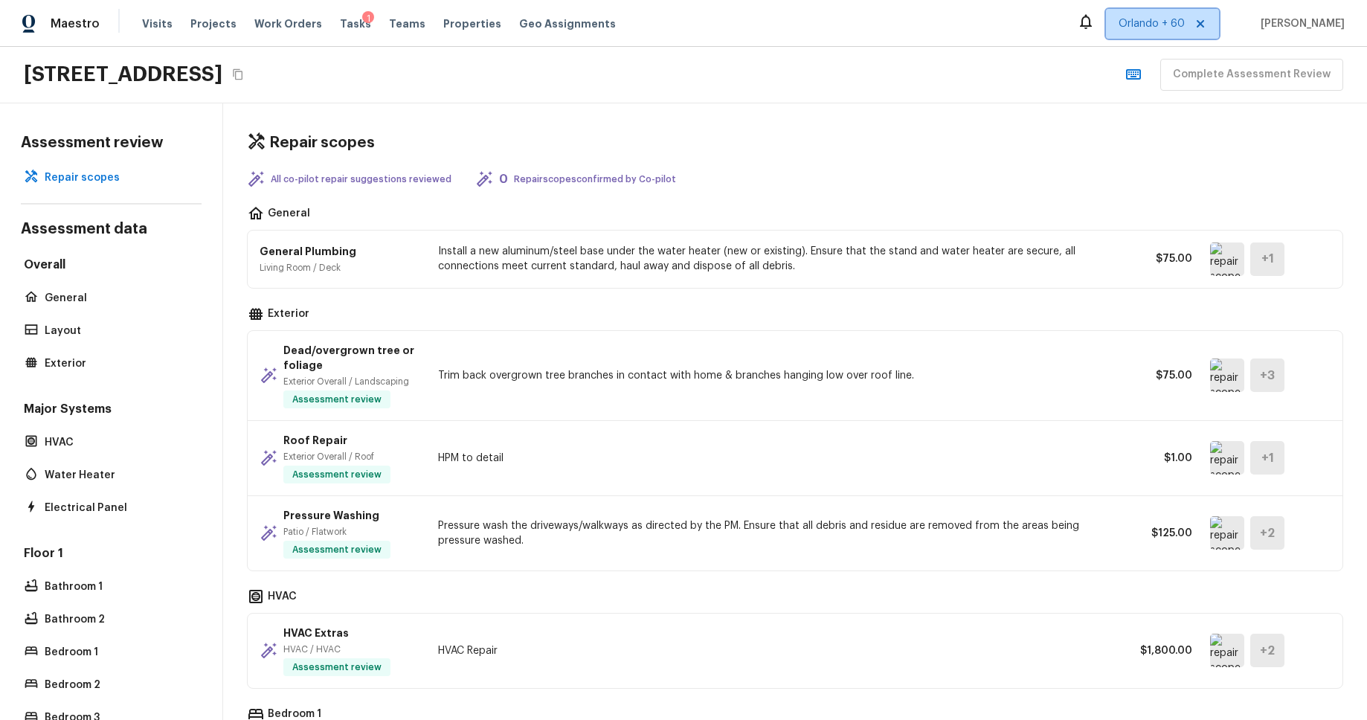
click at [1184, 28] on span "Orlando + 60" at bounding box center [1151, 23] width 66 height 15
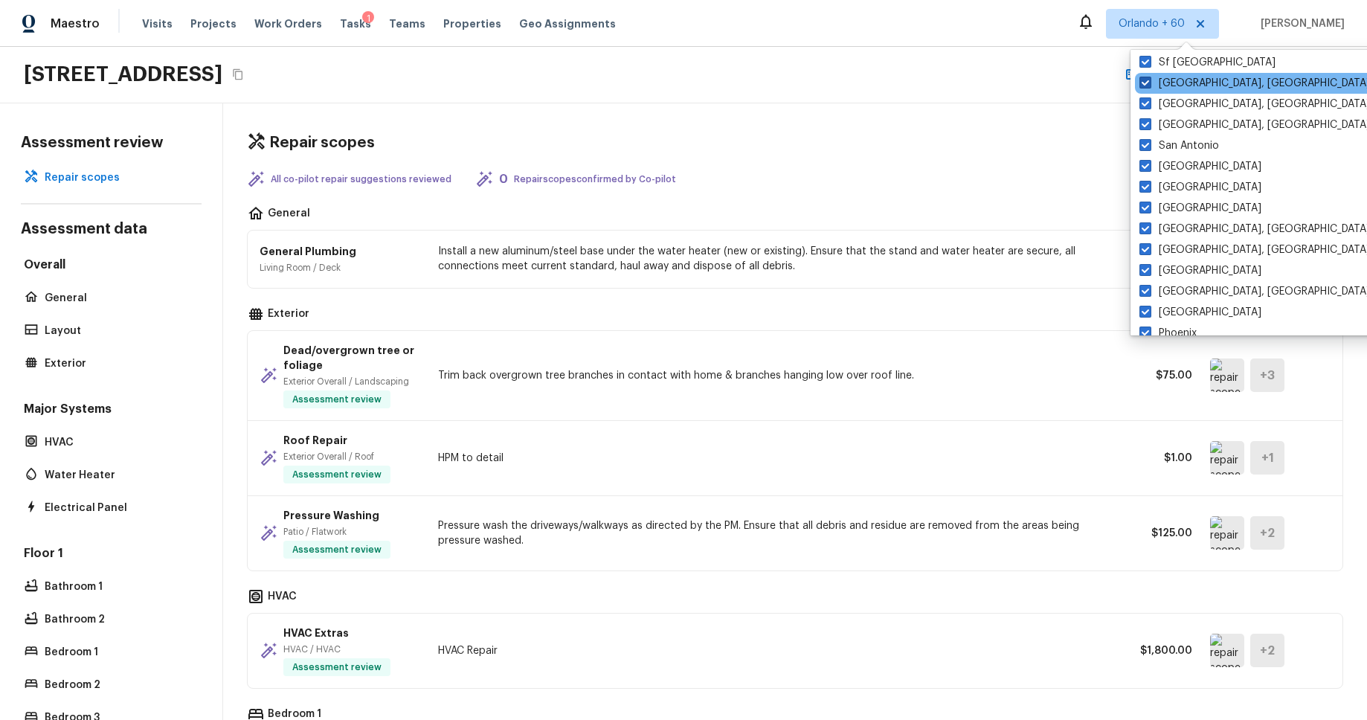
scroll to position [123, 0]
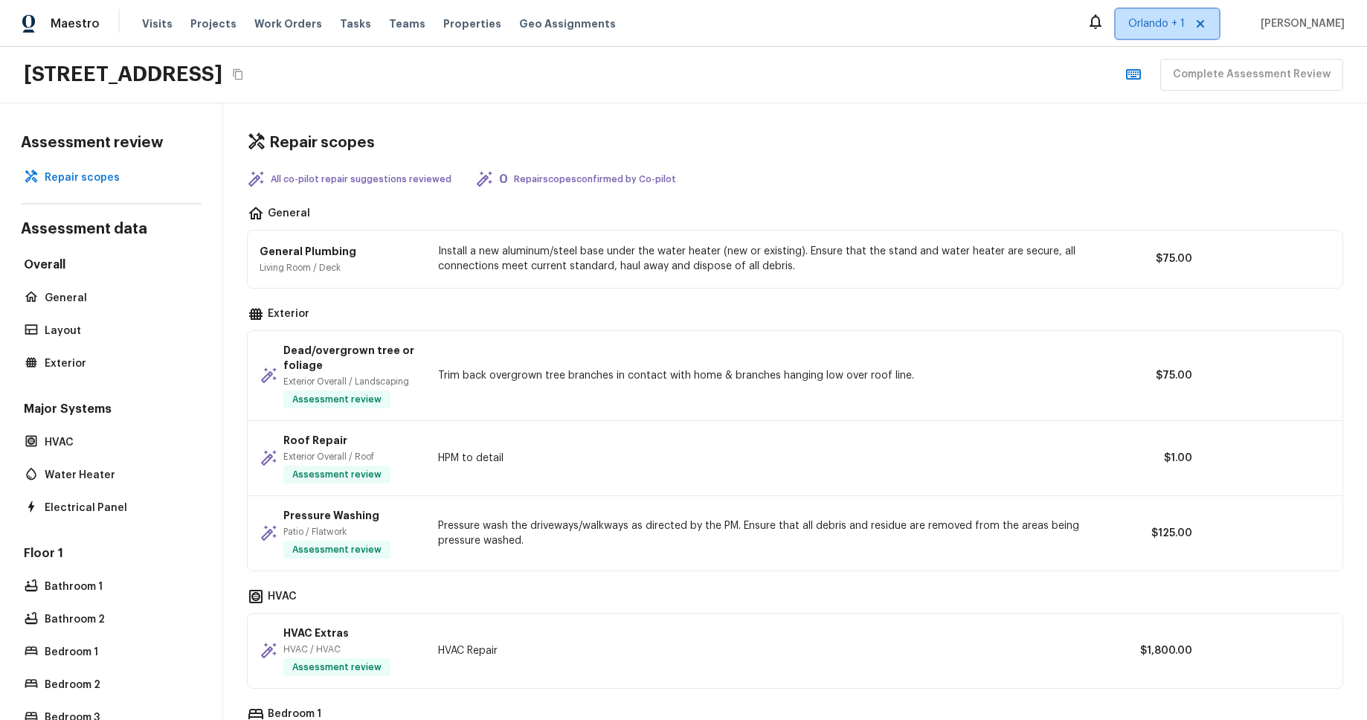
click at [1184, 25] on span "Orlando + 1" at bounding box center [1156, 23] width 57 height 15
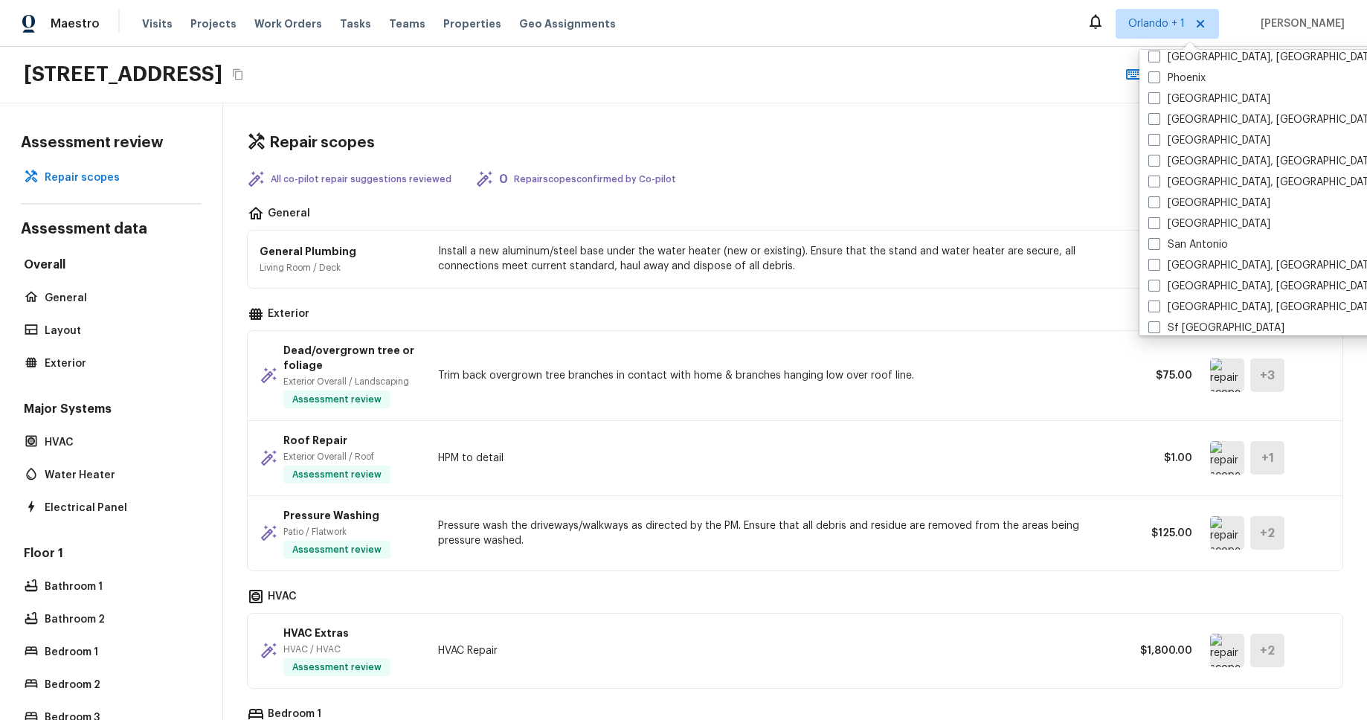
scroll to position [900, 0]
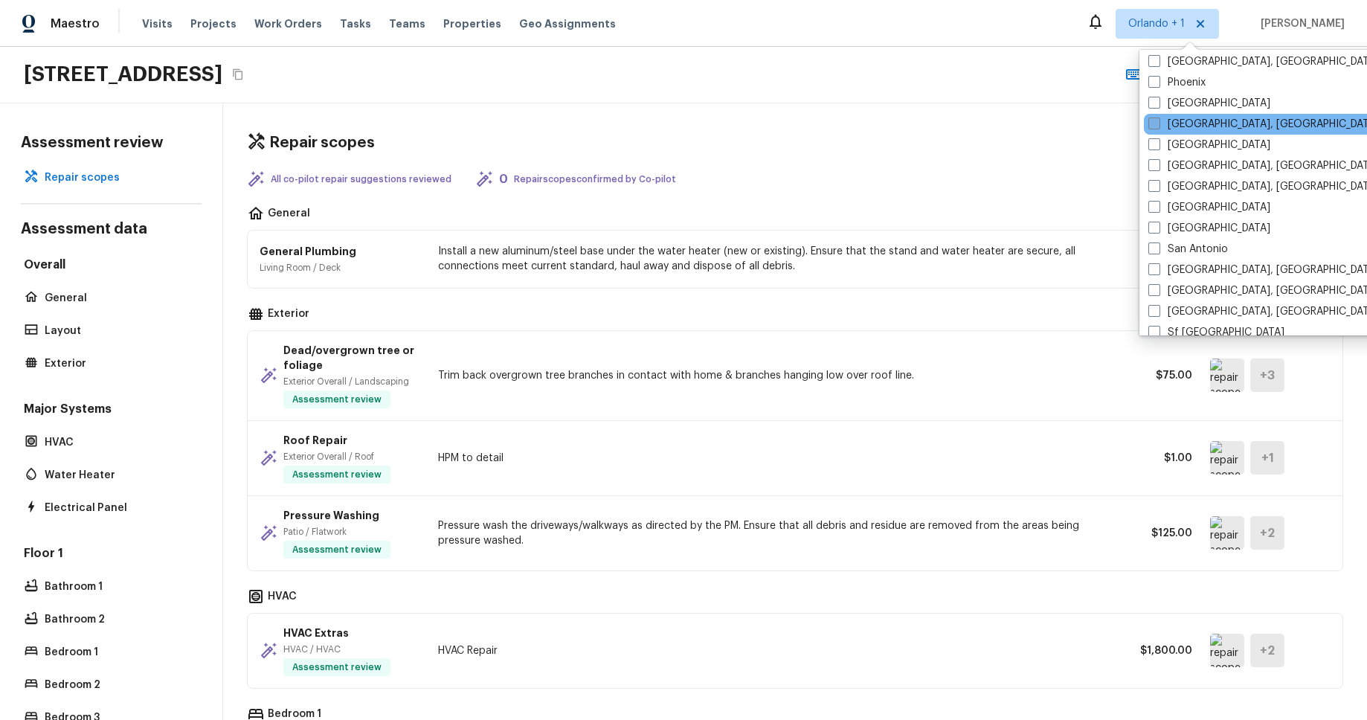
click at [1191, 120] on label "[GEOGRAPHIC_DATA], [GEOGRAPHIC_DATA]" at bounding box center [1263, 124] width 230 height 15
click at [1158, 120] on input "[GEOGRAPHIC_DATA], [GEOGRAPHIC_DATA]" at bounding box center [1153, 122] width 10 height 10
checkbox input "true"
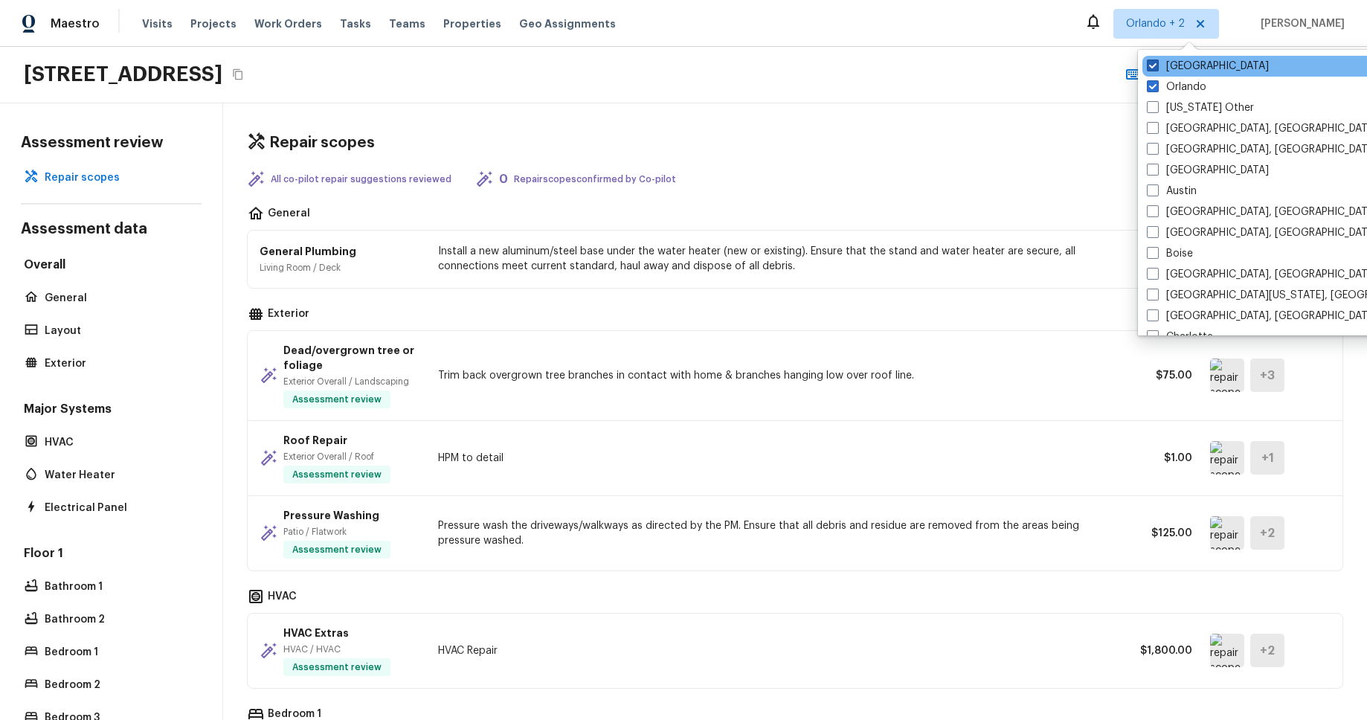
drag, startPoint x: 1150, startPoint y: 84, endPoint x: 1151, endPoint y: 71, distance: 12.7
click at [1150, 82] on span at bounding box center [1153, 86] width 12 height 12
click at [1150, 82] on input "Orlando" at bounding box center [1152, 85] width 10 height 10
checkbox input "false"
click at [1153, 65] on label "Sacramento" at bounding box center [1190, 66] width 122 height 15
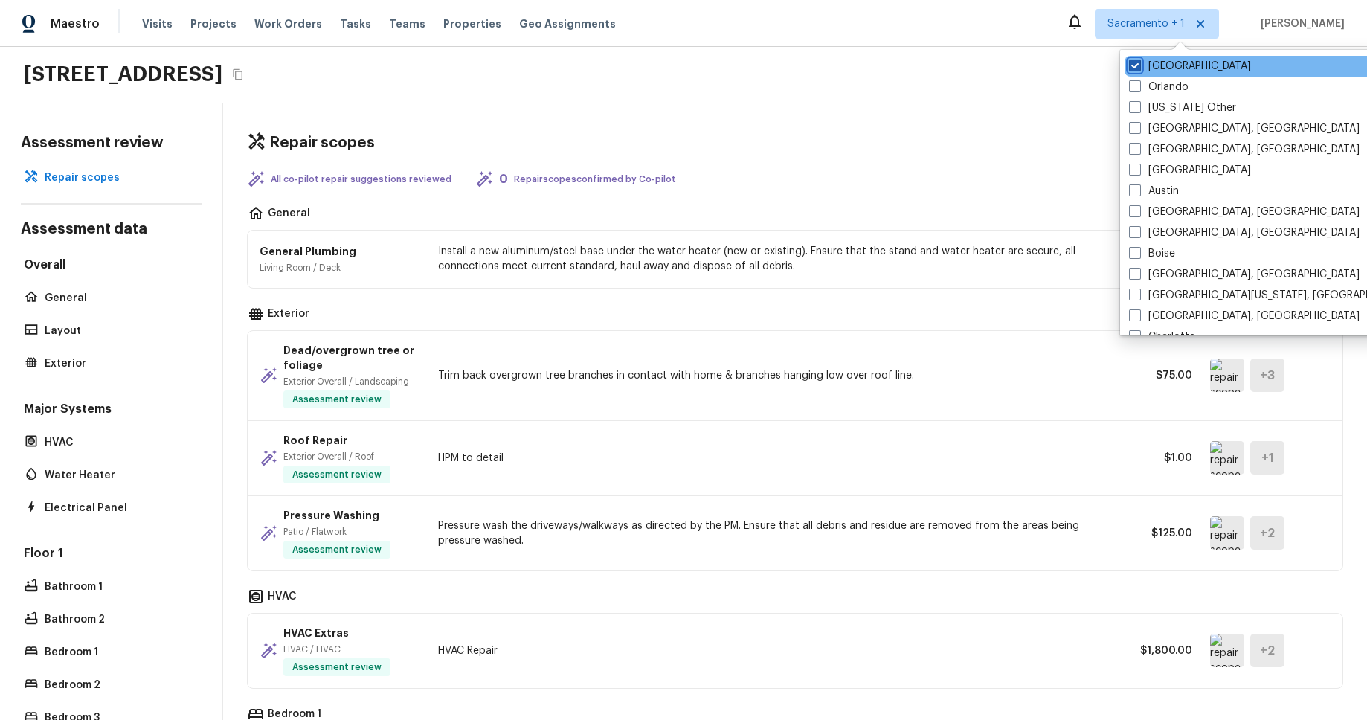
click at [1138, 65] on input "Sacramento" at bounding box center [1134, 64] width 10 height 10
checkbox input "false"
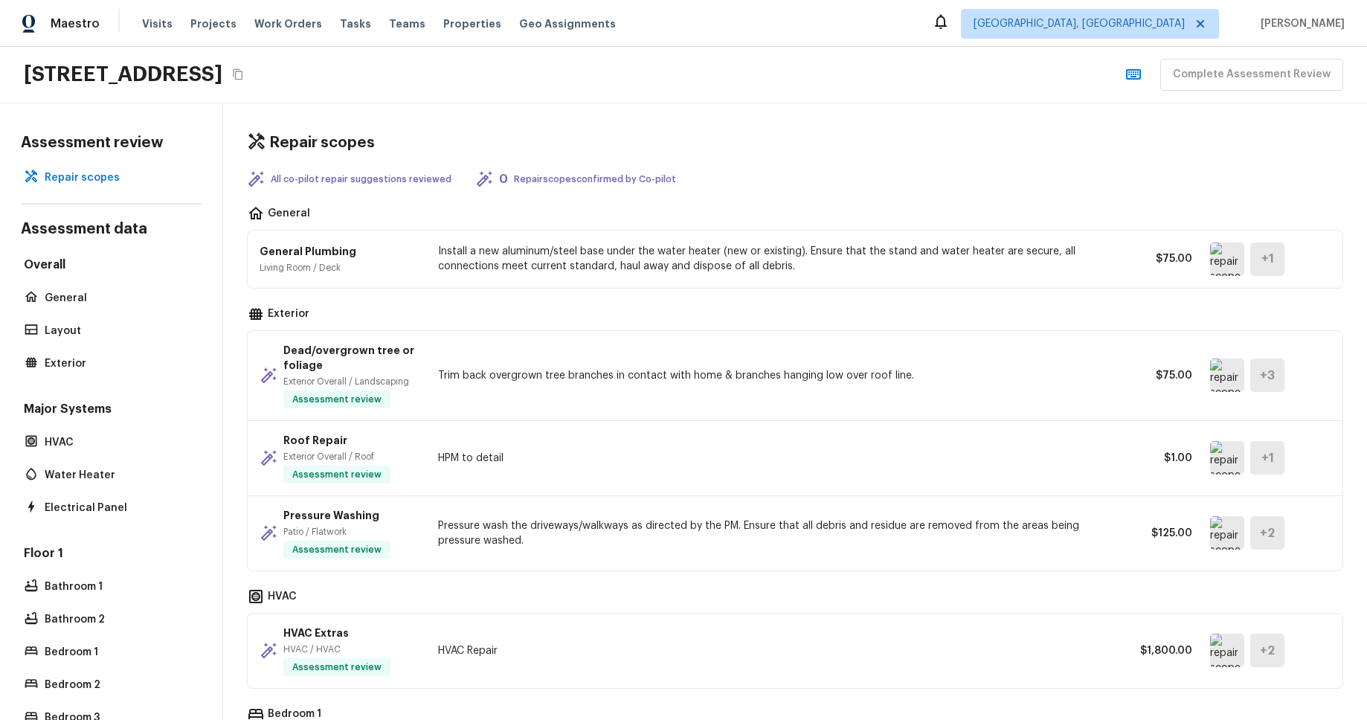
click at [1022, 76] on div "4128 E Copper Rd, San Tan Valley, AZ 85143 Complete Assessment Review" at bounding box center [683, 75] width 1367 height 57
click at [340, 20] on span "Tasks" at bounding box center [355, 24] width 31 height 10
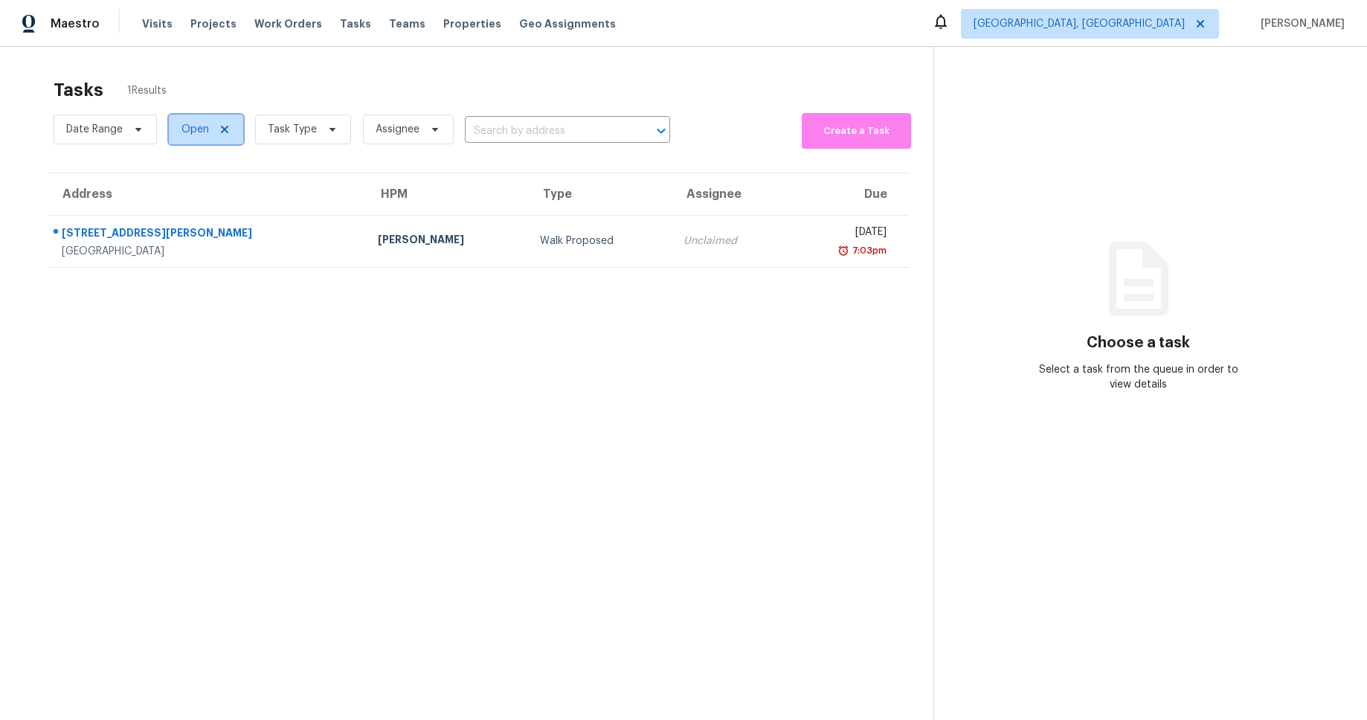
click at [215, 127] on span at bounding box center [222, 129] width 16 height 12
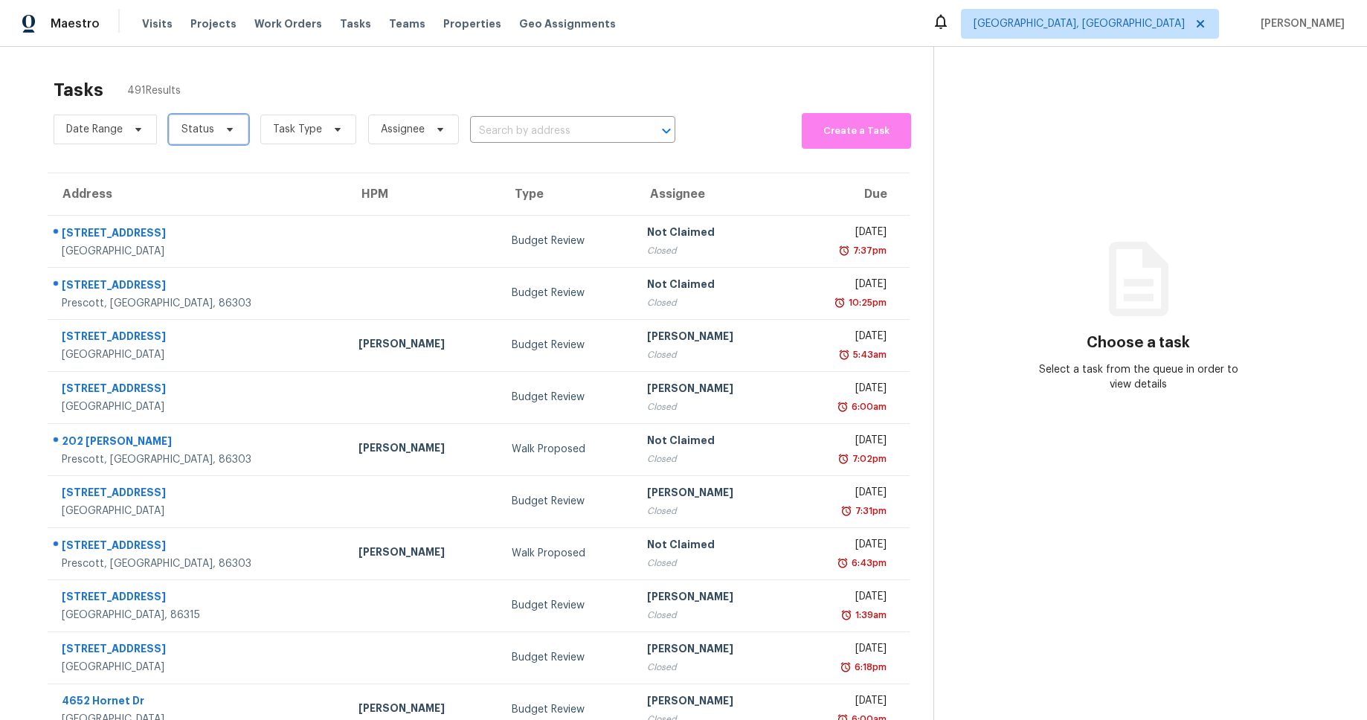
click at [202, 131] on span "Status" at bounding box center [197, 129] width 33 height 15
click at [218, 175] on label "Closed" at bounding box center [204, 171] width 54 height 15
click at [187, 174] on input "Closed" at bounding box center [182, 169] width 10 height 10
checkbox input "true"
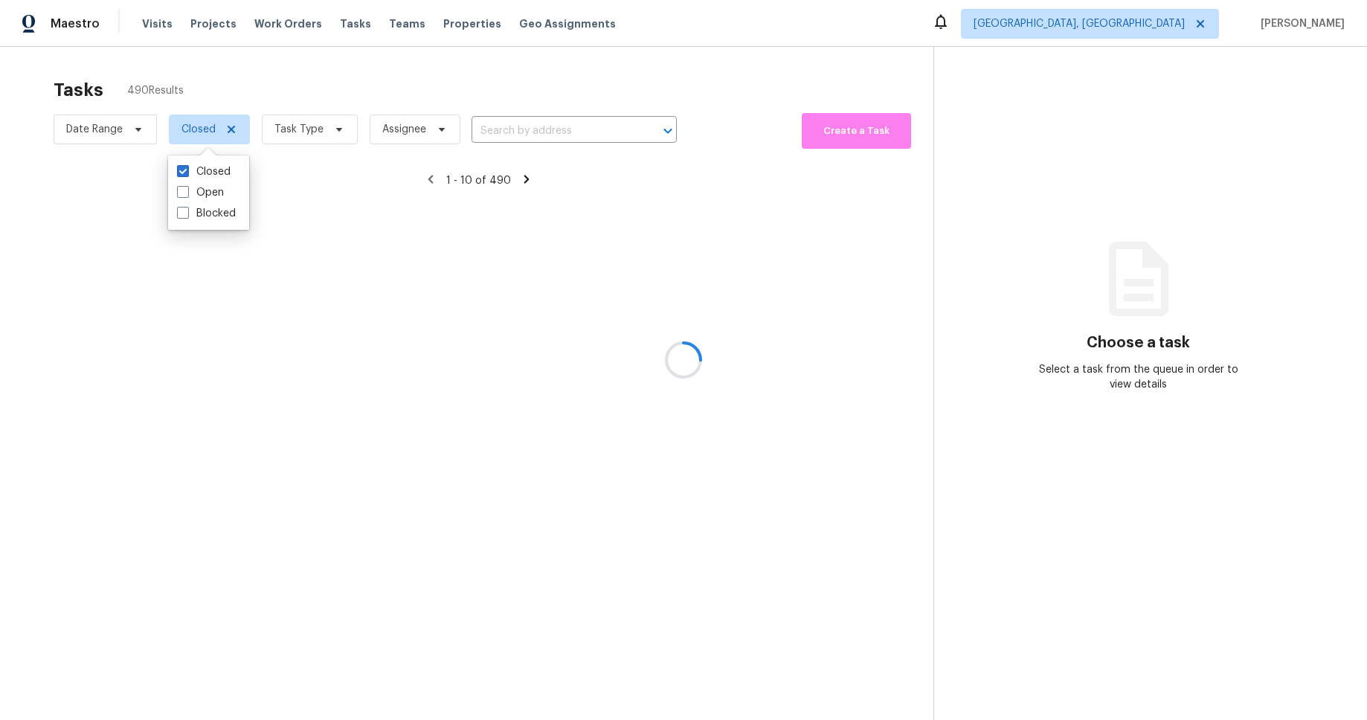
click at [518, 77] on div "Tasks 490 Results" at bounding box center [494, 90] width 880 height 39
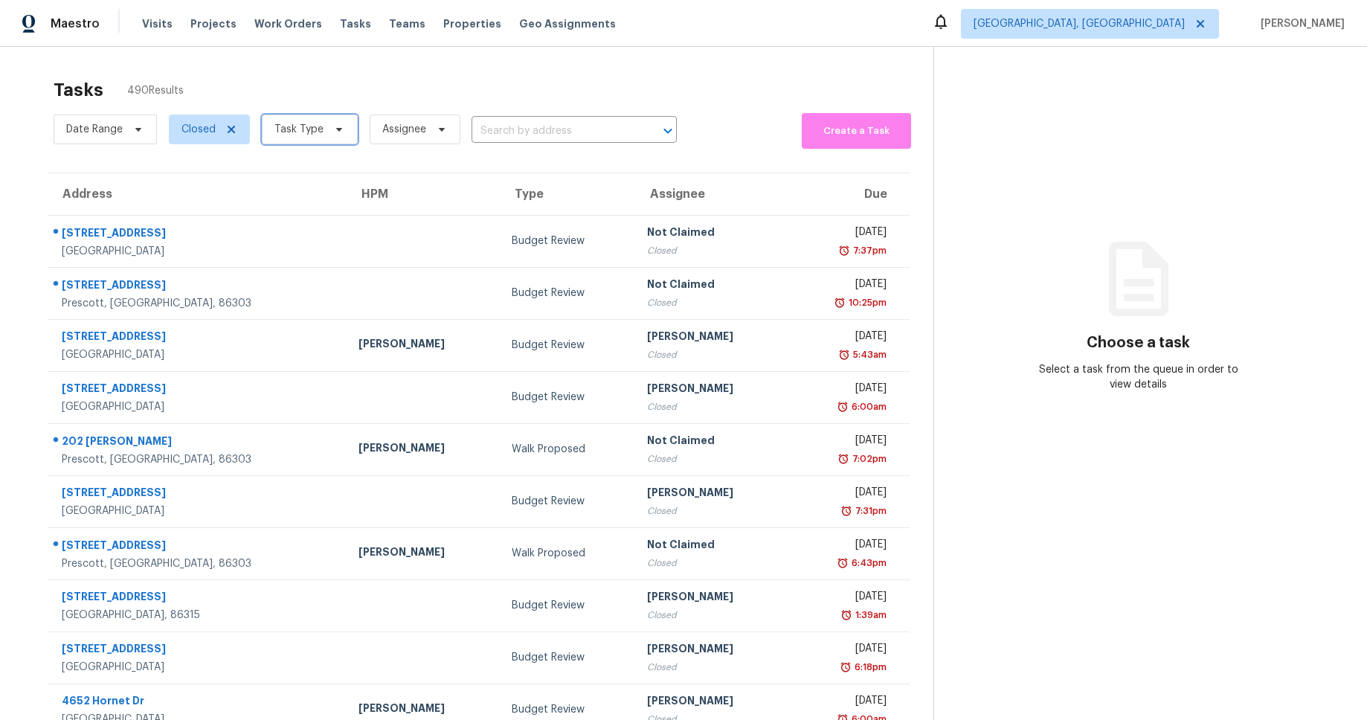
click at [329, 126] on span at bounding box center [337, 129] width 16 height 12
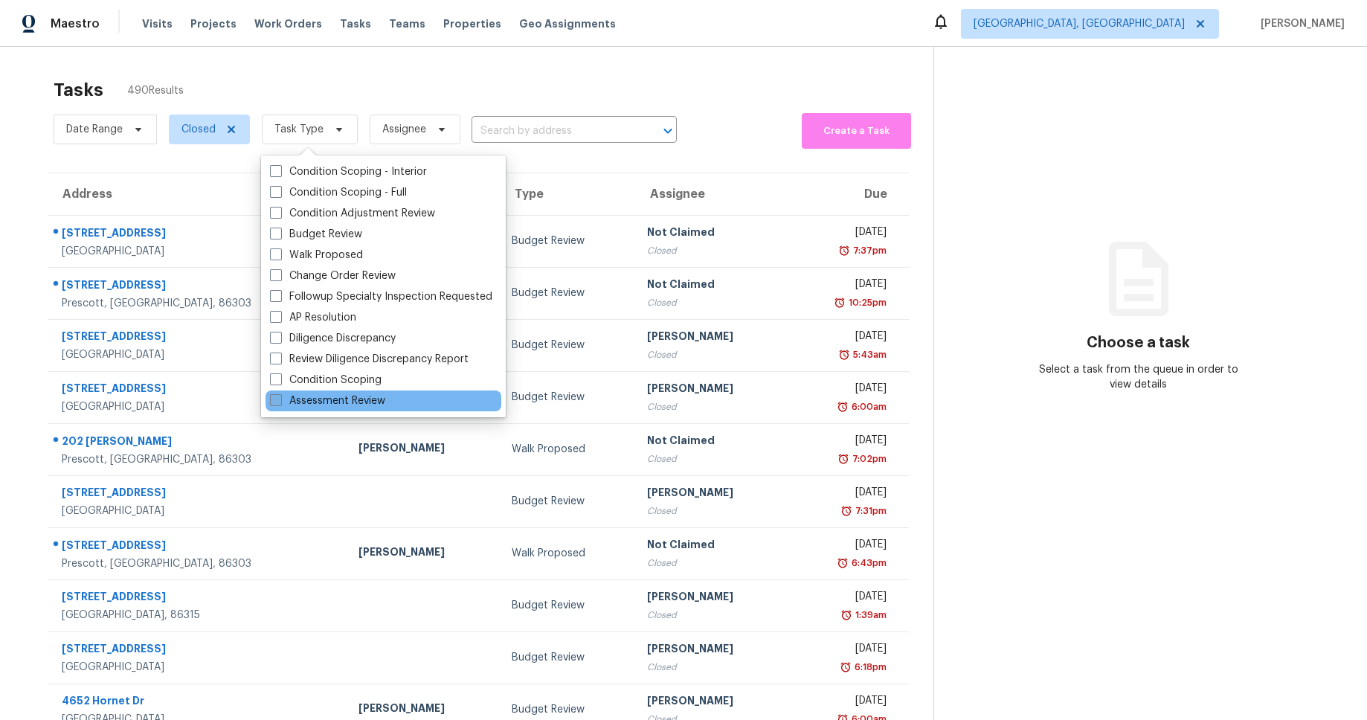
click at [360, 403] on label "Assessment Review" at bounding box center [327, 400] width 115 height 15
click at [280, 403] on input "Assessment Review" at bounding box center [275, 398] width 10 height 10
checkbox input "true"
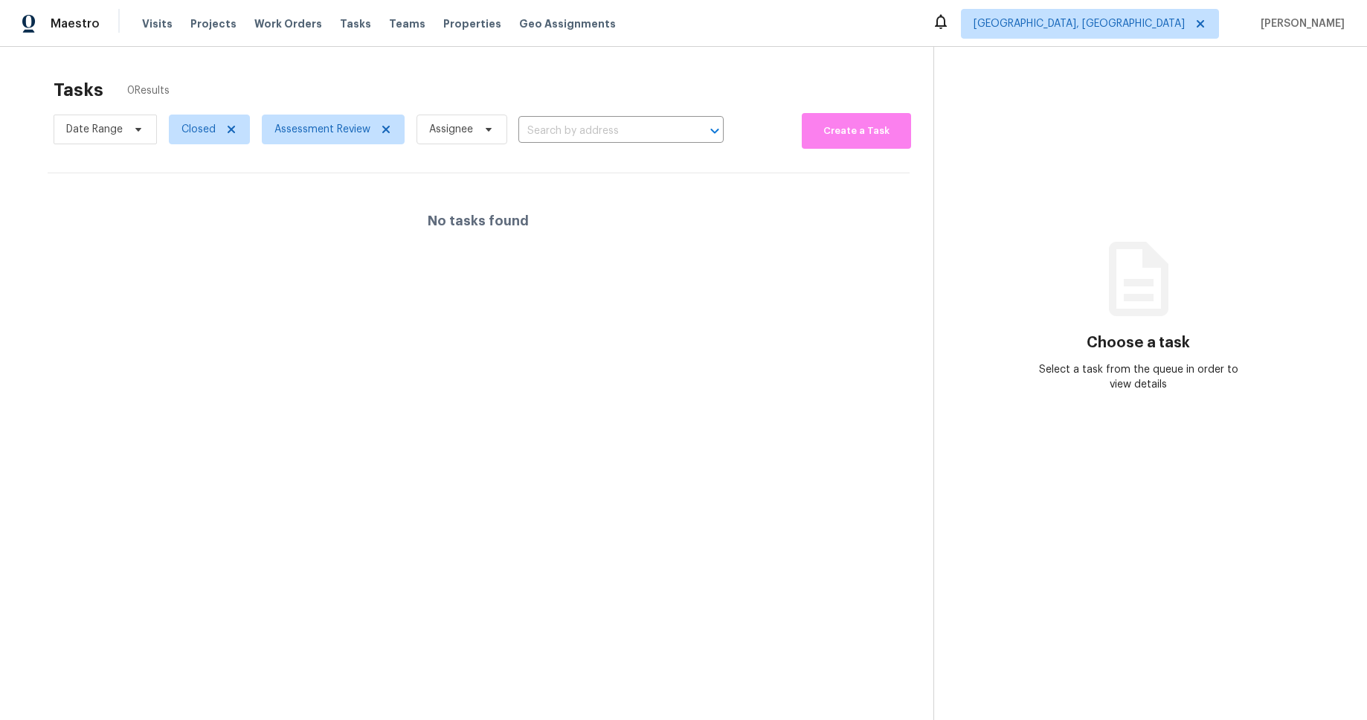
click at [722, 342] on section "Tasks 0 Results Date Range Closed Assessment Review Assignee ​ Create a Task No…" at bounding box center [478, 419] width 909 height 696
click at [336, 133] on span "Assessment Review" at bounding box center [322, 129] width 96 height 15
click at [603, 158] on section "Tasks 0 Results Date Range Closed Assessment Review Assignee ​ Create a Task No…" at bounding box center [478, 419] width 909 height 696
click at [641, 138] on input "text" at bounding box center [600, 131] width 164 height 23
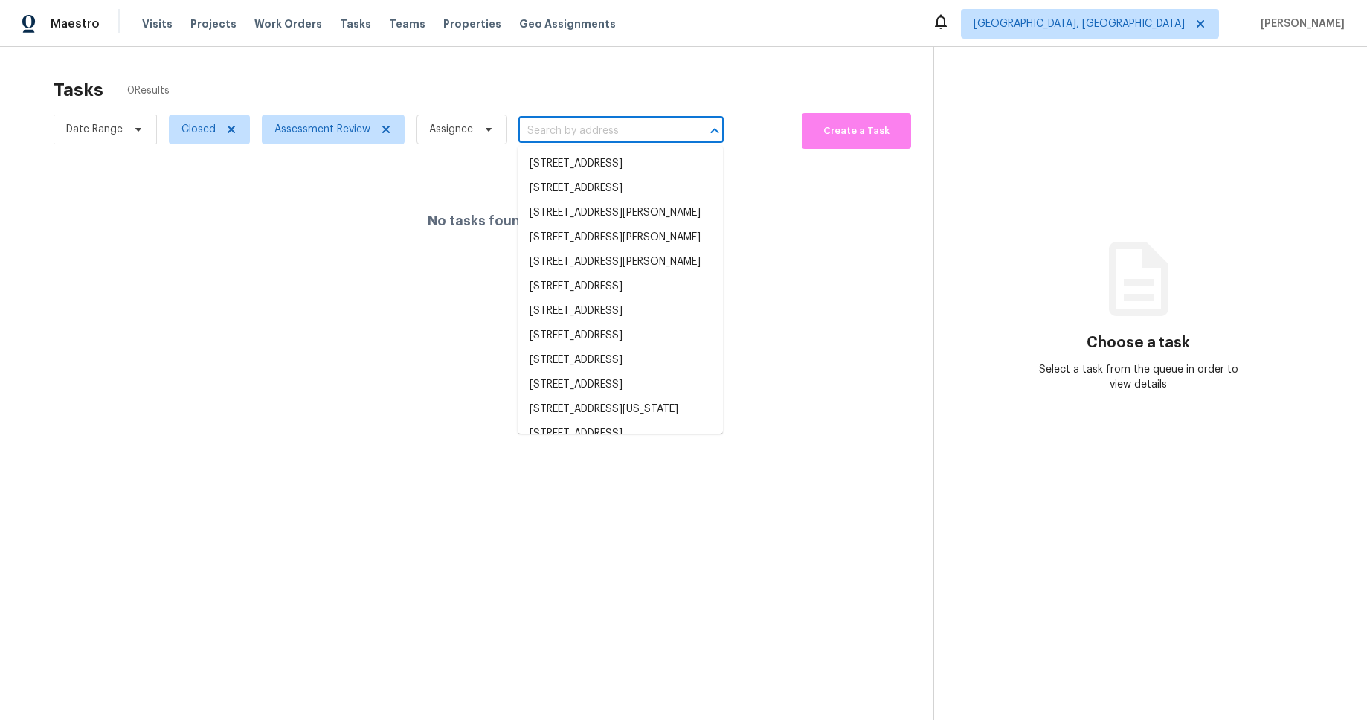
paste input "4128 E"
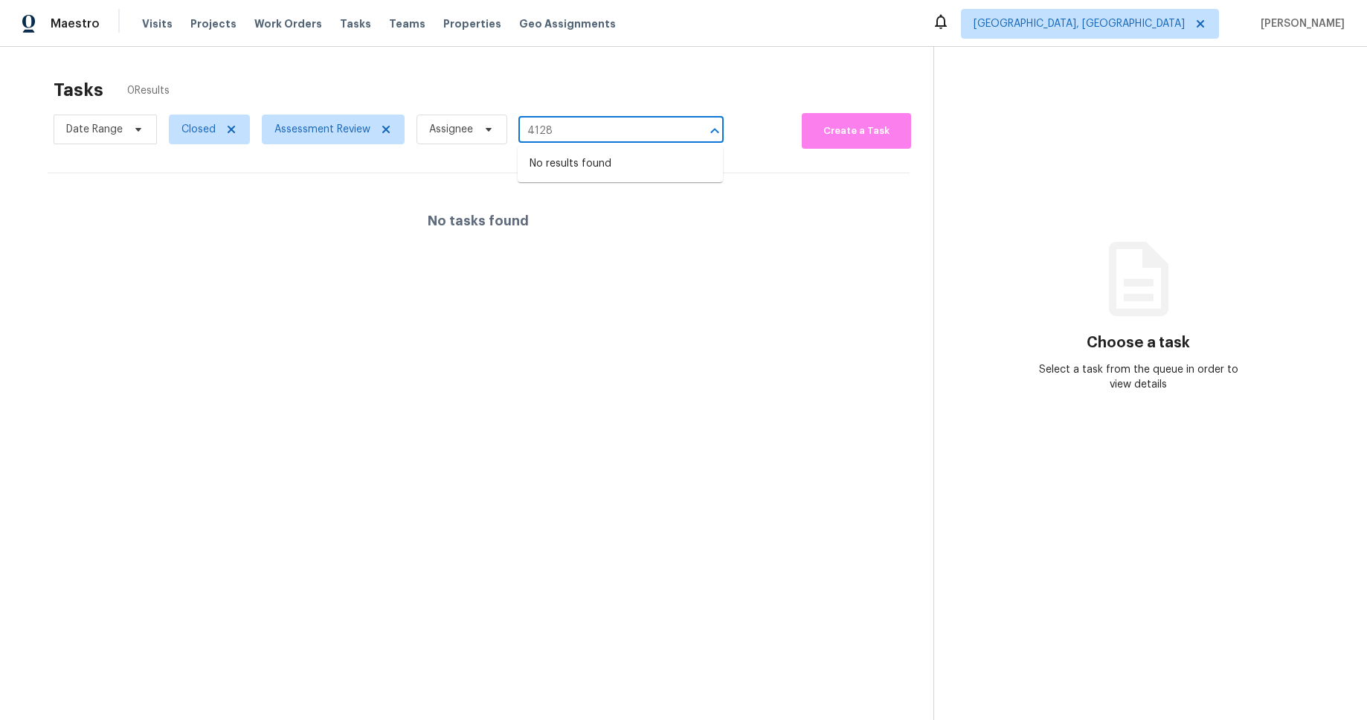
type input "4128"
click at [657, 80] on div "Tasks 0 Results" at bounding box center [494, 90] width 880 height 39
click at [197, 131] on span "Closed" at bounding box center [198, 129] width 34 height 15
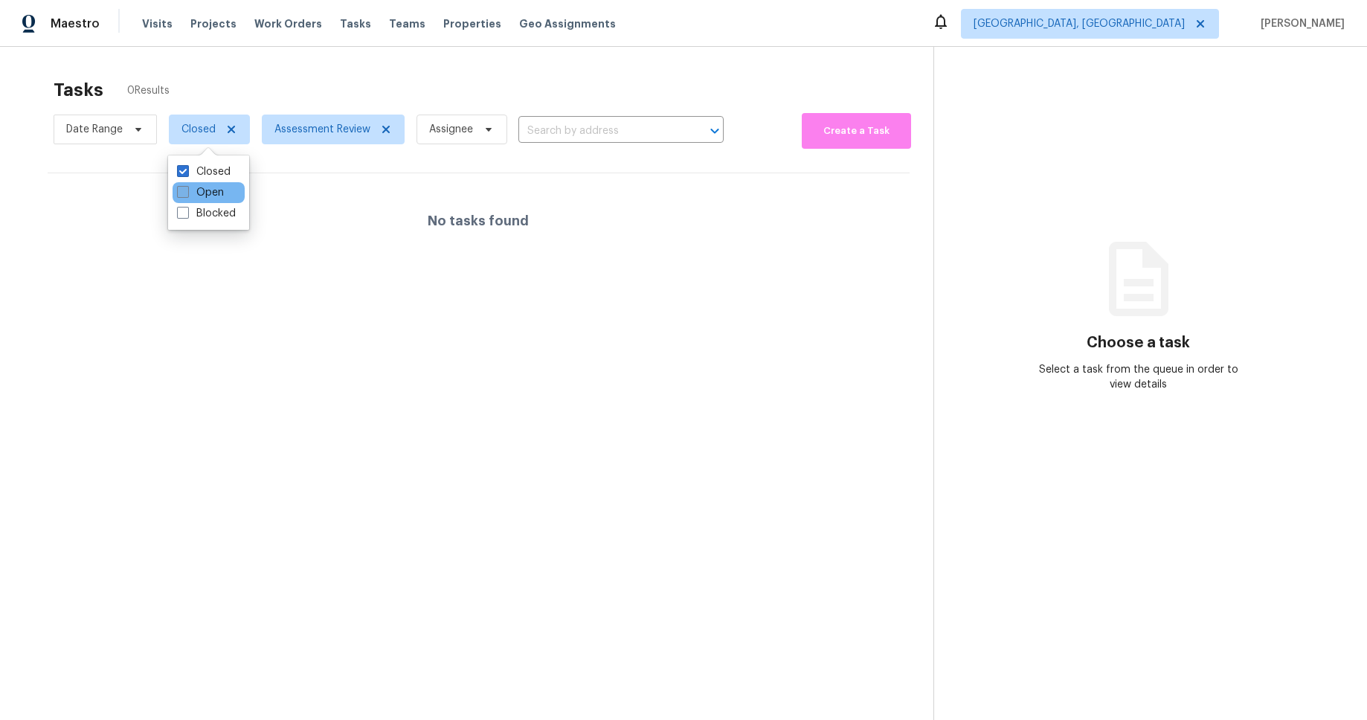
click at [184, 192] on span at bounding box center [183, 192] width 12 height 12
click at [184, 192] on input "Open" at bounding box center [182, 190] width 10 height 10
checkbox input "true"
click at [216, 218] on label "Blocked" at bounding box center [206, 213] width 59 height 15
click at [187, 216] on input "Blocked" at bounding box center [182, 211] width 10 height 10
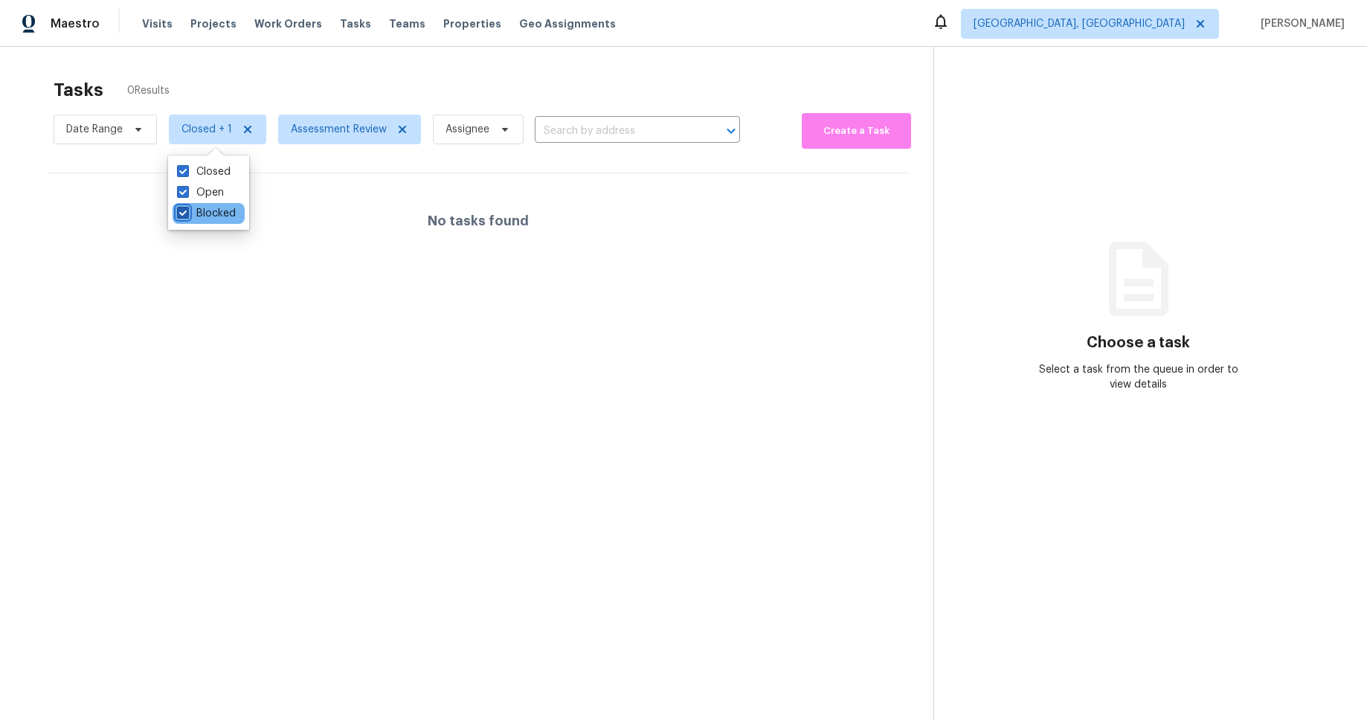
checkbox input "true"
